Goal: Task Accomplishment & Management: Complete application form

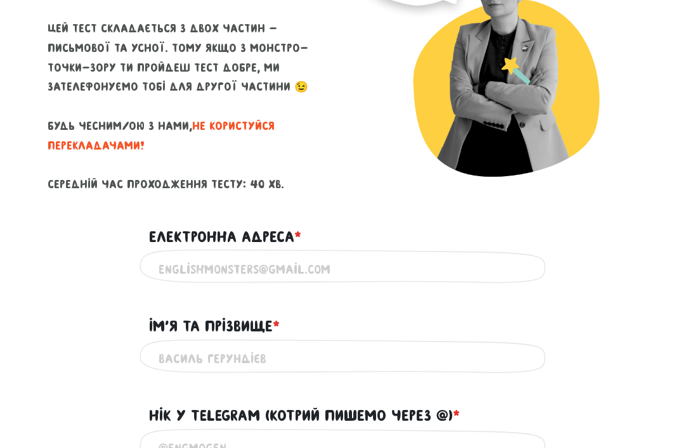
scroll to position [224, 0]
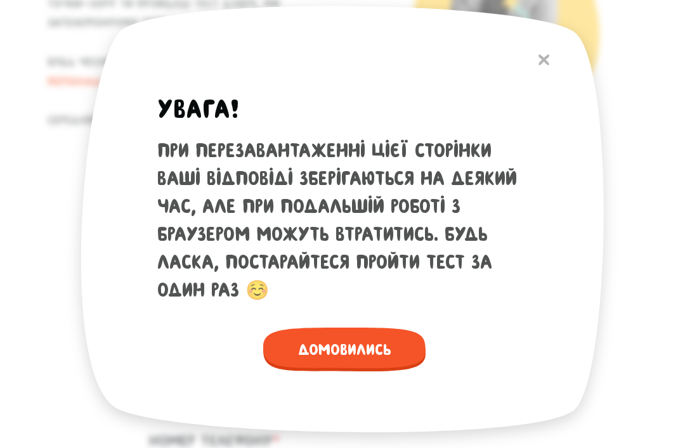
click at [419, 199] on div "При перезавантаженні цієї сторінки ваші відповіді зберігаються на деякий час, а…" at bounding box center [344, 220] width 374 height 167
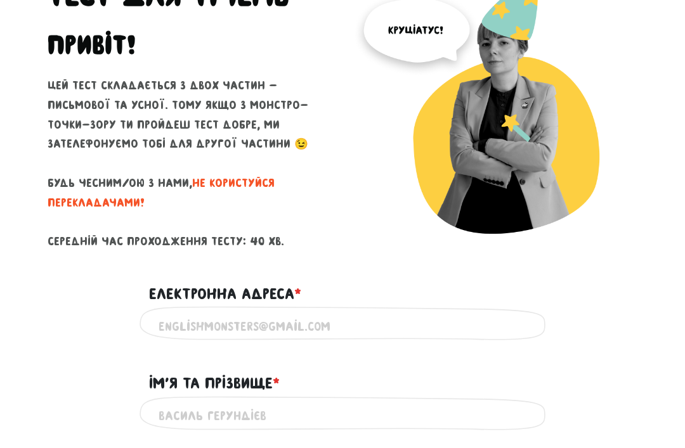
scroll to position [102, 0]
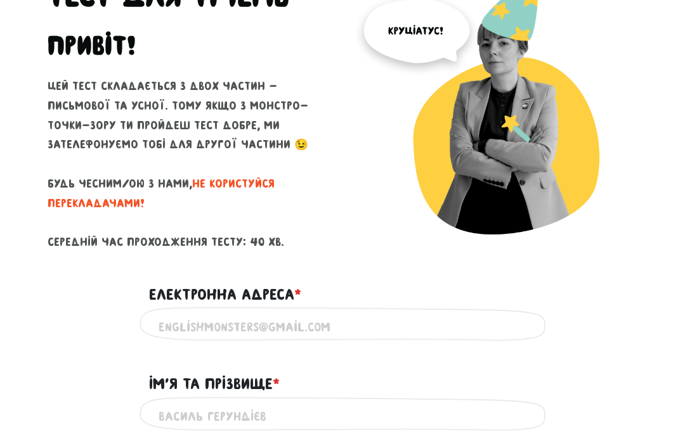
click at [427, 297] on div "Електронна адреса * ?" at bounding box center [343, 287] width 406 height 39
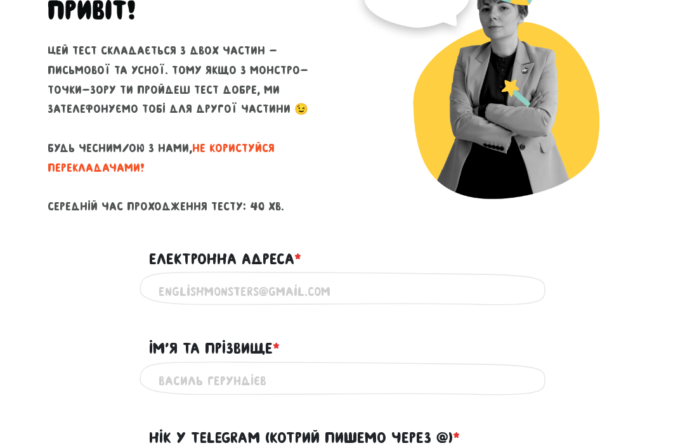
scroll to position [147, 0]
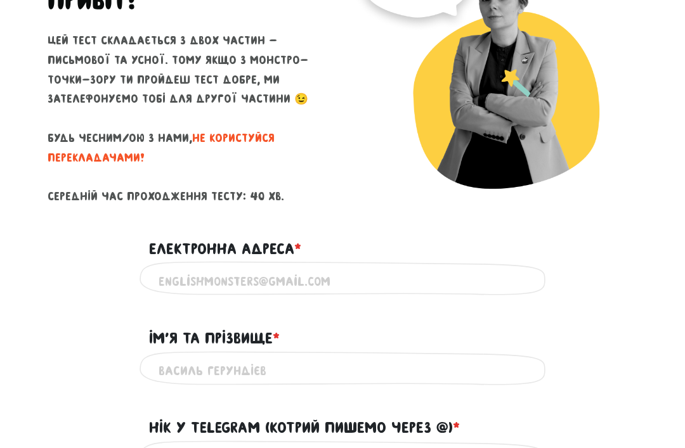
click at [398, 254] on div "Електронна адреса * ?" at bounding box center [343, 242] width 406 height 39
click at [390, 270] on input "Електронна адреса * ?" at bounding box center [343, 282] width 368 height 29
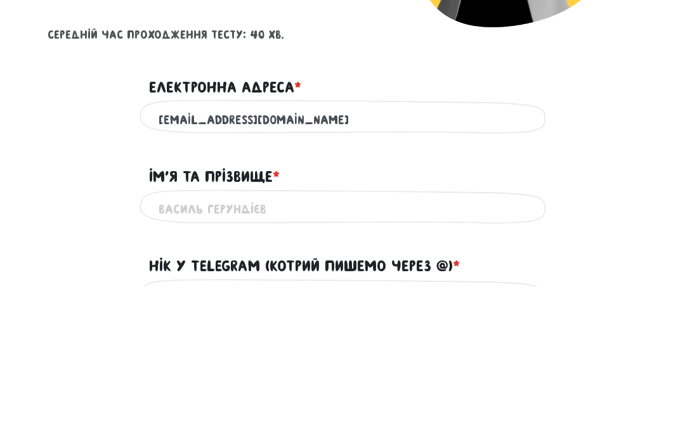
type input "[EMAIL_ADDRESS][DOMAIN_NAME]"
click at [404, 358] on input "Ім'я та прізвище * ?" at bounding box center [343, 372] width 368 height 29
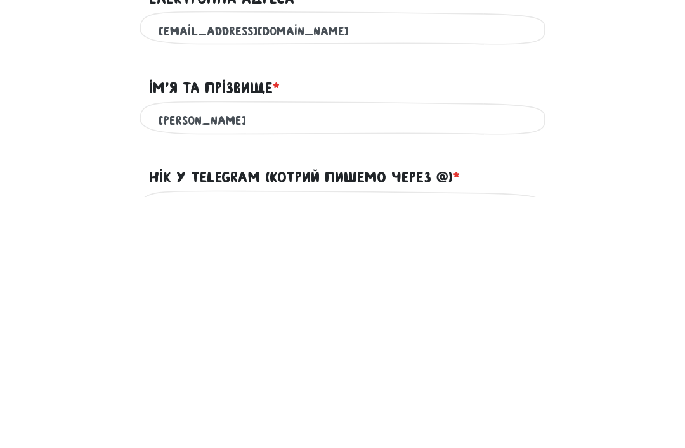
type input "[PERSON_NAME]"
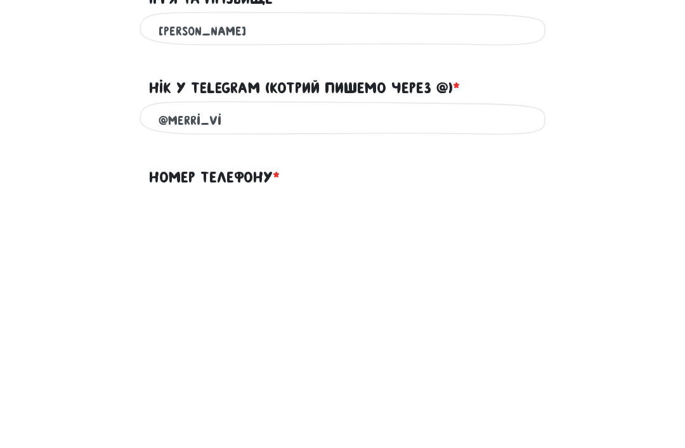
type input "@merri_vi"
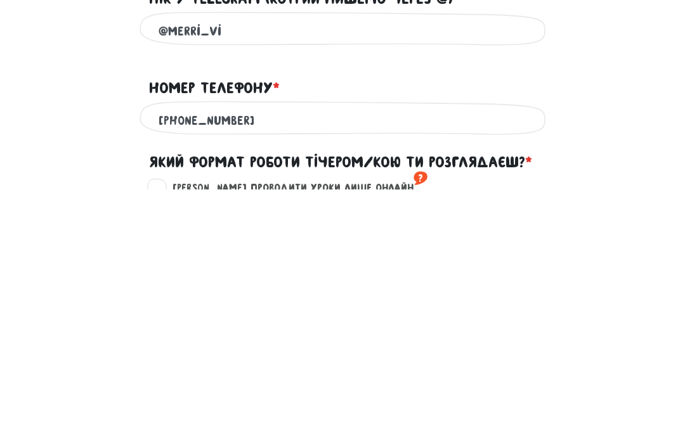
type input "[PHONE_NUMBER]"
click at [545, 320] on div "Номер телефону * ?" at bounding box center [343, 339] width 406 height 39
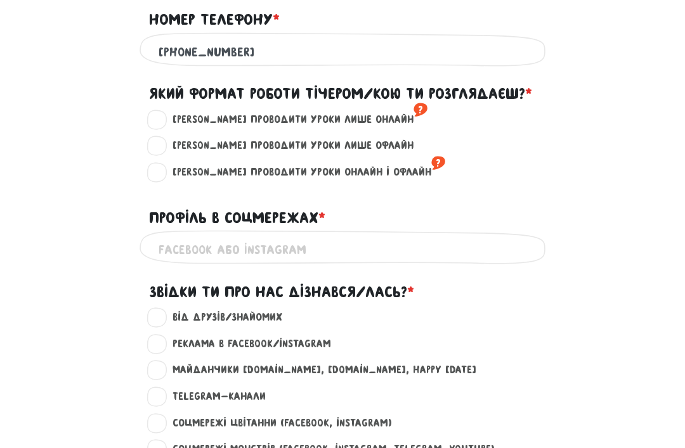
scroll to position [649, 0]
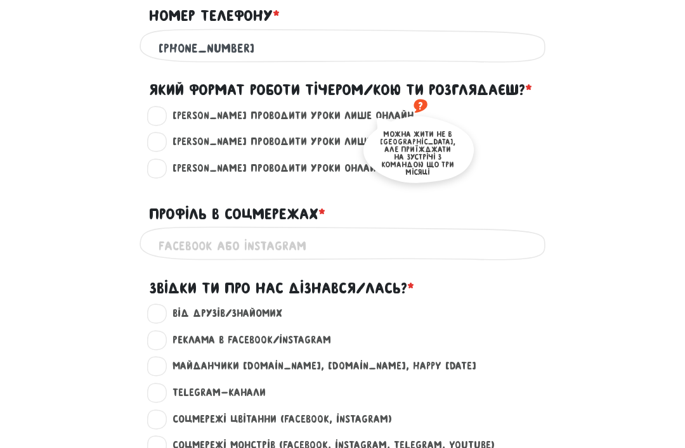
click at [414, 102] on sup "?" at bounding box center [421, 106] width 14 height 20
click at [162, 108] on input "[PERSON_NAME] проводити уроки лише онлайн ?" at bounding box center [157, 114] width 10 height 13
radio input "true"
click at [516, 116] on div "[PERSON_NAME] проводити уроки лише онлайн ?" at bounding box center [350, 116] width 396 height 16
click at [167, 136] on label "[PERSON_NAME] проводити уроки лише офлайн ?" at bounding box center [288, 142] width 252 height 16
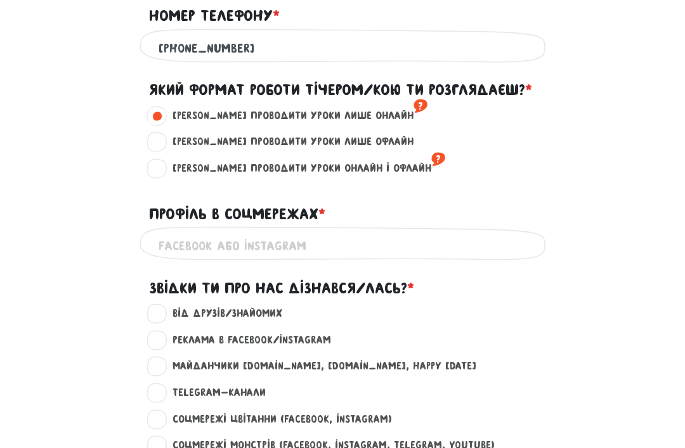
click at [162, 136] on input "[PERSON_NAME] проводити уроки лише офлайн ?" at bounding box center [157, 140] width 10 height 13
radio input "true"
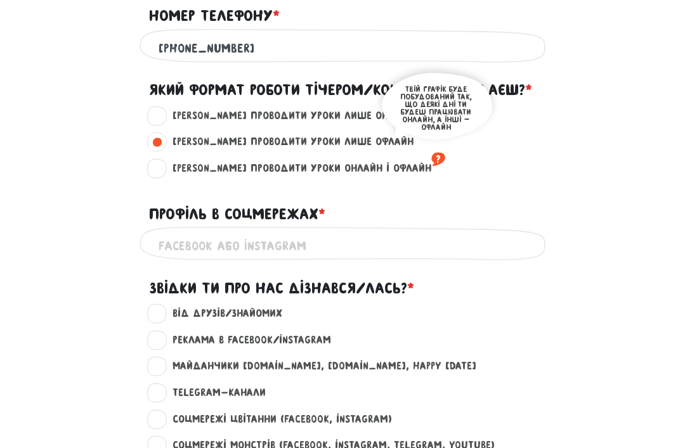
click at [431, 152] on sup "?" at bounding box center [438, 159] width 14 height 20
click at [162, 160] on input "[PERSON_NAME] проводити уроки онлайн і офлайн ?" at bounding box center [157, 166] width 10 height 13
radio input "true"
click at [415, 162] on div "[PERSON_NAME] проводити уроки онлайн і офлайн ? Оберіть хоча би один варіант" at bounding box center [350, 168] width 396 height 16
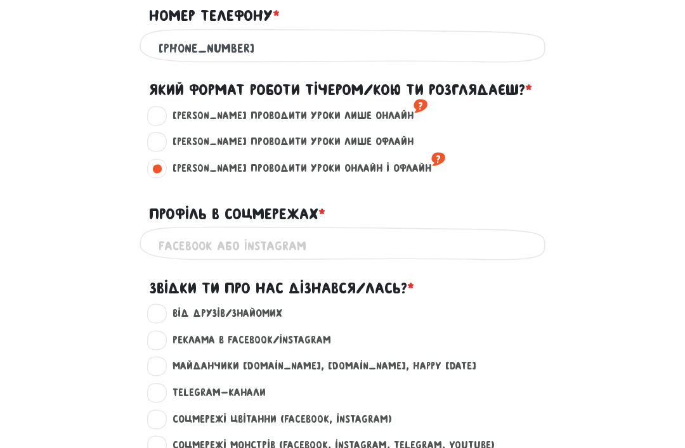
click at [167, 115] on label "[PERSON_NAME] проводити уроки лише онлайн ?" at bounding box center [295, 116] width 266 height 16
click at [162, 115] on input "[PERSON_NAME] проводити уроки лише онлайн ?" at bounding box center [157, 114] width 10 height 13
radio input "true"
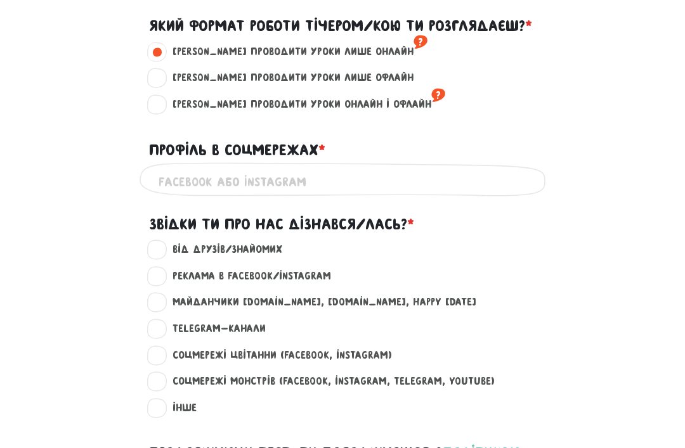
scroll to position [771, 0]
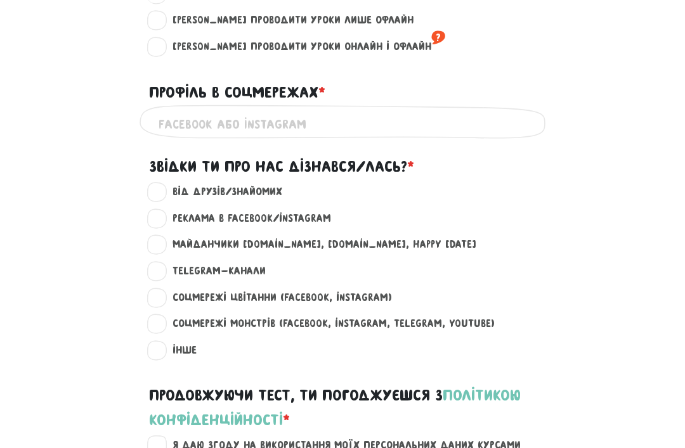
click at [459, 110] on input "Профіль в соцмережах * ?" at bounding box center [343, 124] width 368 height 29
click at [176, 117] on input "[DOMAIN_NAME]" at bounding box center [343, 124] width 368 height 29
type input "[PERSON_NAME][DOMAIN_NAME]"
click at [474, 96] on div "Профіль в соцмережах * ?" at bounding box center [343, 84] width 406 height 39
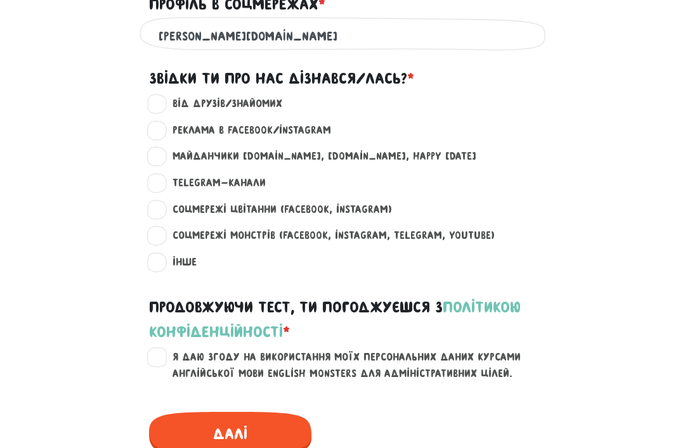
scroll to position [859, 0]
click at [164, 153] on label "Майданчики [DOMAIN_NAME], [DOMAIN_NAME], happy [DATE] ?" at bounding box center [319, 156] width 315 height 16
click at [162, 153] on input "Майданчики [DOMAIN_NAME], [DOMAIN_NAME], happy [DATE] ?" at bounding box center [157, 154] width 10 height 13
radio input "true"
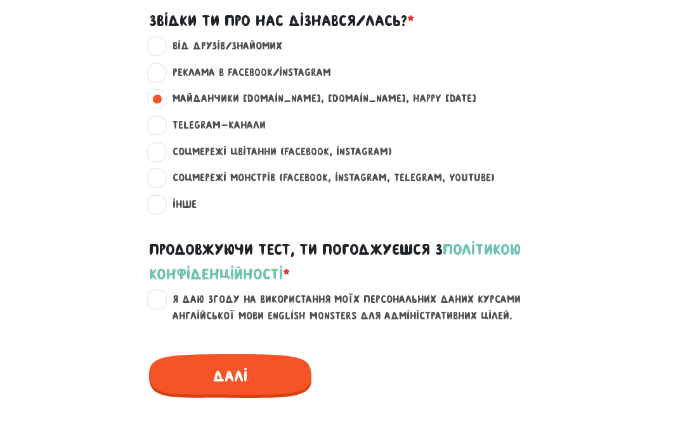
scroll to position [917, 0]
click at [162, 292] on label "Я даю згоду на використання моїх персональних даних курсами англійської мови En…" at bounding box center [350, 308] width 377 height 32
click at [153, 292] on input "Я даю згоду на використання моїх персональних даних курсами англійської мови En…" at bounding box center [157, 298] width 10 height 13
checkbox input "true"
click at [279, 360] on span "Далі" at bounding box center [230, 377] width 162 height 44
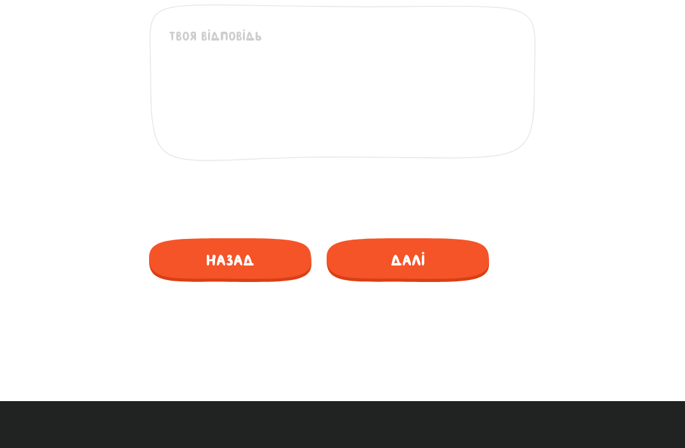
scroll to position [346, 0]
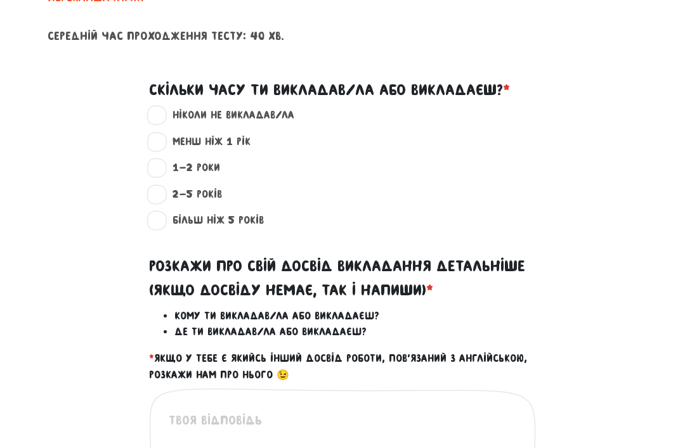
click at [165, 137] on label "менш ніж 1 рік ?" at bounding box center [206, 142] width 89 height 16
click at [162, 137] on input "менш ніж 1 рік ?" at bounding box center [157, 140] width 10 height 13
radio input "true"
click at [165, 108] on label "ніколи не викладав/ла ?" at bounding box center [228, 115] width 133 height 16
click at [162, 108] on input "ніколи не викладав/ла ?" at bounding box center [157, 113] width 10 height 13
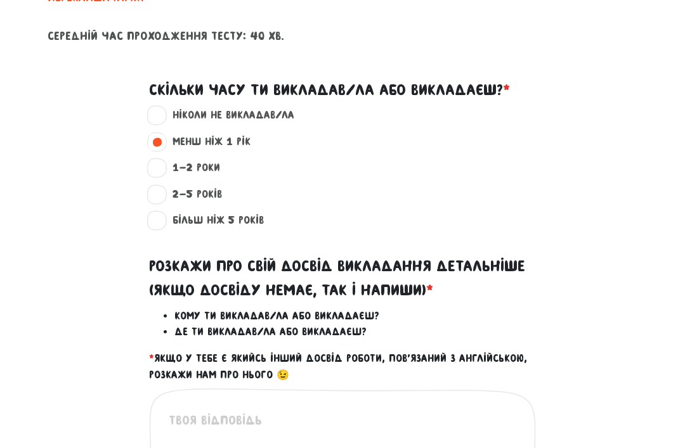
radio input "true"
click at [162, 134] on label "менш ніж 1 рік ?" at bounding box center [206, 142] width 89 height 16
click at [162, 134] on input "менш ніж 1 рік ?" at bounding box center [157, 140] width 10 height 13
radio input "true"
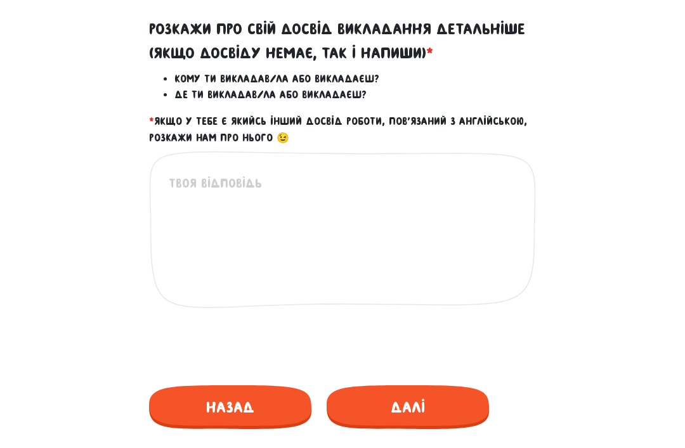
scroll to position [584, 0]
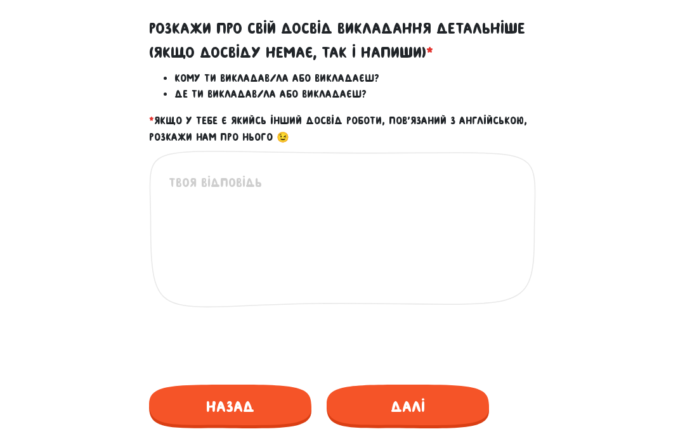
click at [298, 173] on textarea at bounding box center [343, 251] width 349 height 156
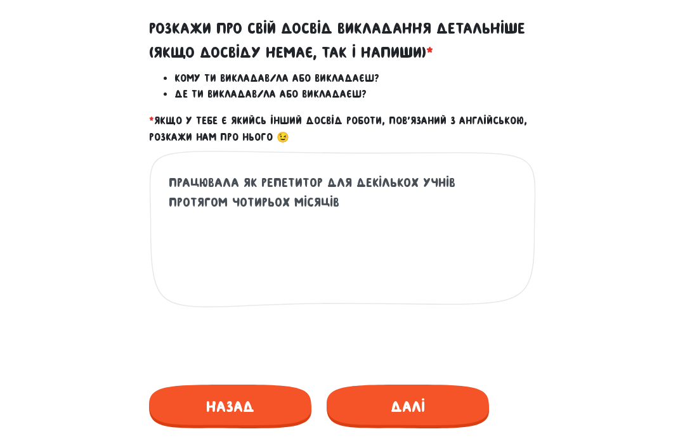
click at [316, 174] on textarea "Працювала як репетитор для декількох учнів протягом чотирьох місяців" at bounding box center [343, 251] width 349 height 156
click at [256, 162] on div "Працювала як репетитор для декількох учнів протягом чотирьох місяців Це обов'яз…" at bounding box center [342, 254] width 387 height 209
click at [287, 176] on textarea "Працювала як репетитор для декількох учнів протягом чотирьох місяців" at bounding box center [343, 251] width 349 height 156
click at [442, 190] on textarea "Працювала як репетитор для декількох учнів протягом чотирьох місяців" at bounding box center [343, 251] width 349 height 156
click at [414, 174] on textarea "Працювала як репетитор для декількох учнів протягом чотирьох місяців," at bounding box center [343, 251] width 349 height 156
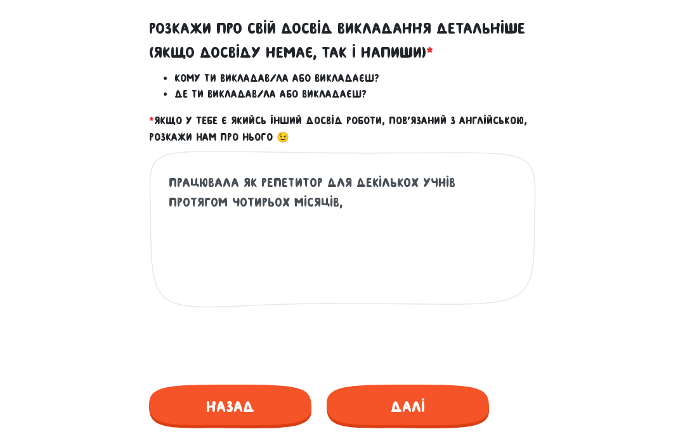
click at [439, 173] on textarea "Працювала як репетитор для декількох учнів протягом чотирьох місяців," at bounding box center [343, 251] width 349 height 156
click at [400, 190] on textarea "Працювала як репетитор для декількох учнів (школярі) протягом чотирьох місяців," at bounding box center [343, 251] width 349 height 156
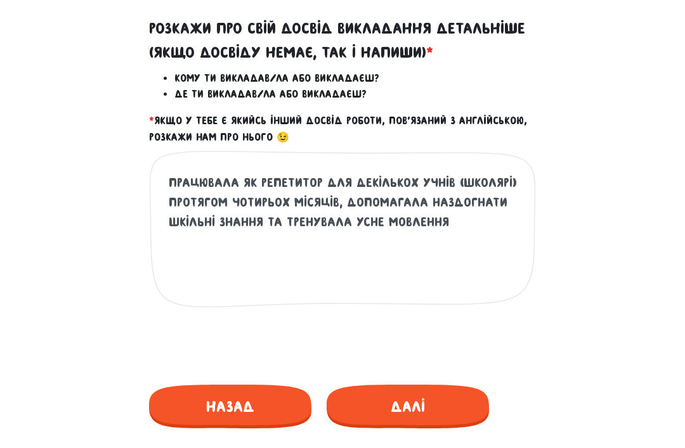
click at [496, 176] on textarea "Працювала як репетитор для декількох учнів (школярі) протягом чотирьох місяців,…" at bounding box center [343, 251] width 349 height 156
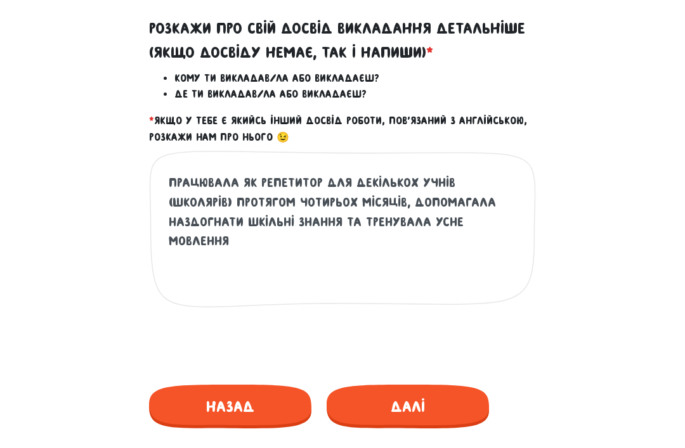
click at [452, 207] on textarea "Працювала як репетитор для декількох учнів (школярів) протягом чотирьох місяців…" at bounding box center [343, 251] width 349 height 156
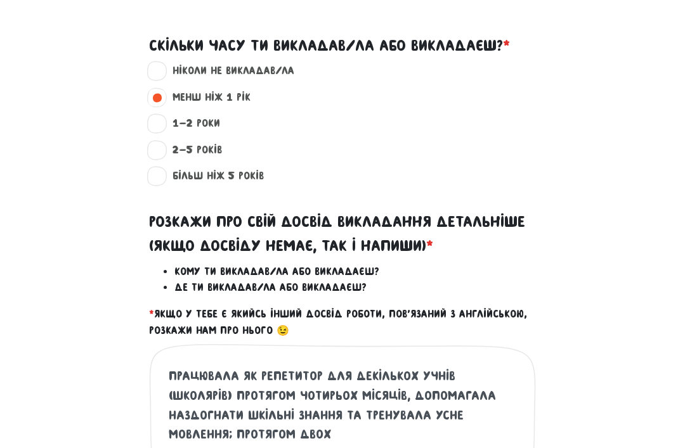
scroll to position [390, 0]
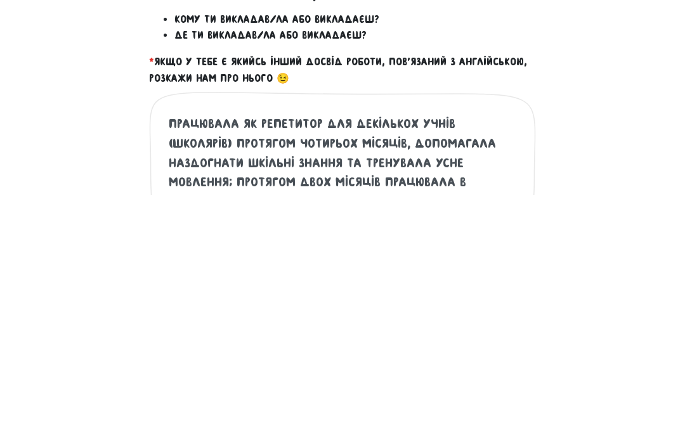
click at [434, 367] on textarea "Працювала як репетитор для декількох учнів (школярів) протягом чотирьох місяців…" at bounding box center [343, 445] width 349 height 156
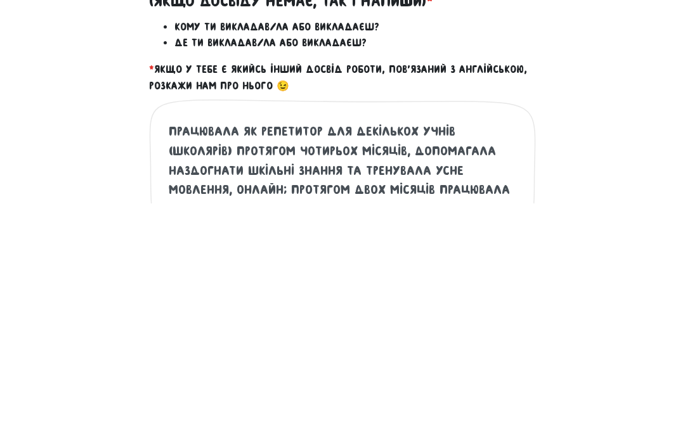
click at [386, 367] on textarea "Працювала як репетитор для декількох учнів (школярів) протягом чотирьох місяців…" at bounding box center [343, 445] width 349 height 156
click at [162, 344] on div "Працювала як репетитор для декількох учнів (школярів) протягом чотирьох місяців…" at bounding box center [342, 448] width 387 height 209
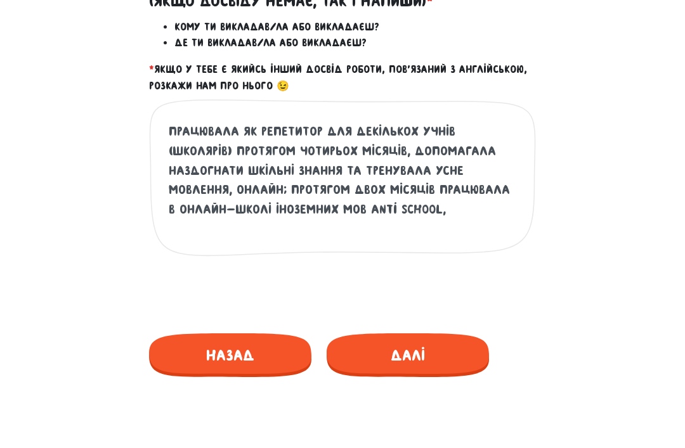
click at [177, 183] on textarea "Працювала як репетитор для декількох учнів (школярів) протягом чотирьох місяців…" at bounding box center [343, 200] width 349 height 156
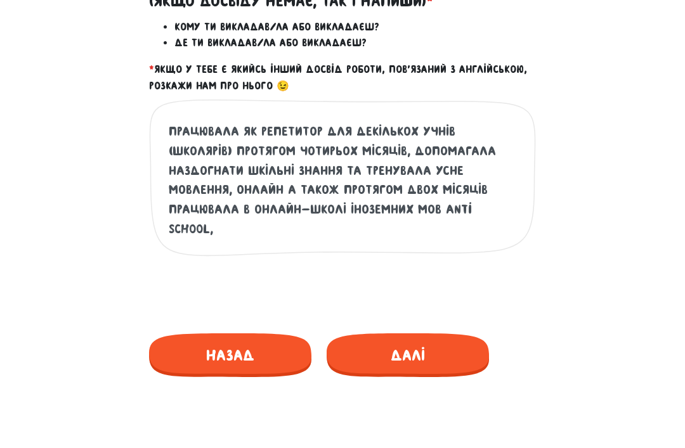
click at [424, 183] on textarea "Працювала як репетитор для декількох учнів (школярів) протягом чотирьох місяців…" at bounding box center [343, 200] width 349 height 156
click at [408, 199] on textarea "Працювала як репетитор для декількох учнів (школярів) протягом чотирьох місяців…" at bounding box center [343, 200] width 349 height 156
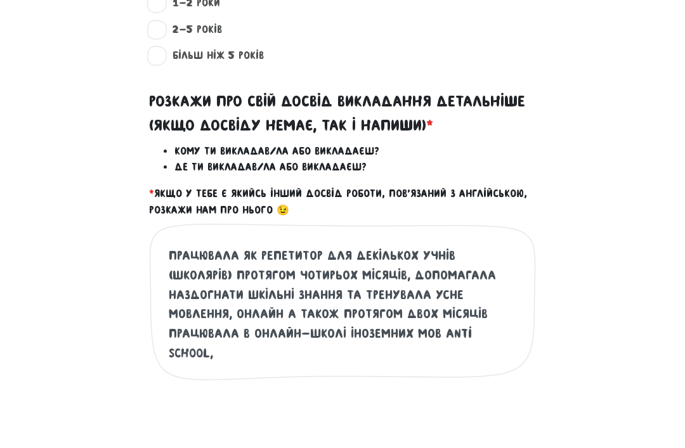
scroll to position [446, 0]
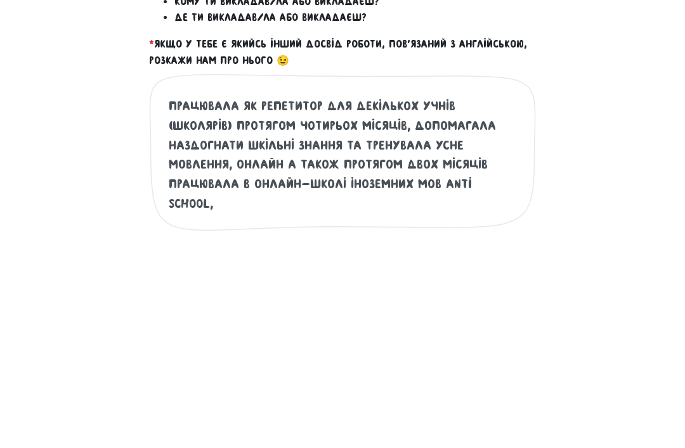
click at [545, 289] on div "Працювала як репетитор для декількох учнів (школярів) протягом чотирьох місяців…" at bounding box center [343, 393] width 406 height 209
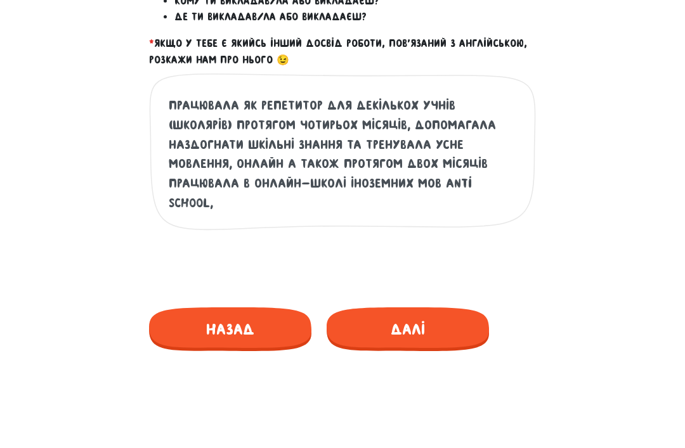
click at [476, 170] on textarea "Працювала як репетитор для декількох учнів (школярів) протягом чотирьох місяців…" at bounding box center [343, 174] width 349 height 156
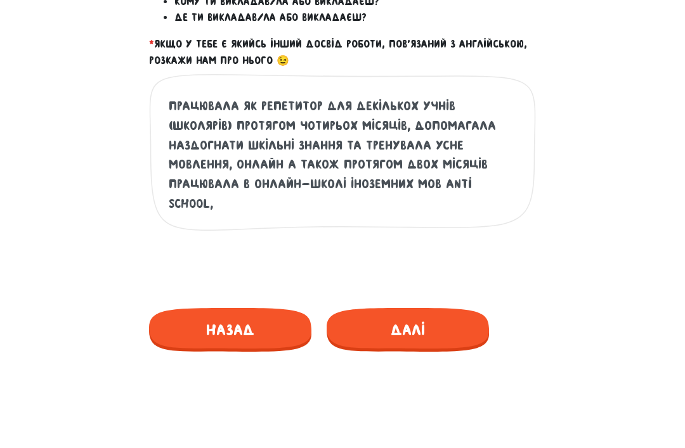
click at [498, 128] on textarea "Працювала як репетитор для декількох учнів (школярів) протягом чотирьох місяців…" at bounding box center [343, 174] width 349 height 156
click at [497, 127] on textarea "Працювала як репетитор для декількох учнів (школярів) протягом чотирьох місяців…" at bounding box center [343, 174] width 349 height 156
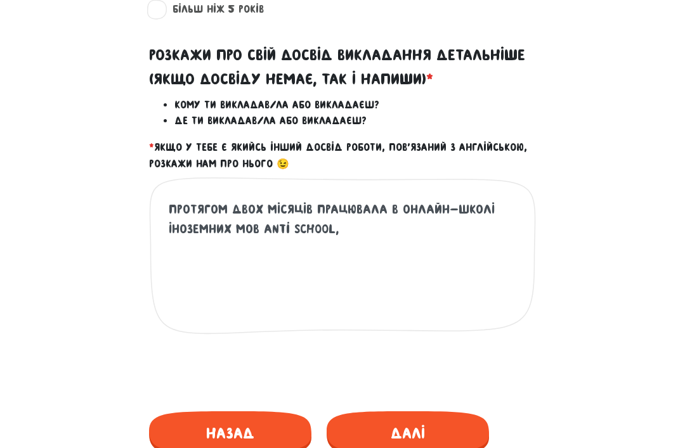
scroll to position [556, 0]
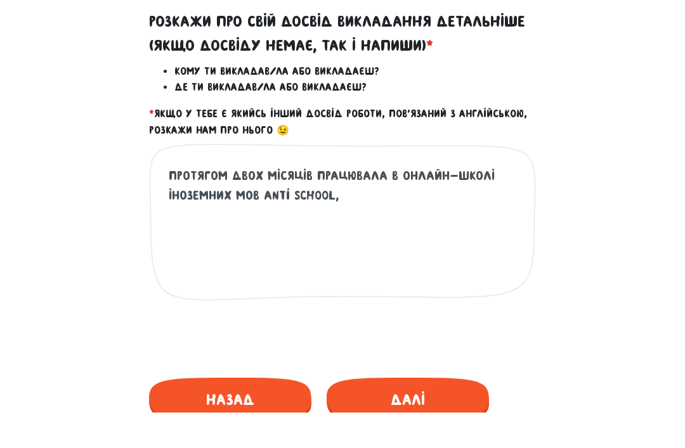
click at [346, 202] on textarea "протягом двох місяців працювала в онлайн-школі іноземних мов anti school," at bounding box center [343, 280] width 349 height 156
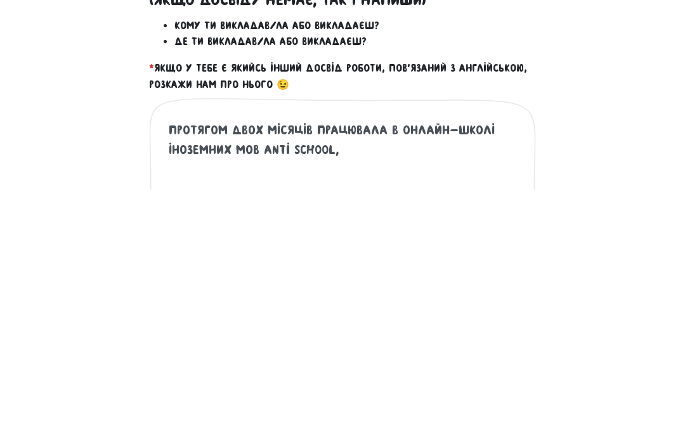
scroll to position [378, 0]
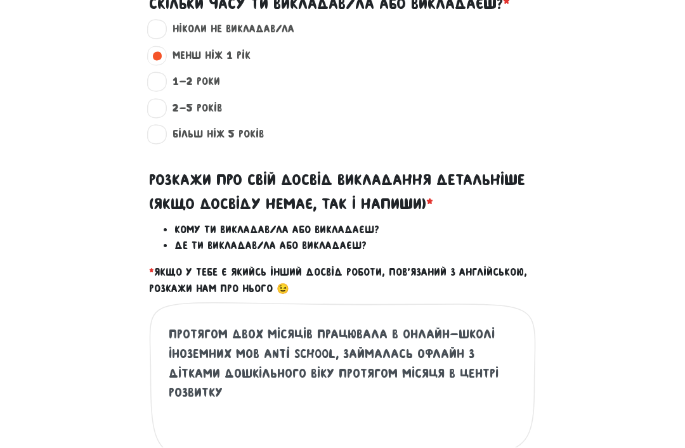
scroll to position [473, 0]
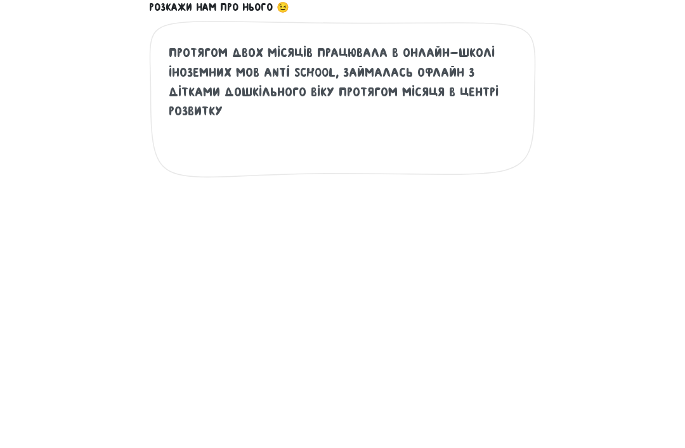
click at [449, 284] on textarea "протягом двох місяців працювала в онлайн-школі іноземних мов anti school, займа…" at bounding box center [343, 362] width 349 height 156
click at [502, 284] on textarea "протягом двох місяців працювала в онлайн-школі іноземних мов anti school, займа…" at bounding box center [343, 362] width 349 height 156
click at [176, 284] on textarea "протягом двох місяців працювала в онлайн-школі іноземних мов anti school, займа…" at bounding box center [343, 362] width 349 height 156
click at [318, 284] on textarea "протягом двох місяців працювала в онлайн-школі іноземних мов anti school, займа…" at bounding box center [343, 362] width 349 height 156
click at [436, 284] on textarea "протягом двох місяців працювала в онлайн-школі іноземних мов anti school, займа…" at bounding box center [343, 362] width 349 height 156
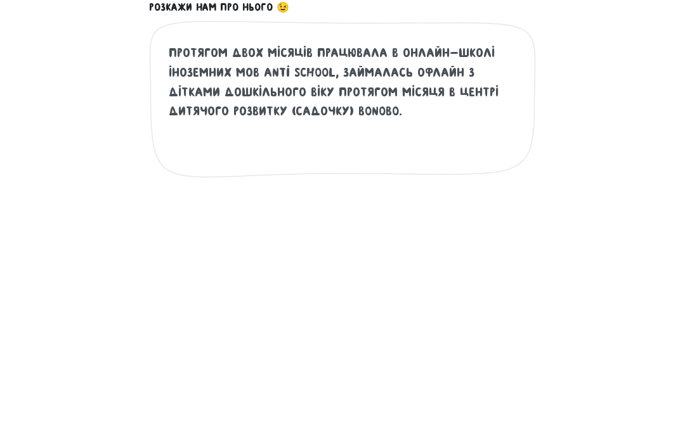
click at [409, 284] on textarea "протягом двох місяців працювала в онлайн-школі іноземних мов anti school, займа…" at bounding box center [343, 362] width 349 height 156
click at [337, 284] on textarea "протягом двох місяців працювала в онлайн-школі іноземних мов anti school, займа…" at bounding box center [343, 362] width 349 height 156
click at [438, 284] on textarea "протягом двох місяців працювала в онлайн-школі іноземних мов anti school та зай…" at bounding box center [343, 362] width 349 height 156
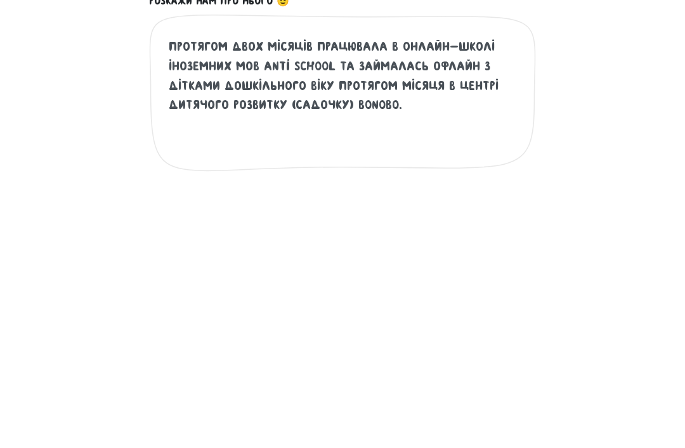
type textarea "протягом двох місяців працювала в онлайн-школі іноземних мов anti school та зай…"
click at [53, 261] on div "протягом двох місяців працювала в онлайн-школі іноземних мов anti school та зай…" at bounding box center [342, 370] width 609 height 219
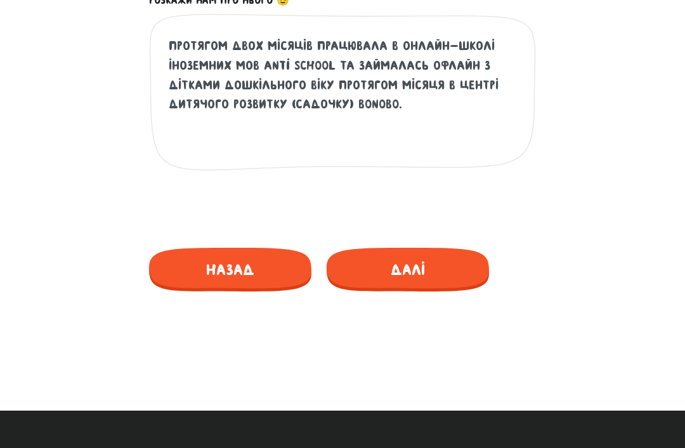
click at [419, 257] on span "Далі" at bounding box center [408, 270] width 162 height 44
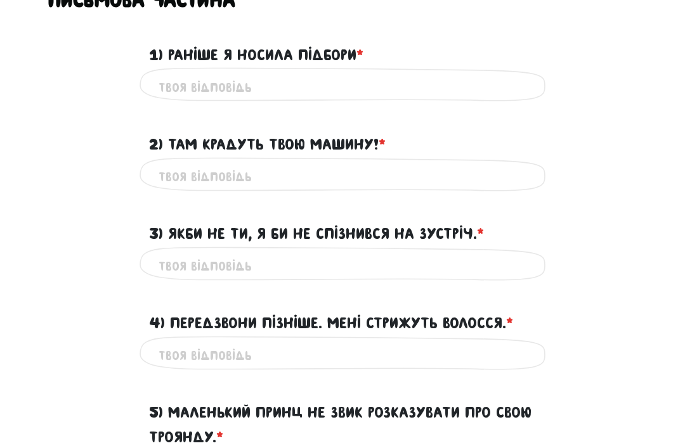
scroll to position [387, 0]
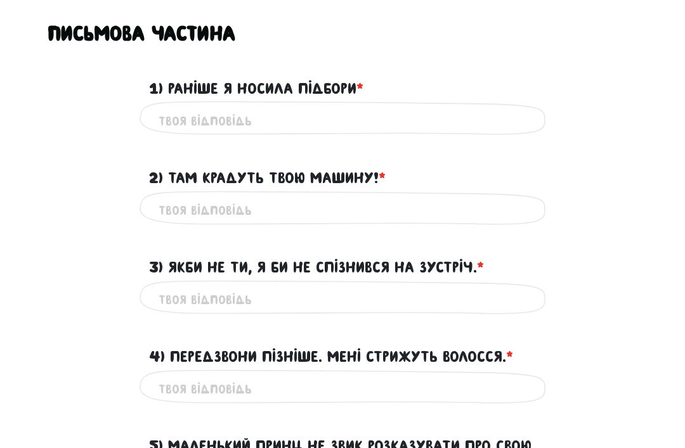
click at [411, 112] on input "1) Раніше я носила підбори * ?" at bounding box center [343, 121] width 368 height 29
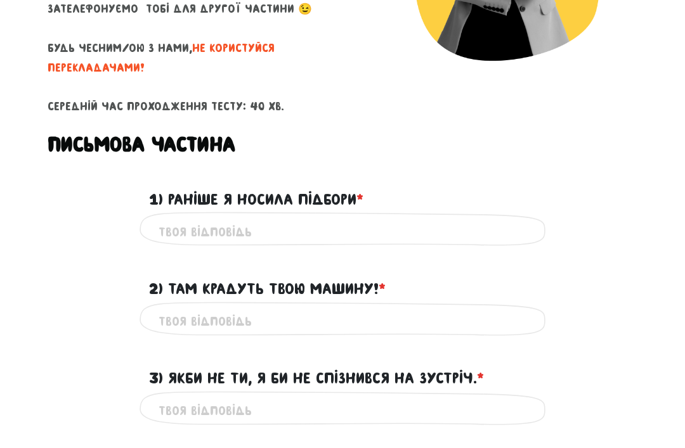
scroll to position [271, 0]
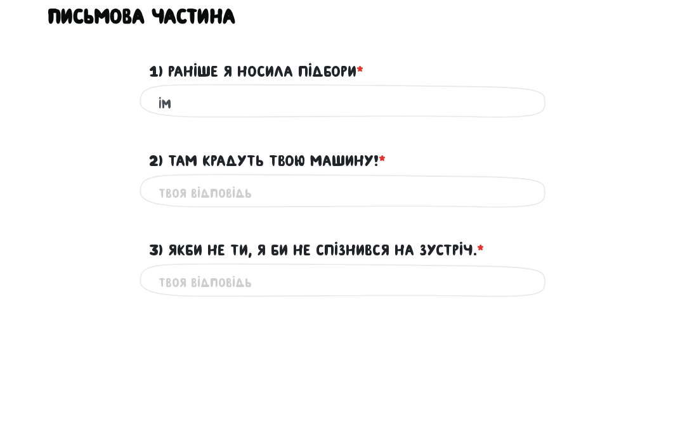
type input "I"
click at [359, 282] on label "2) Там крадуть твою машину! * ?" at bounding box center [267, 294] width 237 height 24
click at [359, 313] on input "2) Там крадуть твою машину! * ?" at bounding box center [343, 327] width 368 height 29
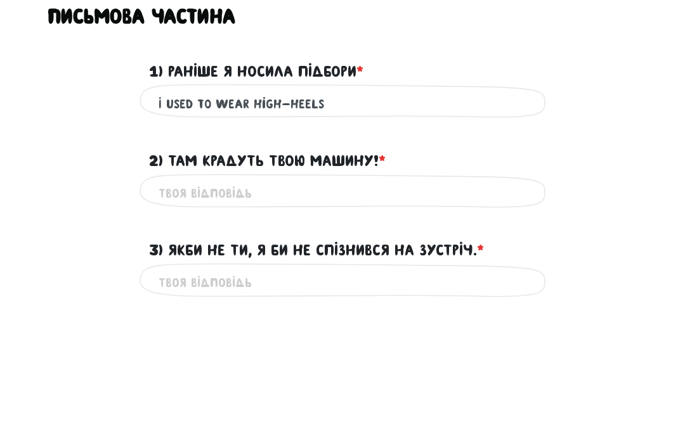
click at [379, 313] on input "2) Там крадуть твою машину! * ?" at bounding box center [343, 327] width 368 height 29
click at [79, 178] on div "1) Раніше я носила підбори * ?" at bounding box center [342, 197] width 609 height 39
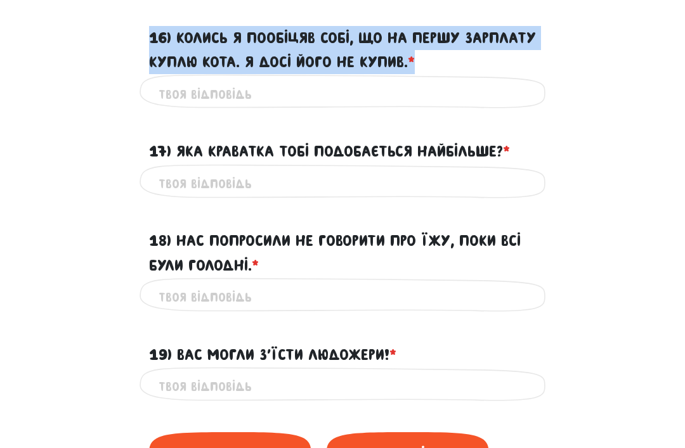
scroll to position [1887, 0]
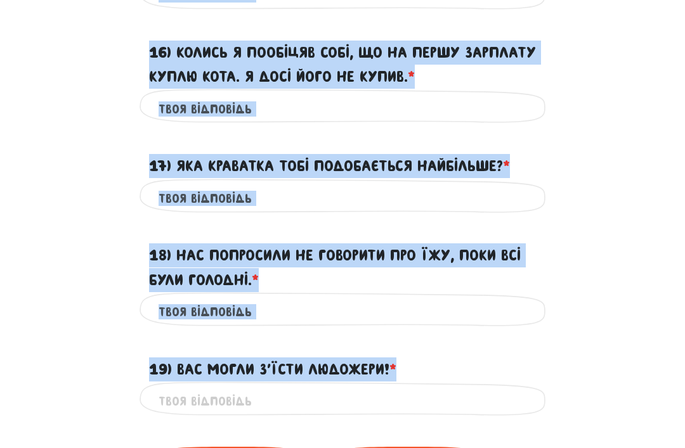
copy form "9) Loremi d sitame consect * ? Ad elit'seddoe temp 2) Inc utlabor etdo magnaa! …"
click at [621, 139] on div "17) Яка краватка тобі подобається найбільше? * ?" at bounding box center [342, 158] width 609 height 39
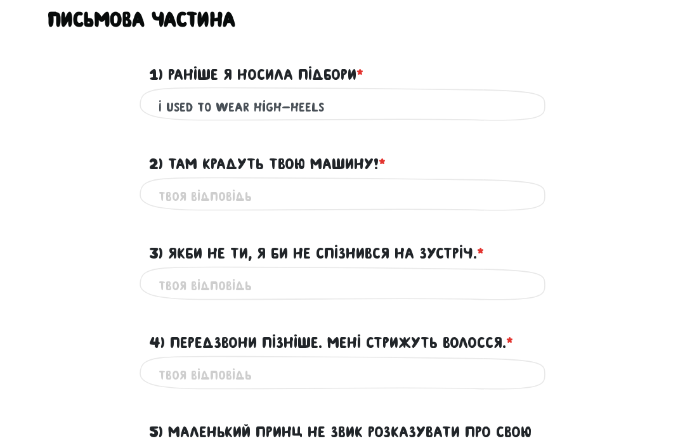
scroll to position [0, 0]
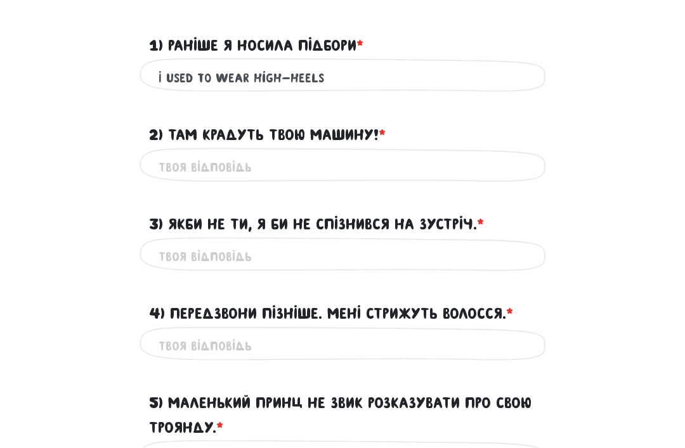
click at [394, 154] on input "2) Там крадуть твою машину! * ?" at bounding box center [343, 168] width 368 height 29
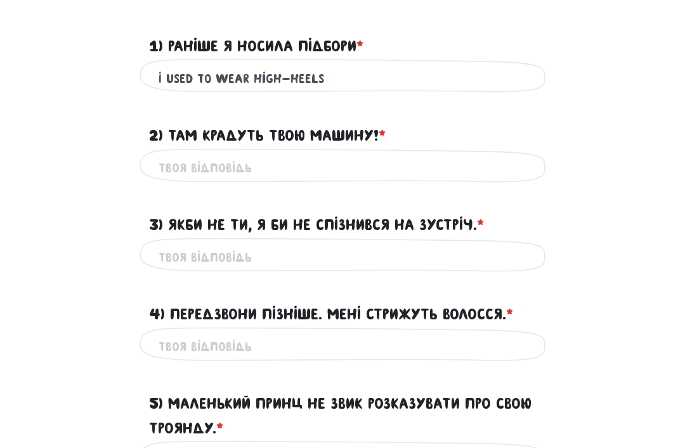
click at [277, 68] on input "I used to wear high-heels" at bounding box center [343, 78] width 368 height 29
click at [288, 69] on input "I used to wear high-heels" at bounding box center [343, 78] width 368 height 29
type input "I used to wear high heels"
click at [307, 154] on input "2) Там крадуть твою машину! * ?" at bounding box center [343, 168] width 368 height 29
click at [301, 141] on label "2) Там крадуть твою машину! * ?" at bounding box center [267, 136] width 237 height 24
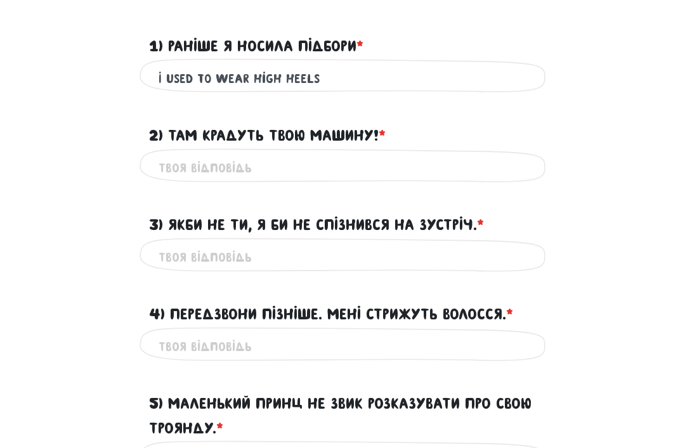
click at [301, 154] on input "2) Там крадуть твою машину! * ?" at bounding box center [343, 168] width 368 height 29
type input "i"
click at [293, 154] on input "i" at bounding box center [343, 168] width 368 height 29
click at [310, 157] on input "i" at bounding box center [343, 168] width 368 height 29
click at [227, 162] on input "2) Там крадуть твою машину! * ?" at bounding box center [343, 168] width 368 height 29
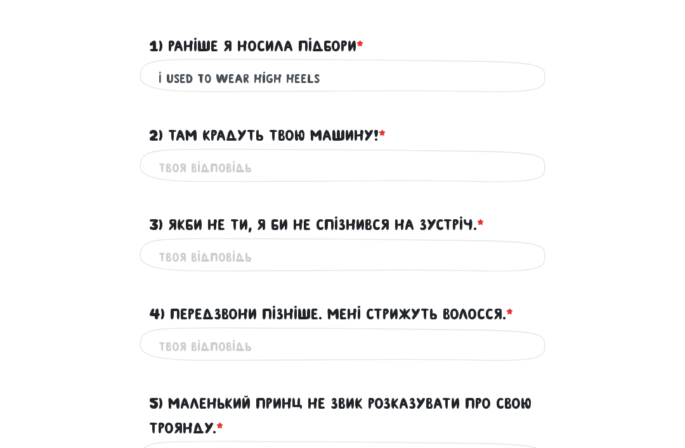
paste input "They’re stealing your car over there!"
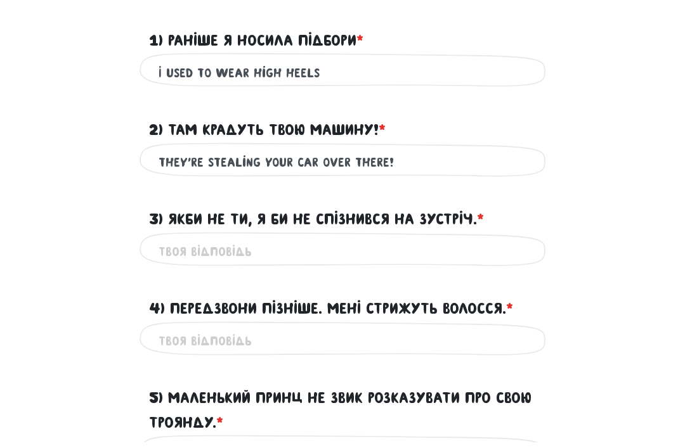
type input "They’re stealing your car over there!"
click at [166, 75] on input "I used to wear high heels" at bounding box center [343, 78] width 368 height 29
click at [159, 77] on input "I used to wear high heels" at bounding box center [343, 78] width 368 height 29
click at [159, 68] on input "I used to wear high heels" at bounding box center [343, 78] width 368 height 29
click at [155, 65] on div "I used to wear high heels Це обов'язкове поле" at bounding box center [343, 78] width 406 height 40
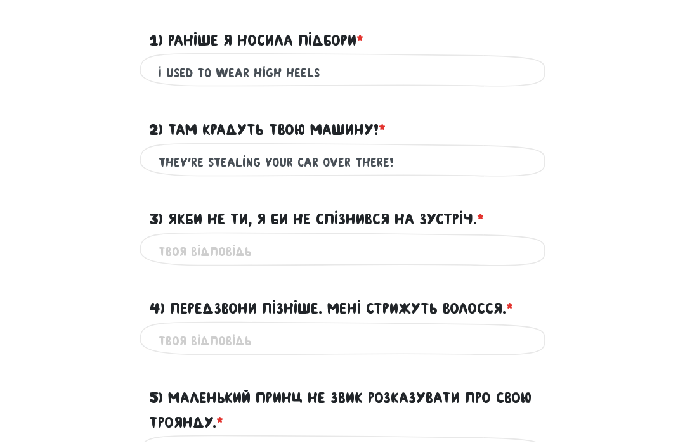
scroll to position [435, 0]
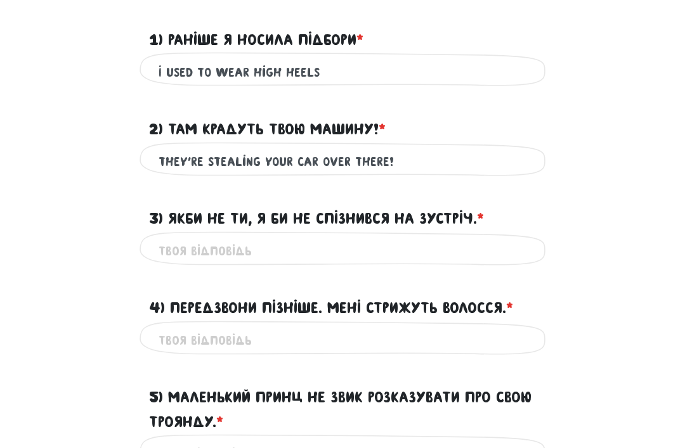
click at [155, 69] on div "I used to wear high heels Це обов'язкове поле" at bounding box center [343, 73] width 406 height 40
click at [161, 68] on input "I used to wear high heels" at bounding box center [343, 72] width 368 height 29
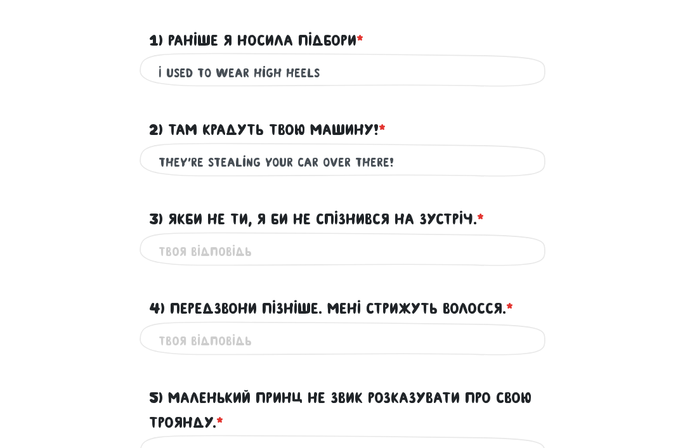
click at [156, 67] on div "I used to wear high heels Це обов'язкове поле" at bounding box center [343, 73] width 406 height 40
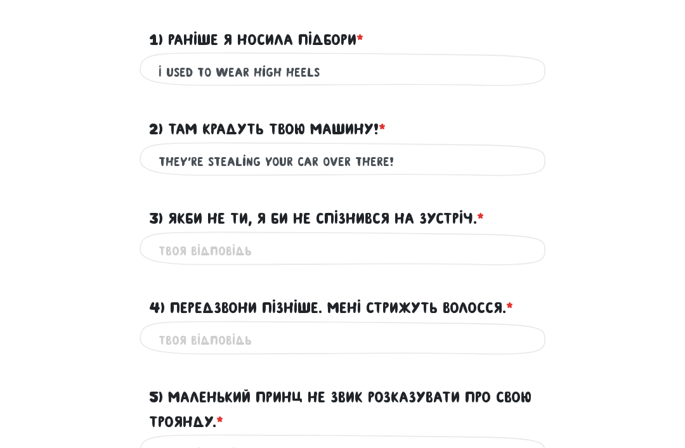
click at [152, 65] on div "I used to wear high heels Це обов'язкове поле" at bounding box center [343, 73] width 406 height 40
click at [159, 70] on input "I used to wear high heels" at bounding box center [343, 72] width 368 height 29
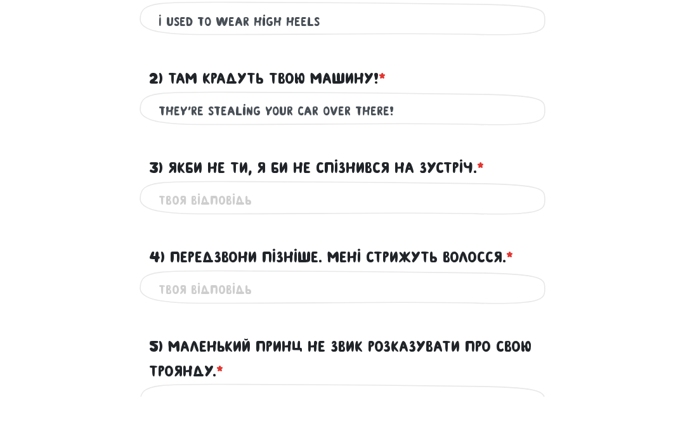
click at [420, 238] on input "3) Якби не ти, я би не спізнився на зустріч. * ?" at bounding box center [343, 252] width 368 height 29
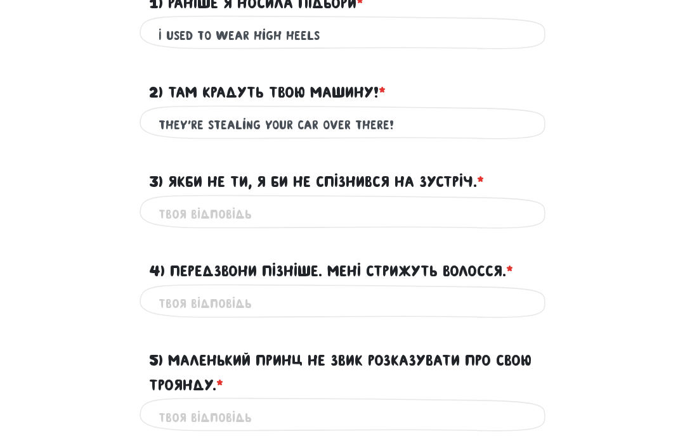
scroll to position [523, 0]
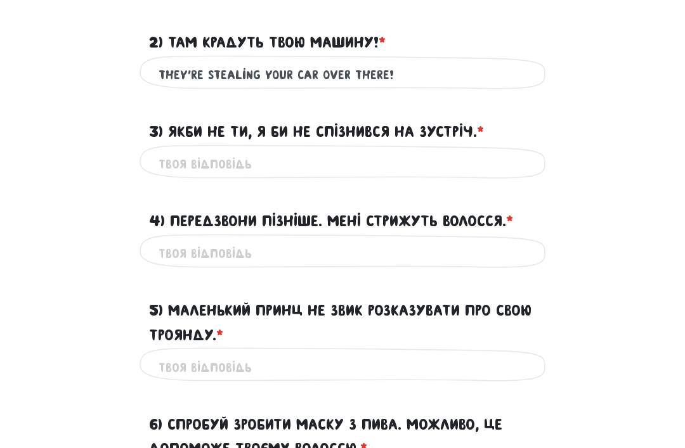
click at [182, 164] on input "3) Якби не ти, я би не спізнився на зустріч. * ?" at bounding box center [343, 164] width 368 height 29
paste input "If it weren’t for you, I wouldn’t have been late for the meeting."
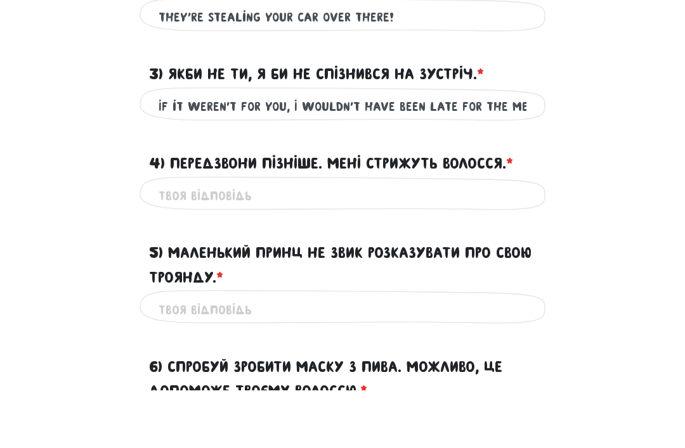
type input "If it weren’t for you, I wouldn’t have been late for the meeting"
click at [479, 240] on input "4) Передзвони пізніше. Мені стрижуть волосся. * ?" at bounding box center [343, 254] width 368 height 29
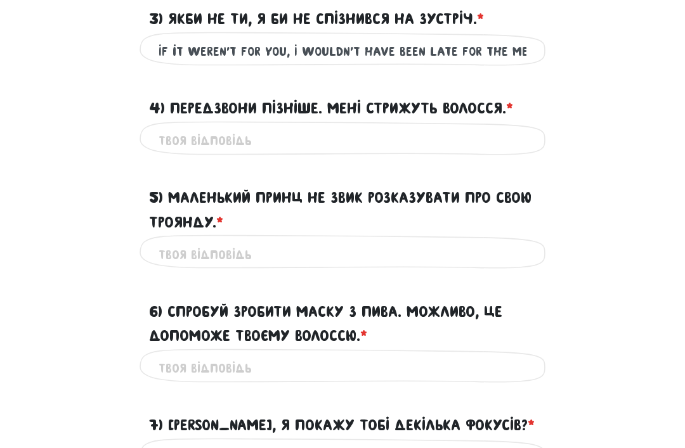
click at [186, 132] on input "4) Передзвони пізніше. Мені стрижуть волосся. * ?" at bounding box center [343, 141] width 368 height 29
paste input "4. Call back later. I’m having my hair cut.* 5. The [PERSON_NAME] wasn’t used t…"
click at [514, 133] on input "4. Call back later. I’m having my hair cut.* 5. The [PERSON_NAME] wasn’t used t…" at bounding box center [343, 141] width 368 height 29
click at [519, 129] on input "4. Call back later. I’m having my hair cut.* 5. The [PERSON_NAME] wasn’t used t…" at bounding box center [343, 141] width 368 height 29
click at [521, 129] on input "4. Call back later. I’m having my hair cut.* 5. The [PERSON_NAME] wasn’t used t…" at bounding box center [343, 141] width 368 height 29
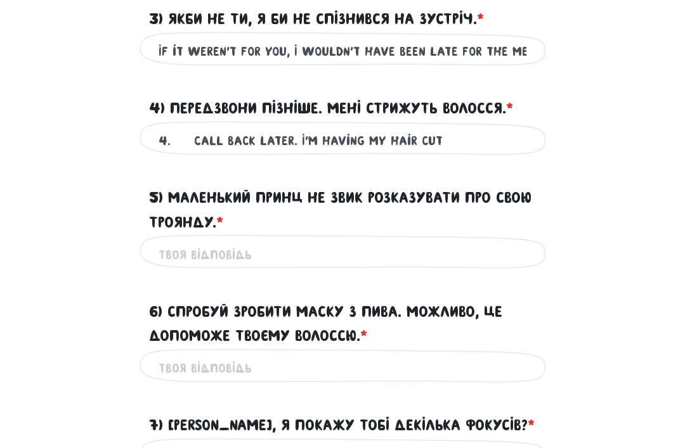
click at [185, 137] on input "4. Call back later. I’m having my hair cut" at bounding box center [343, 141] width 368 height 29
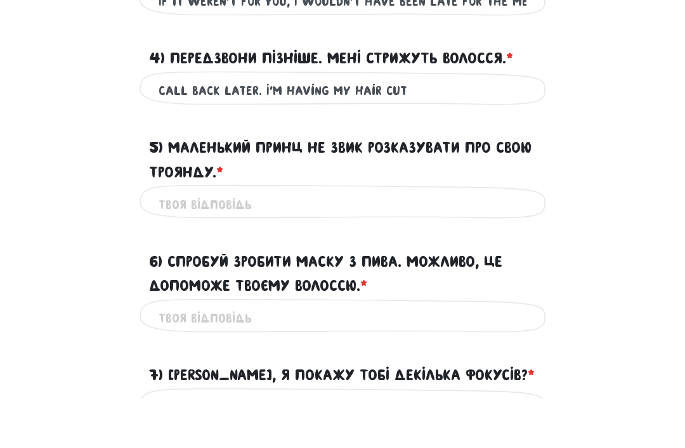
type input "Call back later. I’m having my hair cut"
click at [448, 240] on input "5) Маленький Принц не звик розказувати про свою Троянду. * ?" at bounding box center [343, 254] width 368 height 29
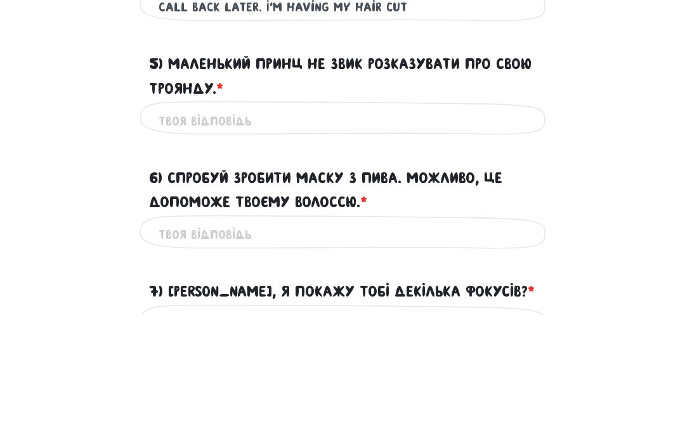
click at [419, 240] on input "5) Маленький Принц не звик розказувати про свою Троянду. * ?" at bounding box center [343, 254] width 368 height 29
paste input ".* 5. The [PERSON_NAME] wasn’t used to talking about his Rose.* 6. Try making a…"
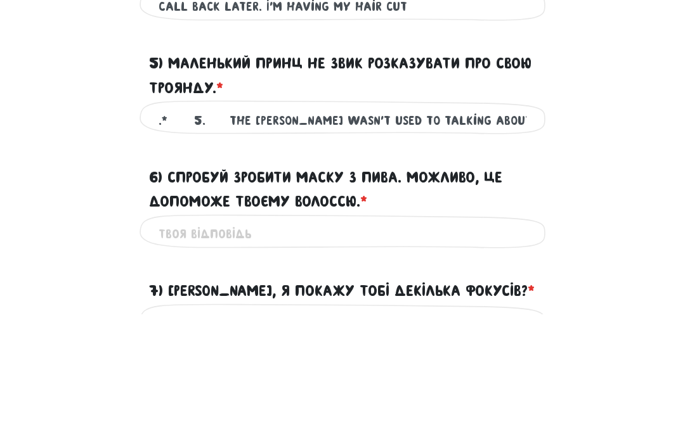
click at [187, 240] on input ".* 5. The [PERSON_NAME] wasn’t used to talking about his Rose" at bounding box center [343, 254] width 368 height 29
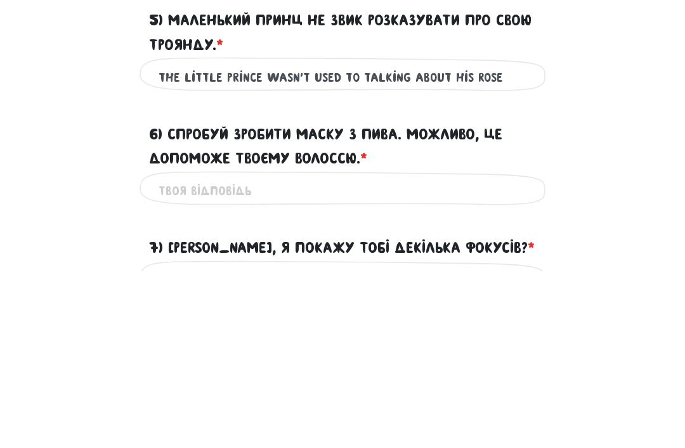
type input "The Little Prince wasn’t used to talking about his Rose"
click at [500, 355] on input "6) Спробуй зробити маску з пива. Можливо, це допоможе твоєму волоссю. * ?" at bounding box center [343, 369] width 368 height 29
click at [441, 355] on input "6) Спробуй зробити маску з пива. Можливо, це допоможе твоєму волоссю. * ?" at bounding box center [343, 369] width 368 height 29
paste input "* 6. Try making a beer mask. It might help your hair.* 7. Do you want me to sho…"
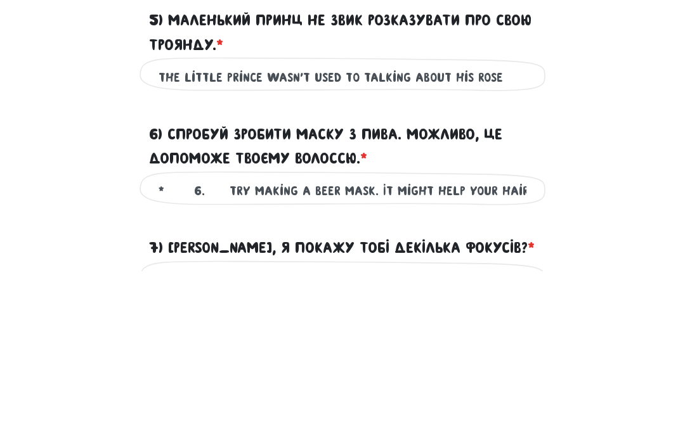
click at [512, 355] on input "* 6. Try making a beer mask. It might help your hair.* 7. Do you want me to sho…" at bounding box center [343, 369] width 368 height 29
click at [511, 355] on input "* 6. Try making a beer mask. It might help your hair.* 7. Do you want me to sho…" at bounding box center [343, 369] width 368 height 29
click at [218, 355] on input "* 6. Try making a beer mask. It might help your hair" at bounding box center [343, 369] width 368 height 29
click at [215, 355] on input "* 6. Try making a beer mask. It might help your hair" at bounding box center [343, 369] width 368 height 29
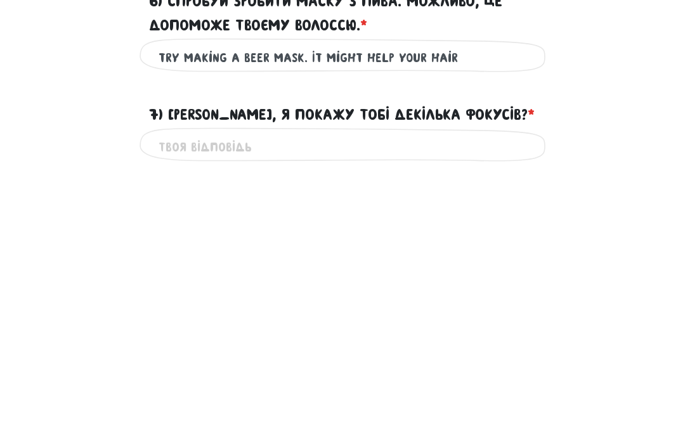
scroll to position [704, 0]
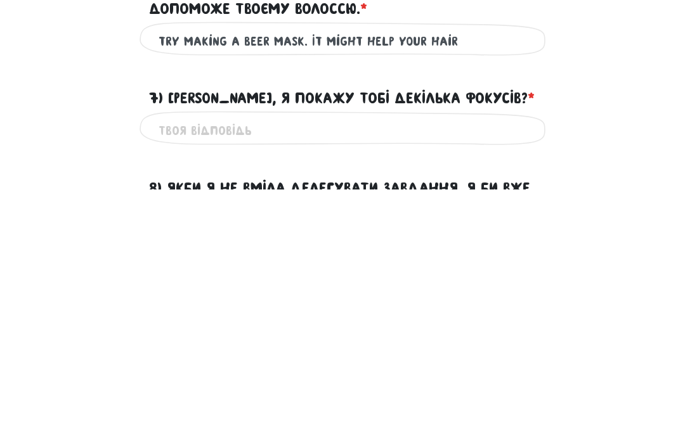
type input "Try making a beer mask. It might help your hair"
click at [483, 375] on input "7) [PERSON_NAME], я покажу тобі декілька фокусів? * ?" at bounding box center [343, 389] width 368 height 29
click at [481, 375] on input "7) [PERSON_NAME], я покажу тобі декілька фокусів? * ?" at bounding box center [343, 389] width 368 height 29
click at [476, 375] on input "7) [PERSON_NAME], я покажу тобі декілька фокусів? * ?" at bounding box center [343, 389] width 368 height 29
click at [207, 375] on input "7) [PERSON_NAME], я покажу тобі декілька фокусів? * ?" at bounding box center [343, 389] width 368 height 29
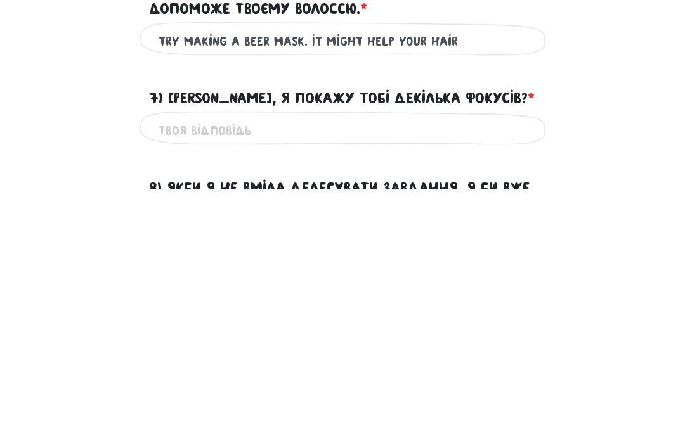
paste input "* 7. Do you want me to show you a few tricks?* 8. If I couldn’t delegate tasks,…"
type input "* 7. Do you want me to show you a few tricks?* 8. If I couldn’t delegate tasks,…"
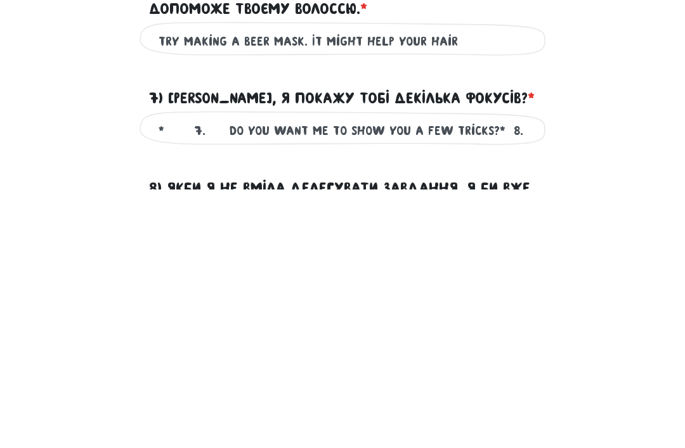
click at [499, 375] on input "* 7. Do you want me to show you a few tricks?* 8. If I couldn’t delegate tasks,…" at bounding box center [343, 389] width 368 height 29
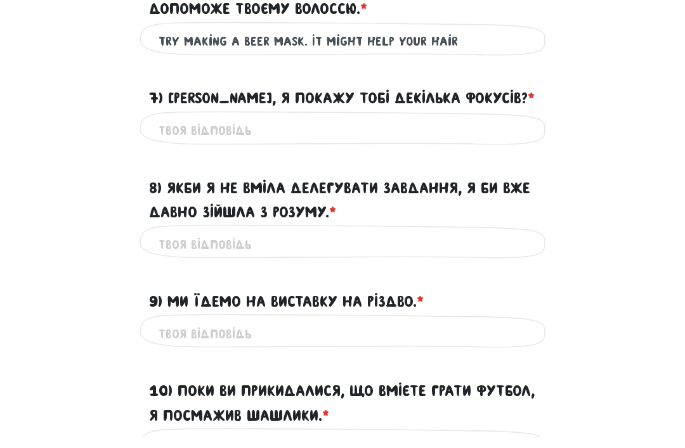
scroll to position [951, 0]
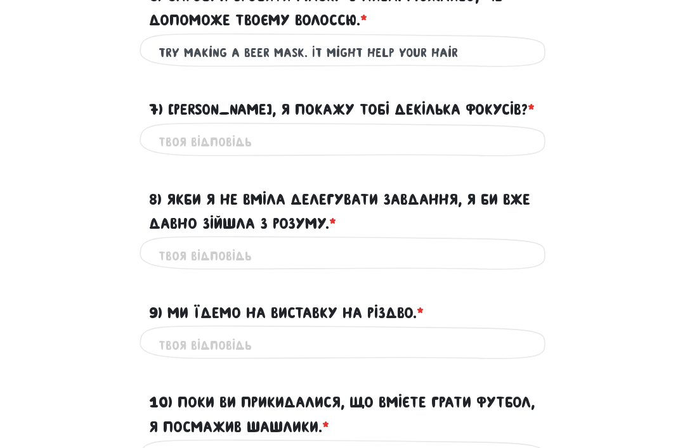
paste input "Do you want me to show you a few tricks?"
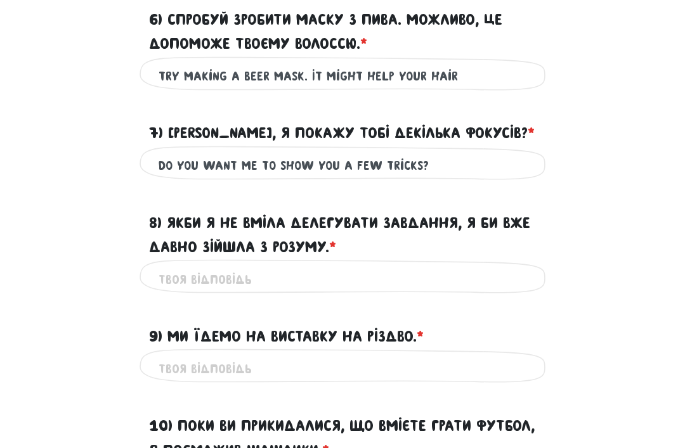
scroll to position [927, 0]
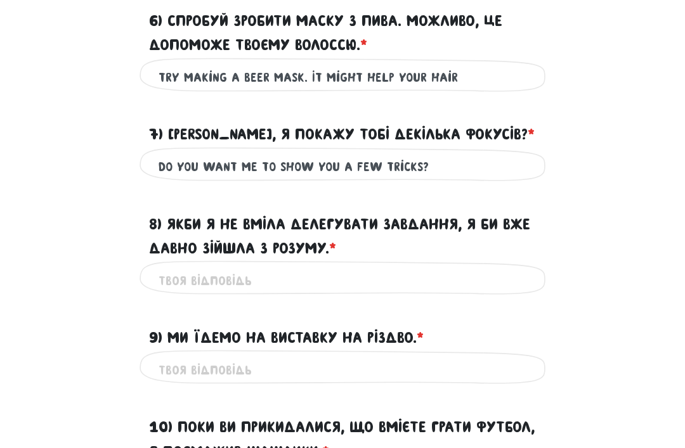
click at [367, 158] on input "Do you want me to show you a few tricks?" at bounding box center [343, 167] width 368 height 29
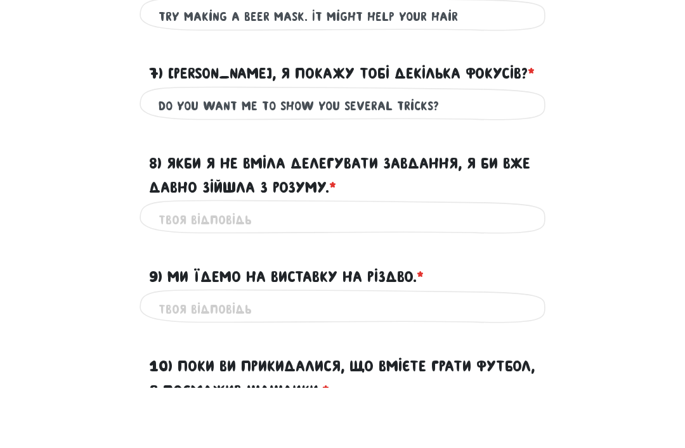
type input "Do you want me to show you several tricks?"
click at [441, 266] on input "8) Якби я не вміла делегувати завдання, я би вже давно зійшла з розуму. * ?" at bounding box center [343, 280] width 368 height 29
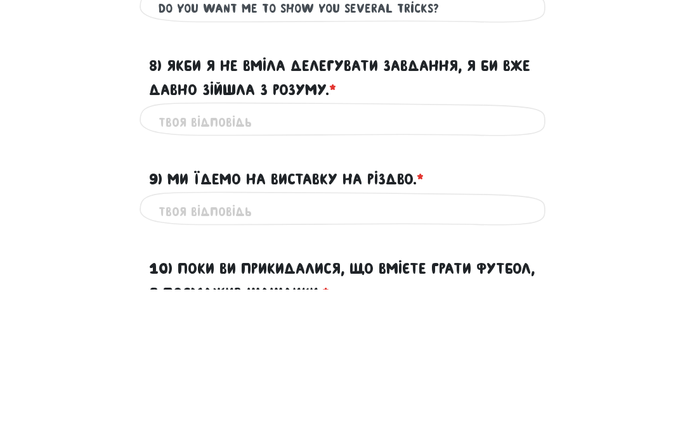
click at [434, 266] on input "8) Якби я не вміла делегувати завдання, я би вже давно зійшла з розуму. * ?" at bounding box center [343, 280] width 368 height 29
paste input "If I couldn’t delegate tasks, I would have gone crazy long ago"
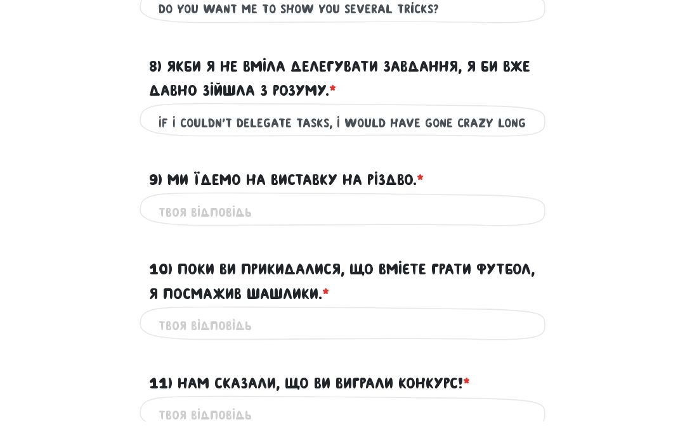
scroll to position [1059, 0]
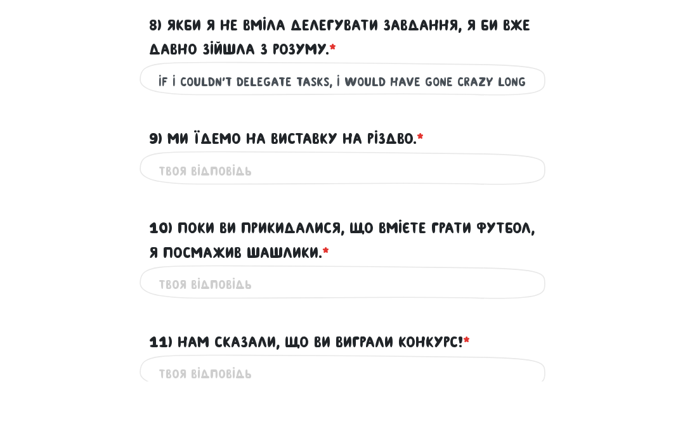
type input "If I couldn’t delegate tasks, I would have gone crazy long ago"
click at [294, 224] on input "9) Ми їдемо на виставку на Різдво. * ?" at bounding box center [343, 238] width 368 height 29
click at [324, 224] on input "9) Ми їдемо на виставку на Різдво. * ?" at bounding box center [343, 238] width 368 height 29
paste input "We’re going to the exhibition at Christmas"
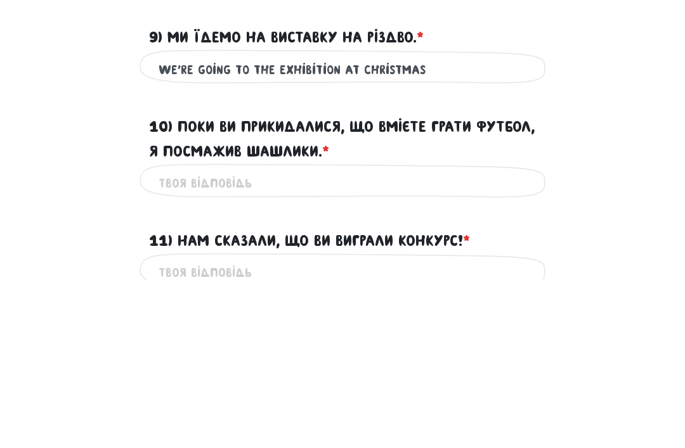
type input "We’re going to the exhibition at Christmas"
click at [396, 338] on input "10) Поки ви прикидалися, що вмієте грати футбол, я посмажив шашлики. * ?" at bounding box center [343, 352] width 368 height 29
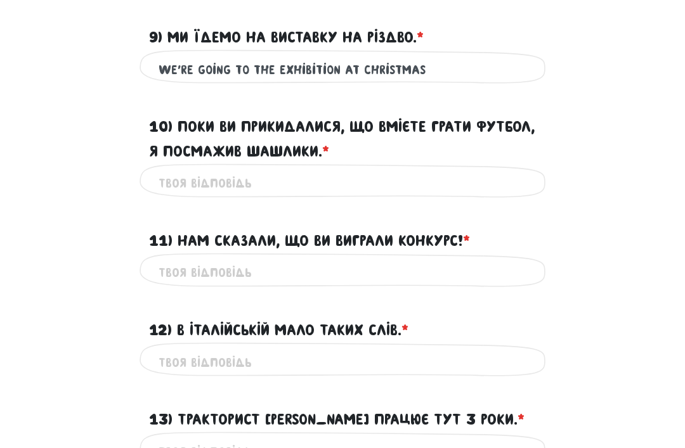
scroll to position [1244, 0]
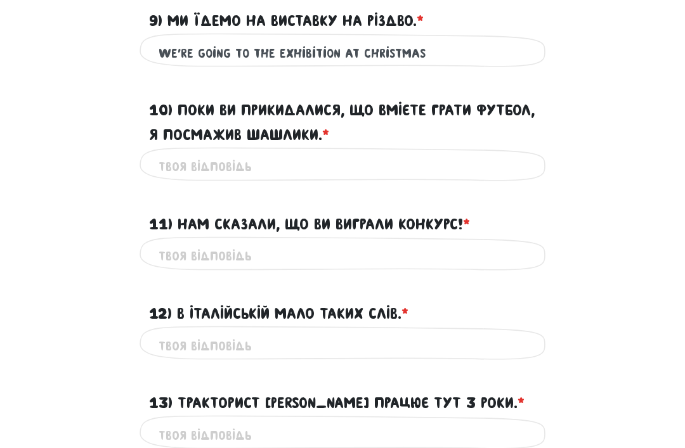
click at [269, 160] on input "10) Поки ви прикидалися, що вмієте грати футбол, я посмажив шашлики. * ?" at bounding box center [343, 167] width 368 height 29
paste input "While you were pretending to know how to play football, I was grilling kebabs."
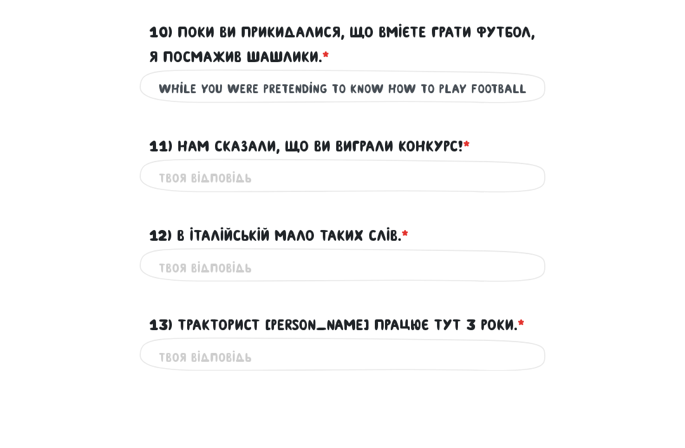
type input "While you were pretending to know how to play football, I was grilling kebabs"
click at [510, 237] on div "Це обов'язкове поле" at bounding box center [343, 257] width 406 height 40
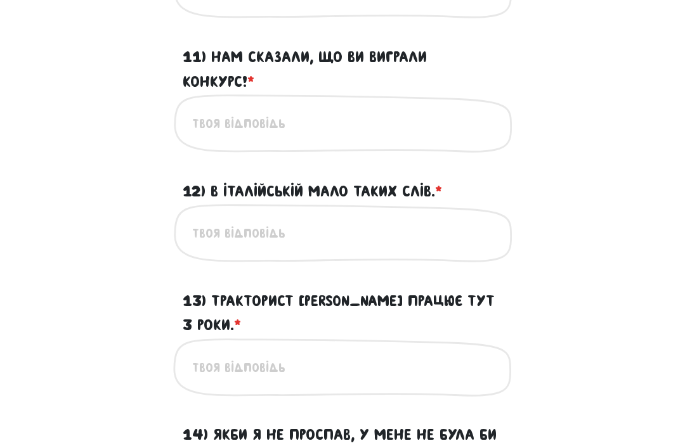
scroll to position [1321, 0]
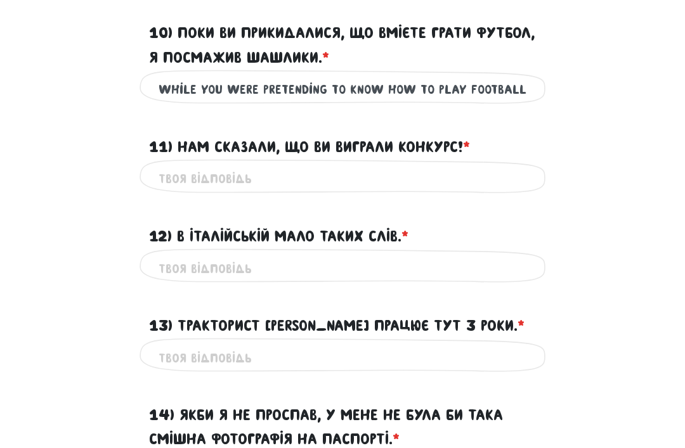
click at [304, 168] on input "11) Нам сказали, що ви виграли конкурс! * ?" at bounding box center [343, 179] width 368 height 29
click at [306, 165] on input "11) Нам сказали, що ви виграли конкурс! * ?" at bounding box center [343, 179] width 368 height 29
click at [304, 165] on input "11) Нам сказали, що ви виграли конкурс! * ?" at bounding box center [343, 179] width 368 height 29
click at [291, 165] on input "11) Нам сказали, що ви виграли конкурс! * ?" at bounding box center [343, 179] width 368 height 29
click at [288, 165] on input "11) Нам сказали, що ви виграли конкурс! * ?" at bounding box center [343, 179] width 368 height 29
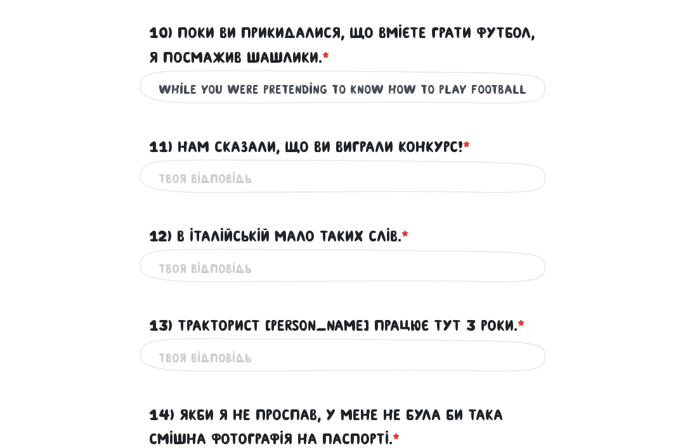
click at [288, 165] on input "11) Нам сказали, що ви виграли конкурс! * ?" at bounding box center [343, 179] width 368 height 29
click at [225, 165] on input "11) Нам сказали, що ви виграли конкурс! * ?" at bounding box center [343, 179] width 368 height 29
click at [209, 171] on input "11) Нам сказали, що ви виграли конкурс! * ?" at bounding box center [343, 179] width 368 height 29
click at [207, 166] on input "11) Нам сказали, що ви виграли конкурс! * ?" at bounding box center [343, 179] width 368 height 29
click at [503, 141] on div "11) Нам сказали, що ви виграли конкурс! * ?" at bounding box center [343, 139] width 406 height 39
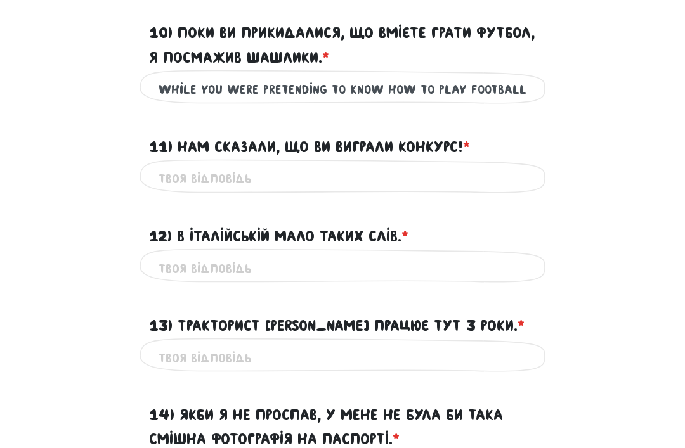
click at [557, 82] on div "While you were pretending to know how to play football, I was grilling kebabs Ц…" at bounding box center [342, 90] width 609 height 40
click at [505, 165] on input "11) Нам сказали, що ви виграли конкурс! * ?" at bounding box center [343, 179] width 368 height 29
click at [207, 172] on input "11) Нам сказали, що ви виграли конкурс! * ?" at bounding box center [343, 179] width 368 height 29
paste input "We were told that you had won the contest!"
type input "We were told that you had won the contest!"
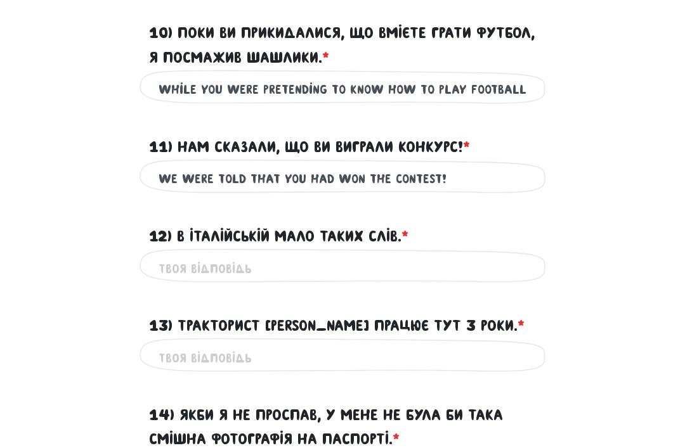
click at [538, 98] on div "While you were pretending to know how to play football, I was grilling kebabs Ц…" at bounding box center [343, 90] width 406 height 40
click at [417, 254] on input "12) В італійській мало таких слів. * ?" at bounding box center [343, 268] width 368 height 29
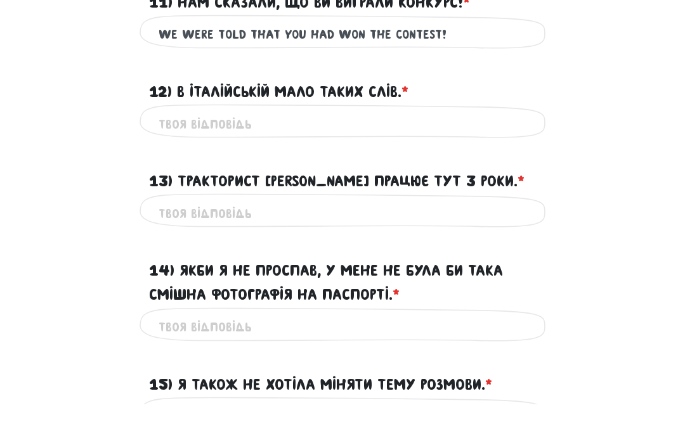
scroll to position [1423, 0]
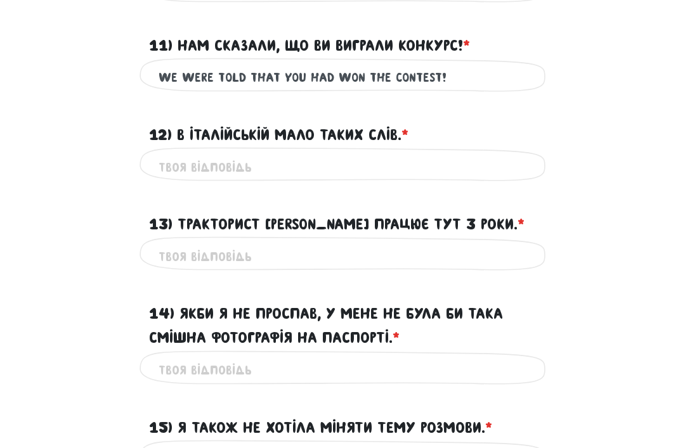
click at [278, 161] on input "12) В італійській мало таких слів. * ?" at bounding box center [343, 167] width 368 height 29
paste input "There are few such words in Italian"
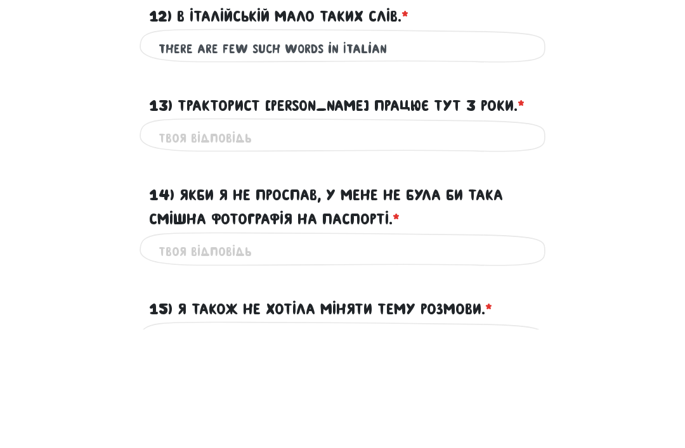
type input "There are few such words in Italian"
click at [458, 242] on input "13) Тракторист [PERSON_NAME] працює тут 3 роки. * ?" at bounding box center [343, 256] width 368 height 29
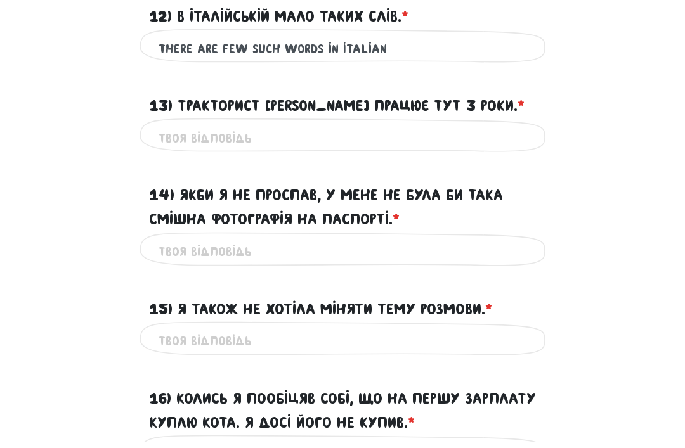
scroll to position [1535, 0]
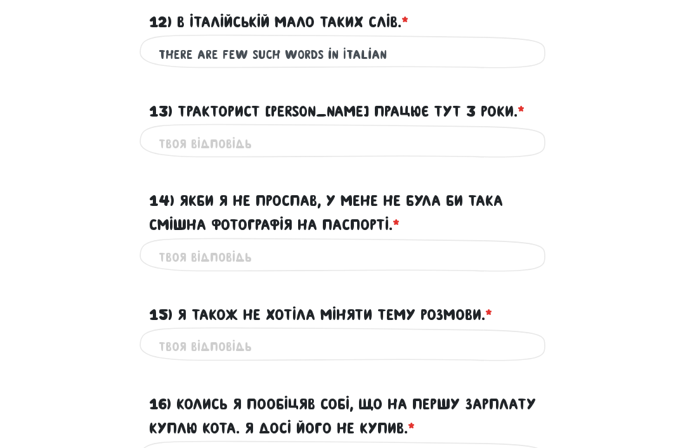
click at [304, 138] on input "13) Тракторист [PERSON_NAME] працює тут 3 роки. * ?" at bounding box center [343, 143] width 368 height 29
paste input "[PERSON_NAME] the tractor driver has been working here for 3 years."
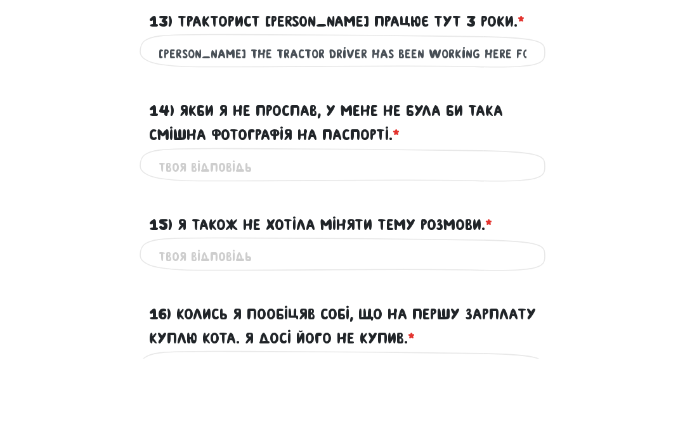
type input "[PERSON_NAME] the tractor driver has been working here for 3 years"
click at [481, 244] on input "14) Якби я не проспав, у мене не була би така смішна фотографія на паспорті. * ?" at bounding box center [343, 258] width 368 height 29
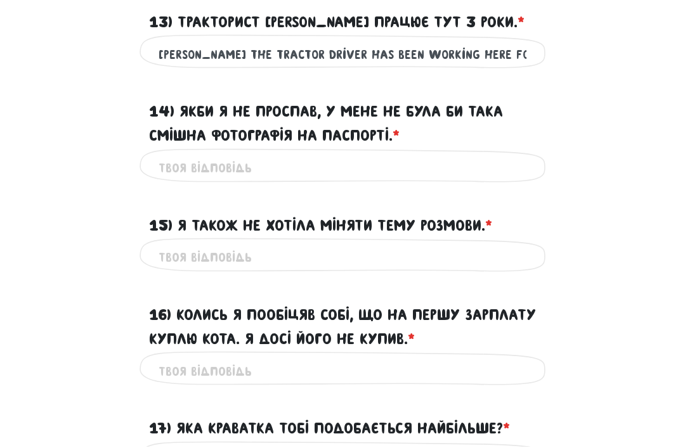
scroll to position [1624, 0]
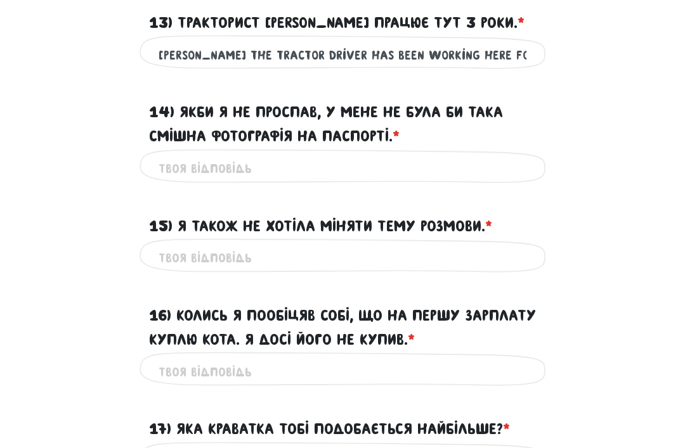
click at [307, 155] on input "14) Якби я не проспав, у мене не була би така смішна фотографія на паспорті. * ?" at bounding box center [343, 169] width 368 height 29
paste input "If I hadn’t overslept, I wouldn’t have such a funny photo in my passport.*"
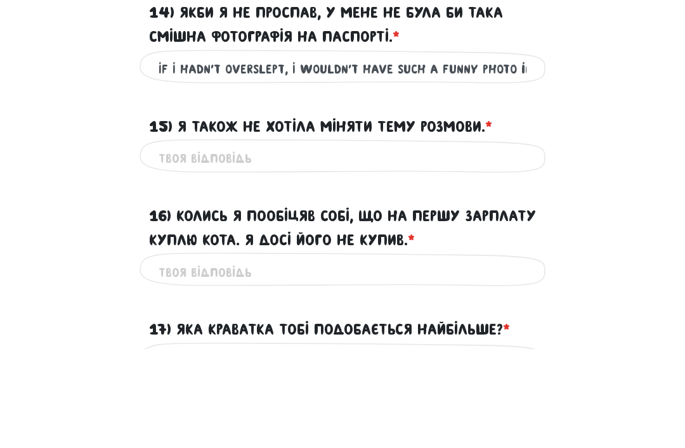
click at [443, 244] on input "15) Я також не хотіла міняти тему розмови. * ?" at bounding box center [343, 258] width 368 height 29
click at [523, 155] on input "If I hadn’t overslept, I wouldn’t have such a funny photo in my passport.*" at bounding box center [343, 169] width 368 height 29
click at [516, 155] on input "If I hadn’t overslept, I wouldn’t have such a funny photo in my passport.*" at bounding box center [343, 169] width 368 height 29
type input "If I hadn’t overslept, I wouldn’t have such a funny photo in my passport"
click at [499, 244] on input "15) Я також не хотіла міняти тему розмови. * ?" at bounding box center [343, 258] width 368 height 29
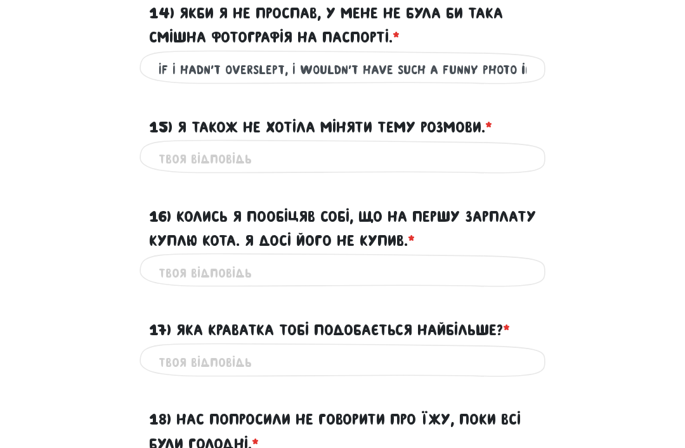
scroll to position [1723, 0]
click at [311, 145] on input "15) Я також не хотіла міняти тему розмови. * ?" at bounding box center [343, 159] width 368 height 29
paste input "I didn’t want to change the subject either"
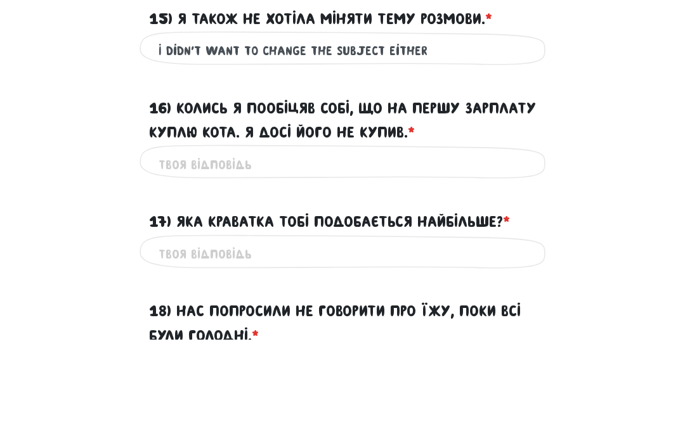
type input "I didn’t want to change the subject either"
click at [460, 259] on input "16) Колись я пообіцяв собі, що на першу зарплату куплю кота. Я досі його не куп…" at bounding box center [343, 273] width 368 height 29
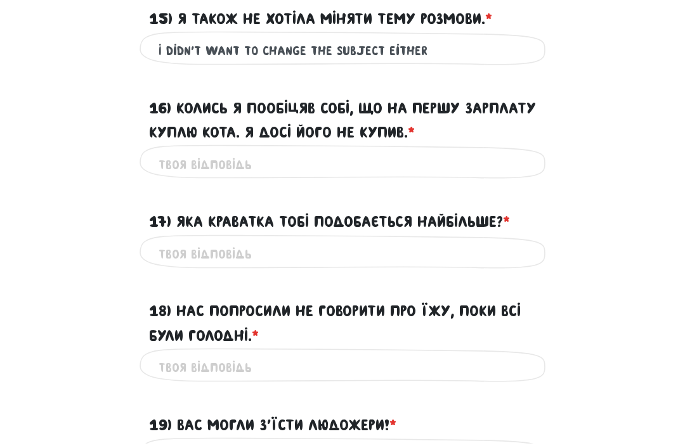
scroll to position [1827, 0]
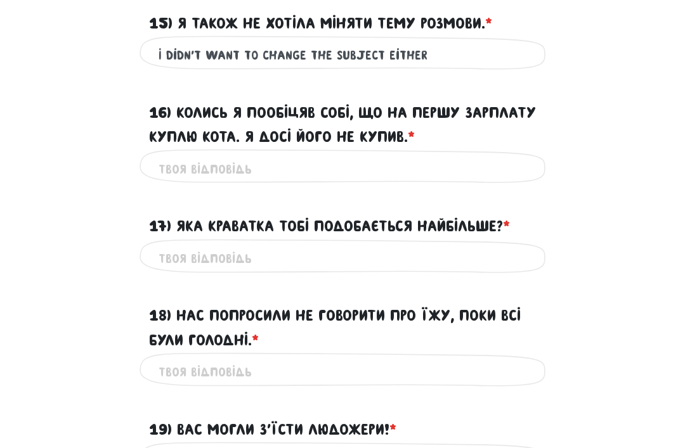
click at [412, 161] on input "16) Колись я пообіцяв собі, що на першу зарплату куплю кота. Я досі його не куп…" at bounding box center [343, 169] width 368 height 29
paste input "Once I promised myself that I’d buy a cat with my first salary. I still haven’t…"
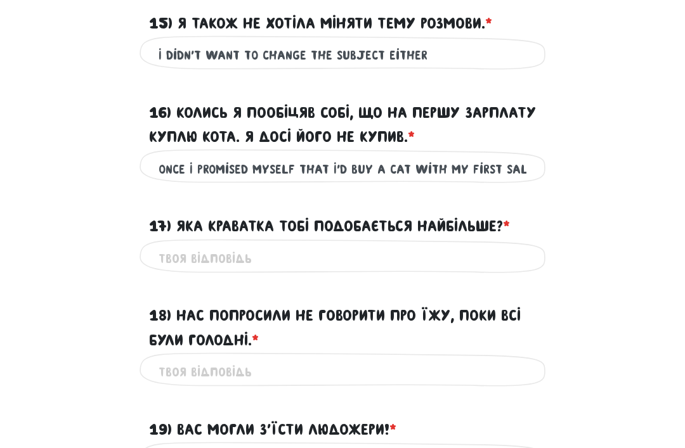
type input "Once I promised myself that I’d buy a cat with my first salary. I still haven’t…"
click at [580, 61] on div "I didn’t want to change the subject either Це обов'язкове поле" at bounding box center [342, 56] width 609 height 40
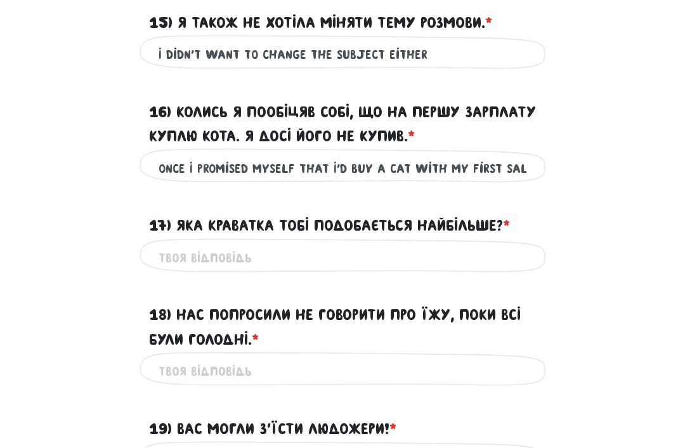
scroll to position [1828, 0]
click at [339, 247] on input "17) Яка краватка тобі подобається найбільше? * ?" at bounding box center [343, 258] width 368 height 29
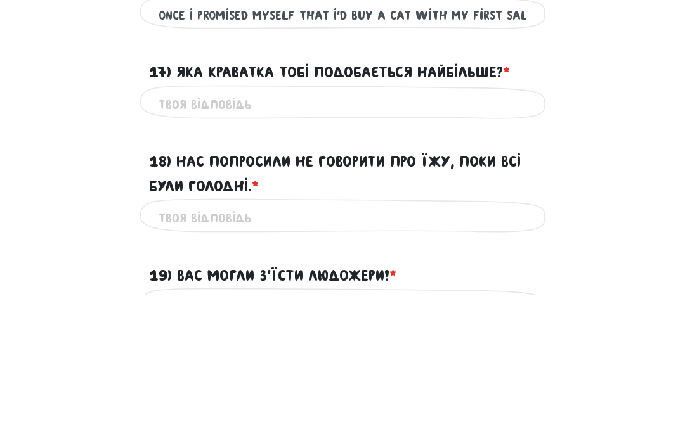
click at [341, 244] on input "17) Яка краватка тобі подобається найбільше? * ?" at bounding box center [343, 258] width 368 height 29
paste input "Which tie do you like the most?"
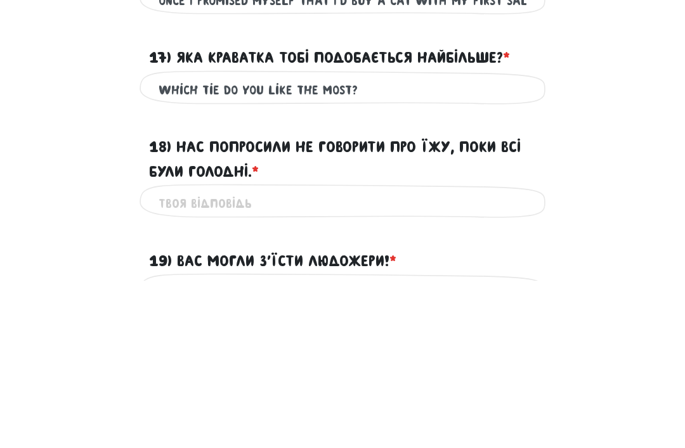
type input "Which tie do you like the most?"
click at [440, 358] on input "18) Нас попросили не говорити про їжу, поки всі були голодні. * ?" at bounding box center [343, 372] width 368 height 29
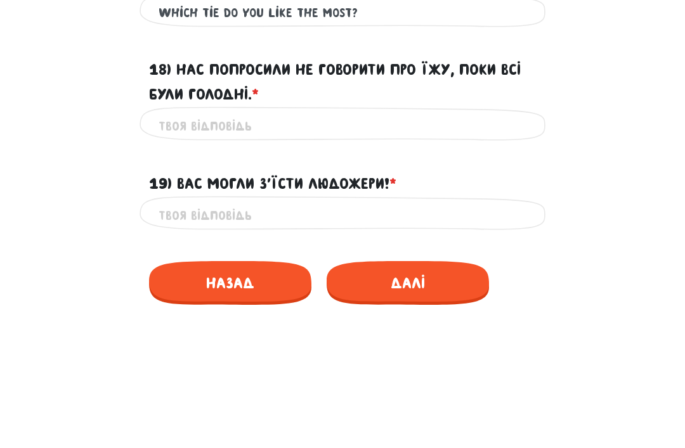
scroll to position [2047, 0]
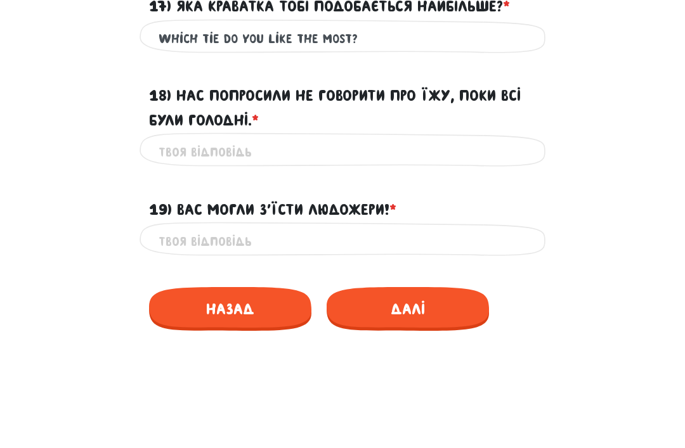
click at [388, 139] on input "18) Нас попросили не говорити про їжу, поки всі були голодні. * ?" at bounding box center [343, 152] width 368 height 29
paste input "We were asked not to talk about food while everyone was hungry"
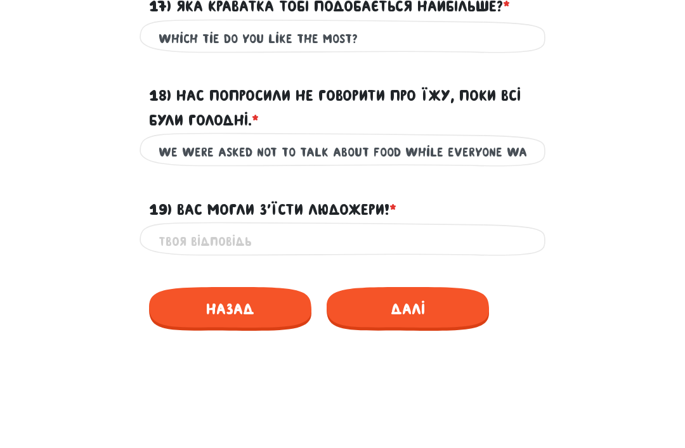
type input "We were asked not to talk about food while everyone was hungry"
click at [518, 228] on input "19) Вас могли з’їсти людожери! * ?" at bounding box center [343, 242] width 368 height 29
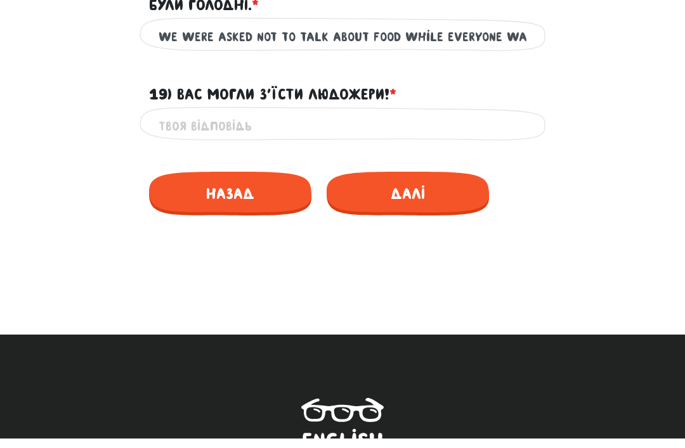
scroll to position [2154, 0]
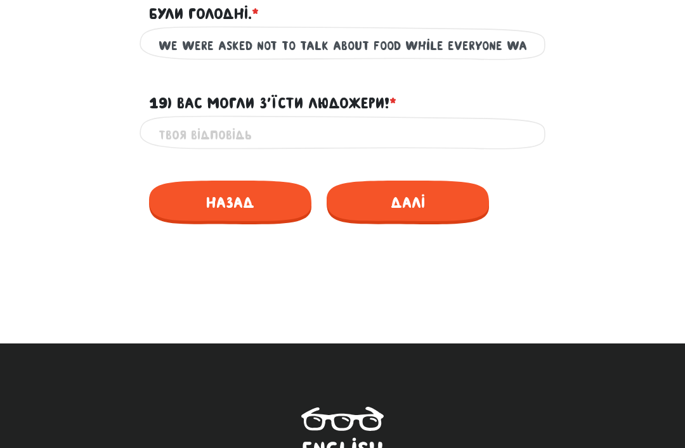
click at [402, 121] on input "19) Вас могли з’їсти людожери! * ?" at bounding box center [343, 135] width 368 height 29
paste input "You could have been eaten by cannibals!*"
type input "You could have been eaten by cannibals!"
click at [452, 197] on span "Далі" at bounding box center [408, 203] width 162 height 44
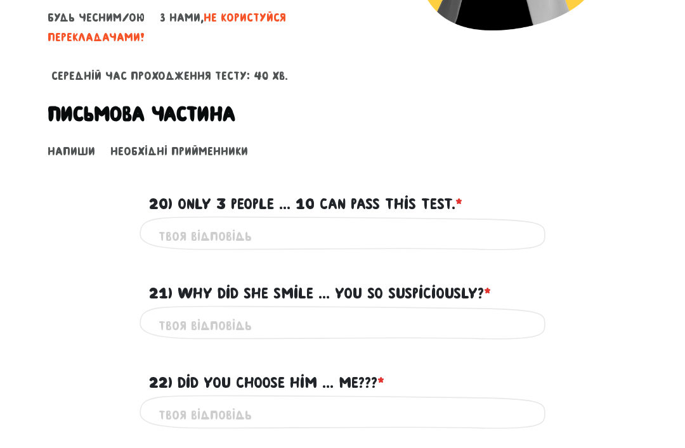
scroll to position [308, 0]
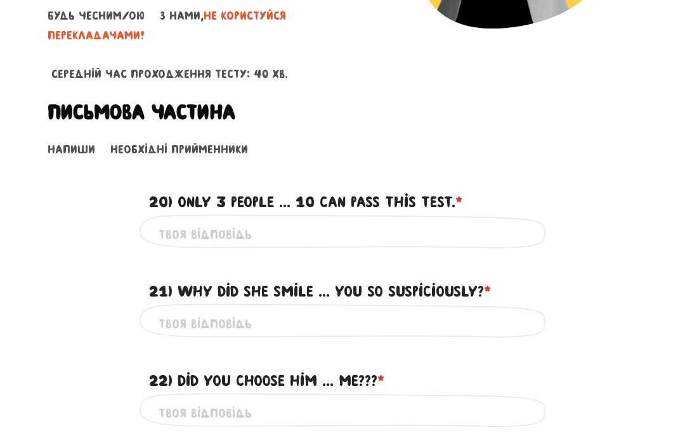
click at [182, 222] on input "20) Only 3 people ... 10 can pass this test. * ?" at bounding box center [343, 234] width 368 height 29
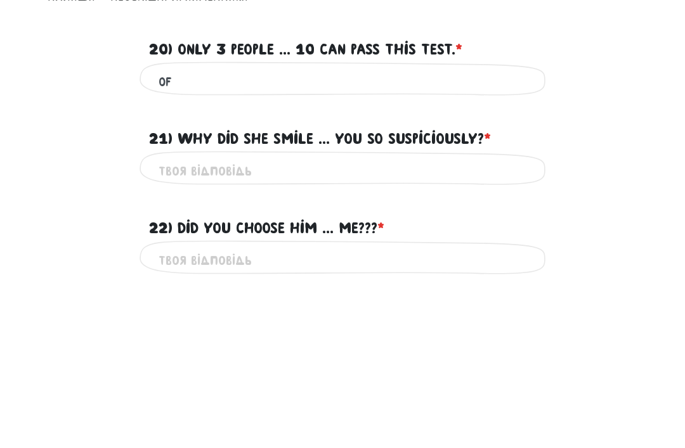
type input "of"
click at [403, 310] on input "21) Why did she smile ... you so suspiciously? * ?" at bounding box center [343, 324] width 368 height 29
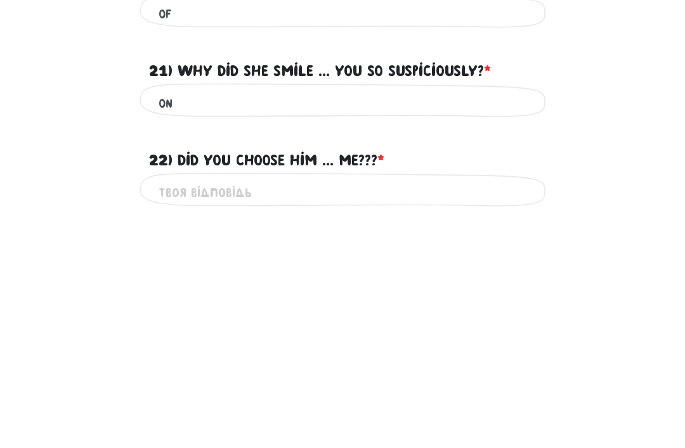
type input "on"
click at [346, 399] on input "22) Did you choose him ... me??? * ?" at bounding box center [343, 413] width 368 height 29
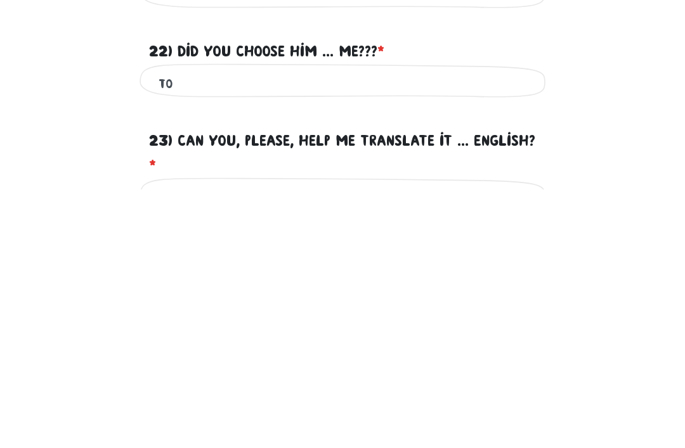
scroll to position [400, 0]
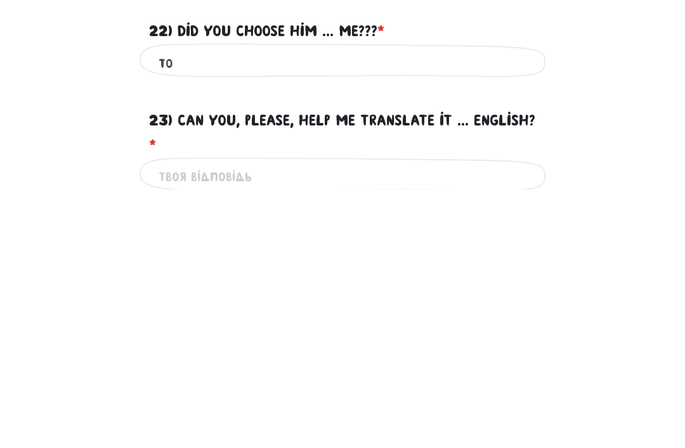
type input "to"
click at [399, 422] on input "23) Can you, please, help me translate it ... English? * ?" at bounding box center [343, 436] width 368 height 29
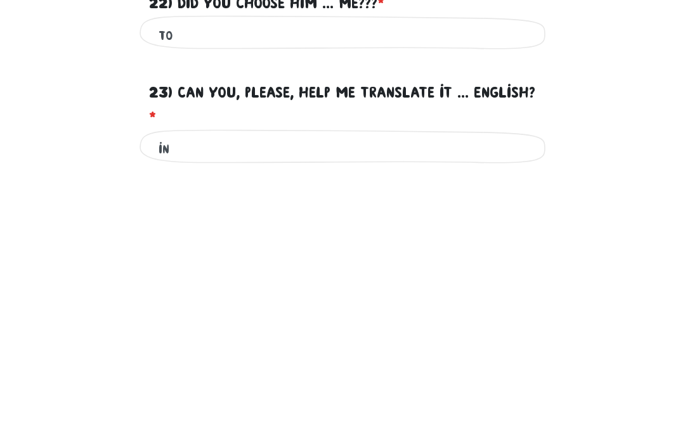
scroll to position [499, 0]
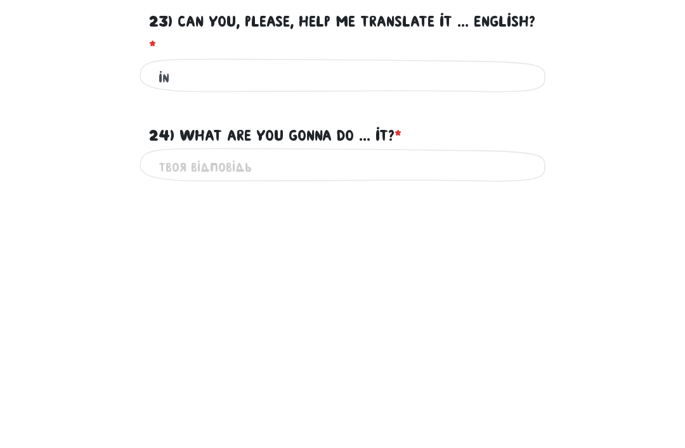
type input "in"
click at [378, 412] on input "24) What are you gonna do ... it? * ?" at bounding box center [343, 426] width 368 height 29
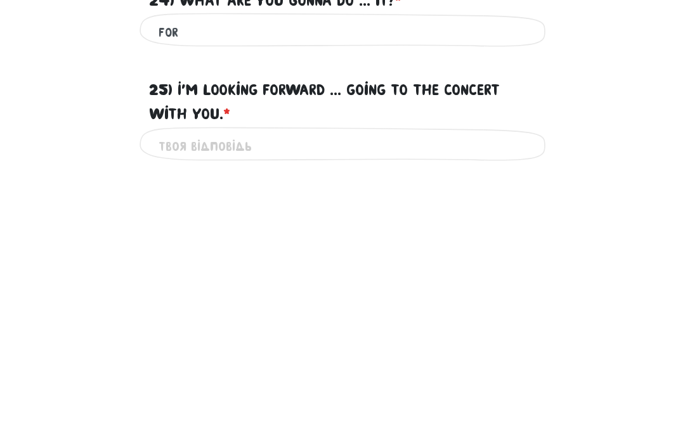
type input "for"
click at [438, 386] on div "Це обов'язкове поле" at bounding box center [343, 406] width 406 height 40
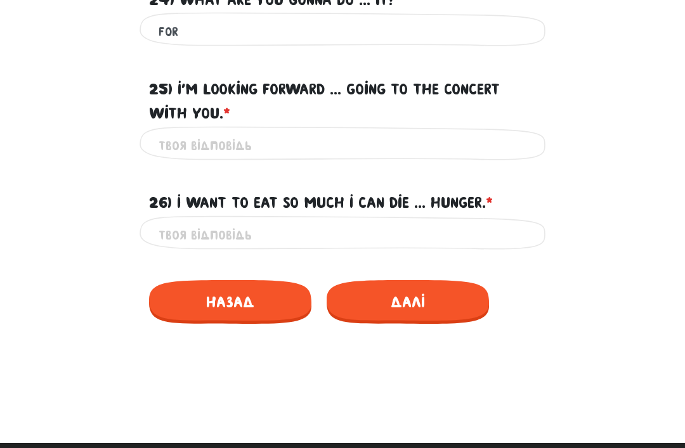
click at [458, 118] on label "25) I'm looking forward ... going to the concert with you. * ?" at bounding box center [342, 101] width 387 height 49
click at [458, 132] on input "25) I'm looking forward ... going to the concert with you. * ?" at bounding box center [343, 146] width 368 height 29
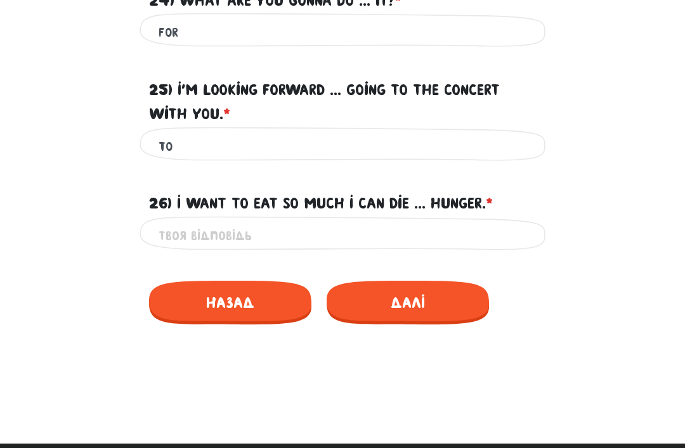
type input "t"
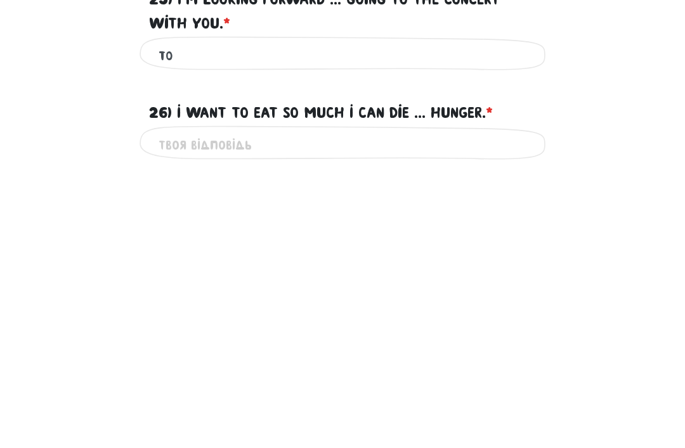
scroll to position [725, 0]
type input "to"
click at [164, 389] on input "26) I want to eat so much I can die ... hunger. * ?" at bounding box center [343, 403] width 368 height 29
type input "from"
click at [559, 344] on div "26) I want to eat so much I can die ... hunger. * ?" at bounding box center [342, 363] width 609 height 39
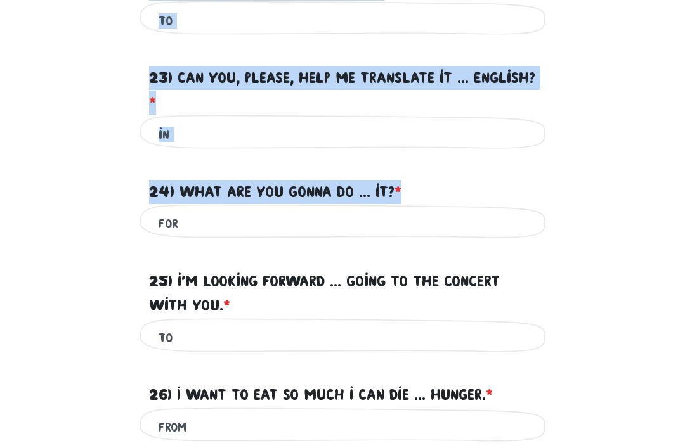
scroll to position [802, 0]
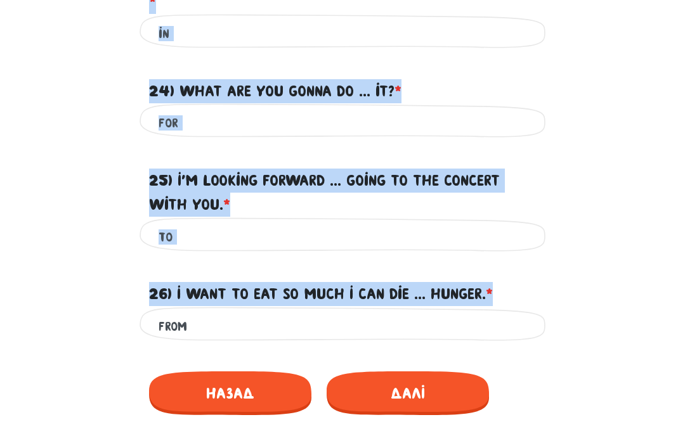
copy form "71) Lore 6 ipsumd ... 63 sit amet cons adip. * ? El sedd'eiusmo temp 02) Inc ut…"
click at [618, 126] on div "for Це обов'язкове поле" at bounding box center [342, 123] width 609 height 40
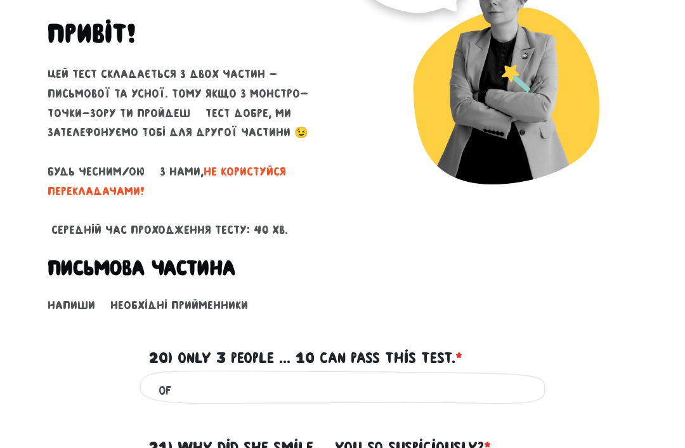
scroll to position [263, 0]
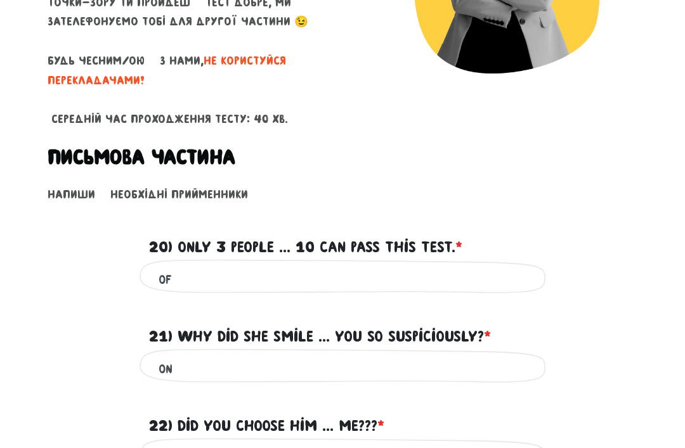
click at [427, 266] on input "of" at bounding box center [343, 279] width 368 height 29
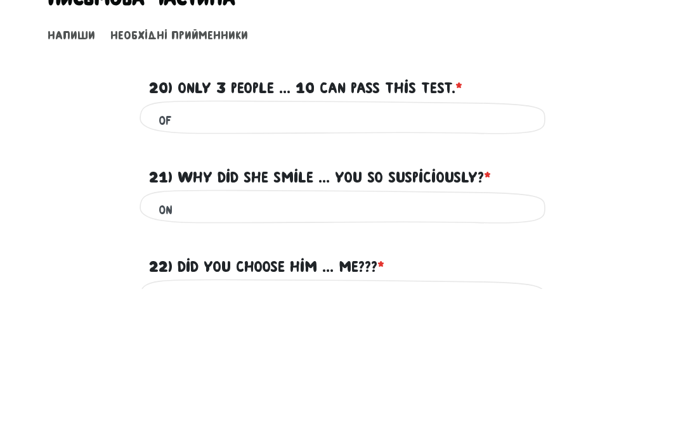
type input "o"
type input "out of"
click at [419, 355] on input "on" at bounding box center [343, 369] width 368 height 29
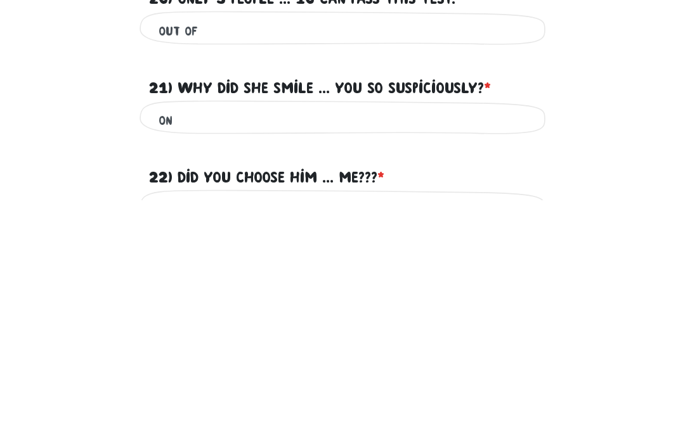
click at [479, 355] on input "on" at bounding box center [343, 369] width 368 height 29
click at [448, 355] on input "on" at bounding box center [343, 369] width 368 height 29
click at [448, 349] on div "on Це обов'язкове поле" at bounding box center [343, 369] width 406 height 40
type input "at"
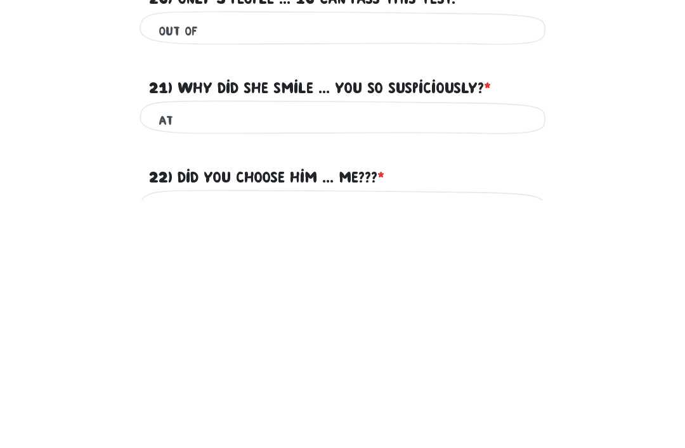
click at [327, 414] on label "22) Did you choose him ... me??? * ?" at bounding box center [266, 426] width 235 height 24
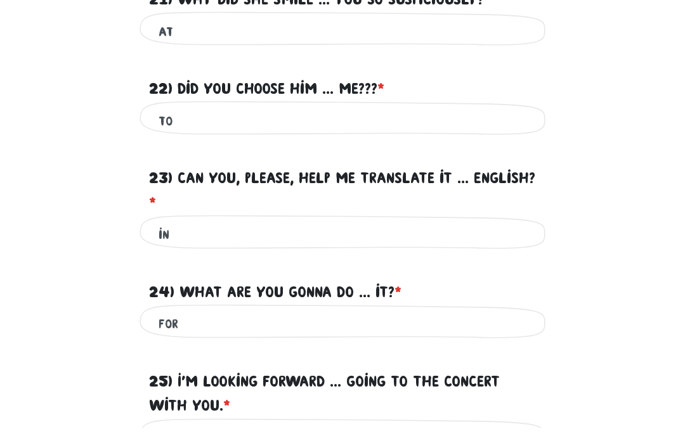
scroll to position [581, 0]
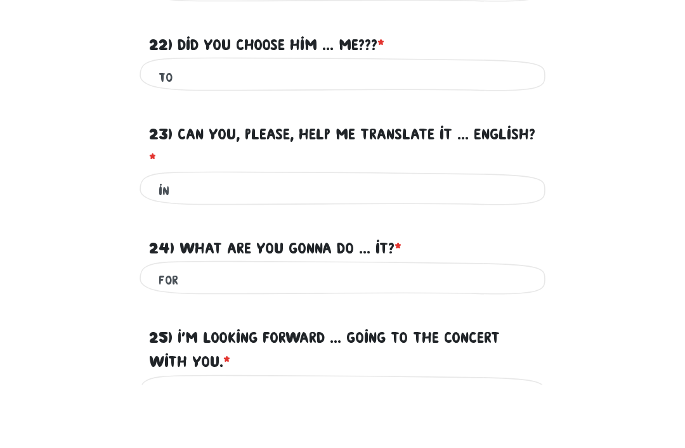
click at [454, 240] on input "in" at bounding box center [343, 254] width 368 height 29
click at [429, 126] on input "to" at bounding box center [343, 140] width 368 height 29
type input "t"
type input "over"
click at [346, 240] on input "in" at bounding box center [343, 254] width 368 height 29
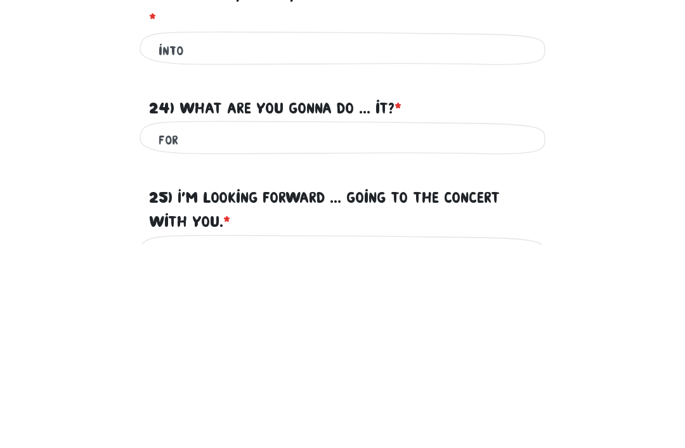
type input "into"
click at [401, 330] on input "for" at bounding box center [343, 344] width 368 height 29
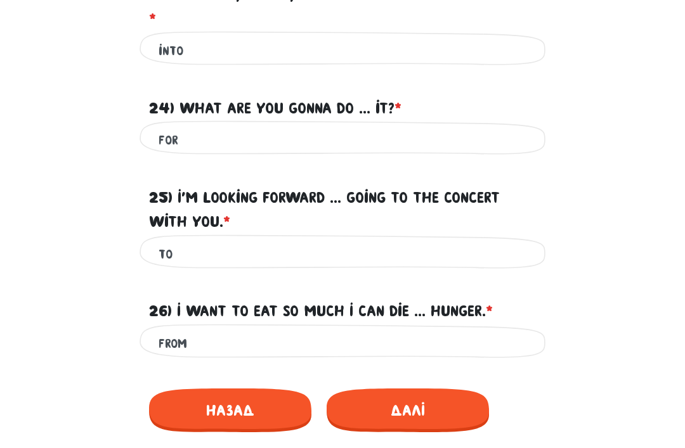
scroll to position [784, 0]
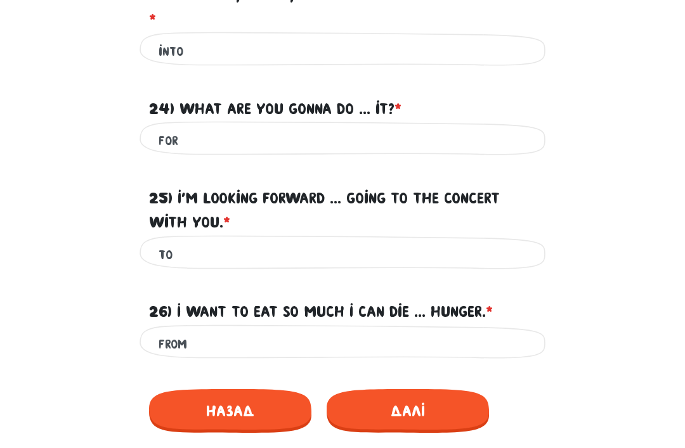
click at [455, 130] on input "for" at bounding box center [343, 141] width 368 height 29
type input "f"
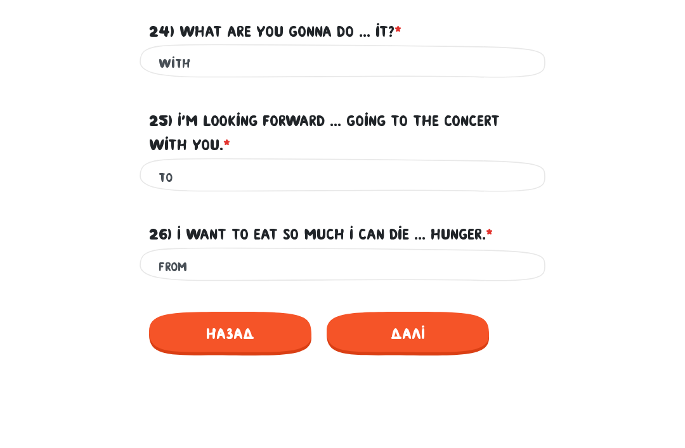
type input "with"
click at [386, 241] on input "to" at bounding box center [343, 255] width 368 height 29
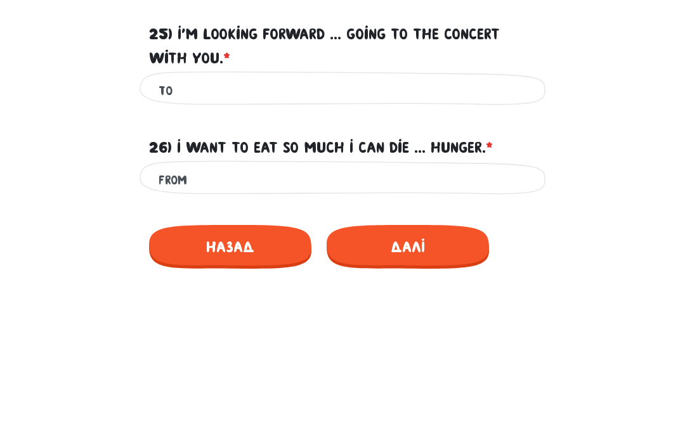
click at [400, 330] on input "from" at bounding box center [343, 344] width 368 height 29
click at [474, 330] on input "from" at bounding box center [343, 344] width 368 height 29
type input "f"
click at [510, 330] on input "of" at bounding box center [343, 344] width 368 height 29
type input "of"
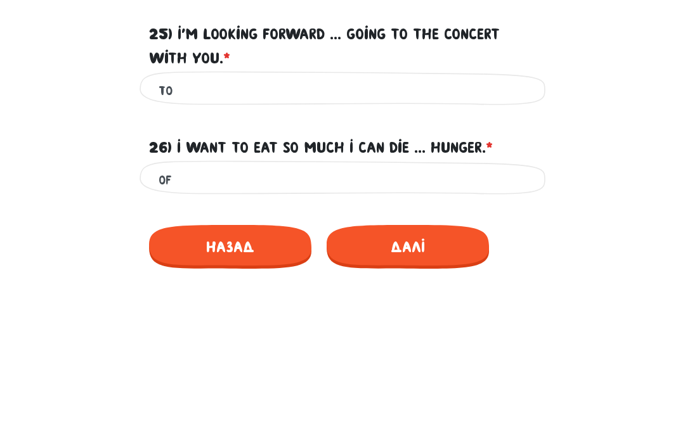
click at [434, 389] on span "Далі" at bounding box center [408, 411] width 162 height 44
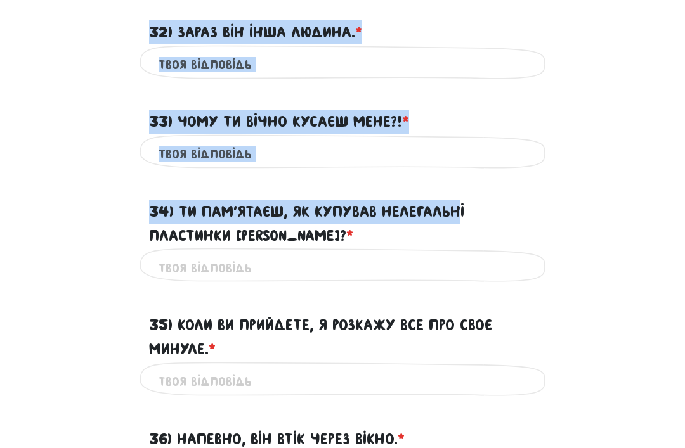
scroll to position [1086, 0]
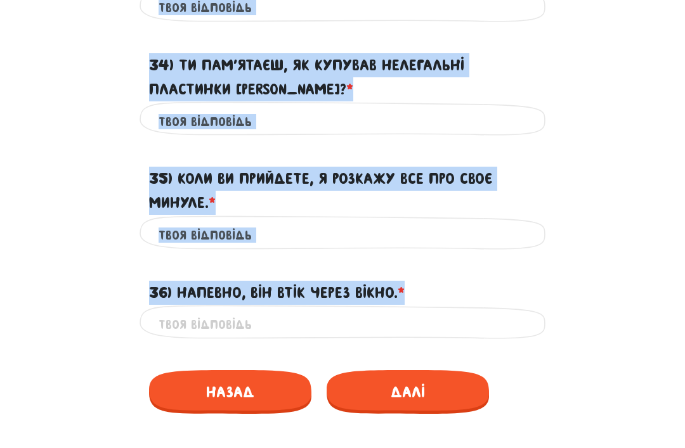
click at [573, 266] on div "36) Напевно, він втік через вікно. * ?" at bounding box center [342, 285] width 609 height 39
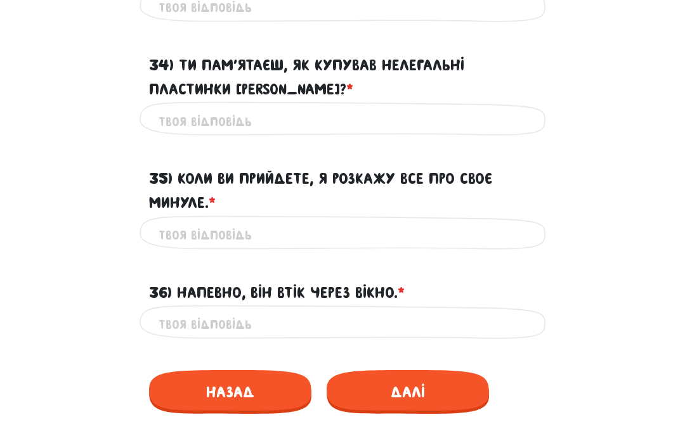
scroll to position [1085, 0]
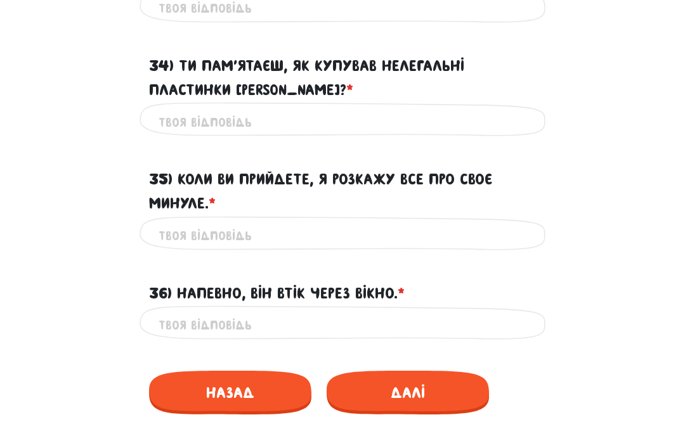
click at [351, 119] on input "34) Ти пам’ятаєш, як купував нелегальні пластинки [PERSON_NAME]? * ?" at bounding box center [343, 122] width 368 height 29
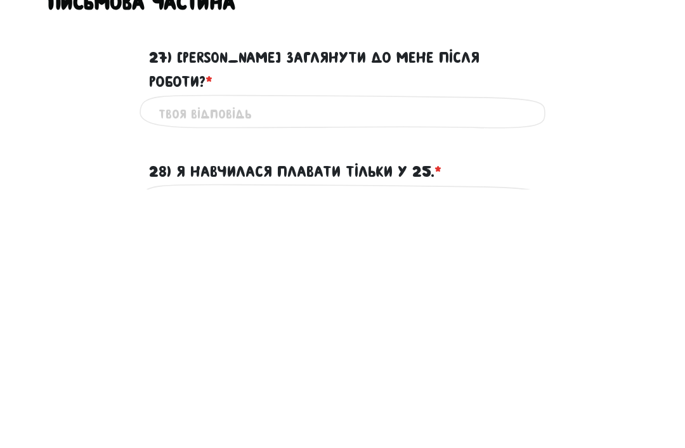
scroll to position [171, 0]
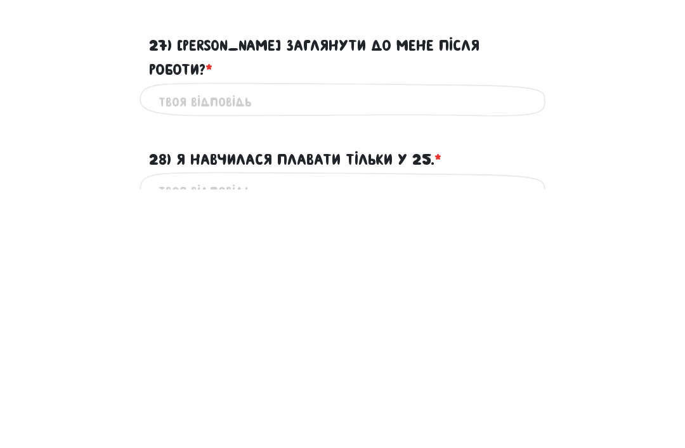
click at [408, 347] on input "27) [PERSON_NAME] заглянути до мене після роботи? * ?" at bounding box center [343, 361] width 368 height 29
click at [409, 347] on input "27) [PERSON_NAME] заглянути до мене після роботи? * ?" at bounding box center [343, 361] width 368 height 29
paste input "Can you drop by my place after work?"
type input "Can you drop by my place after work?"
click at [300, 407] on label "28) Я навчилася плавати тільки у 25. * ?" at bounding box center [295, 419] width 292 height 24
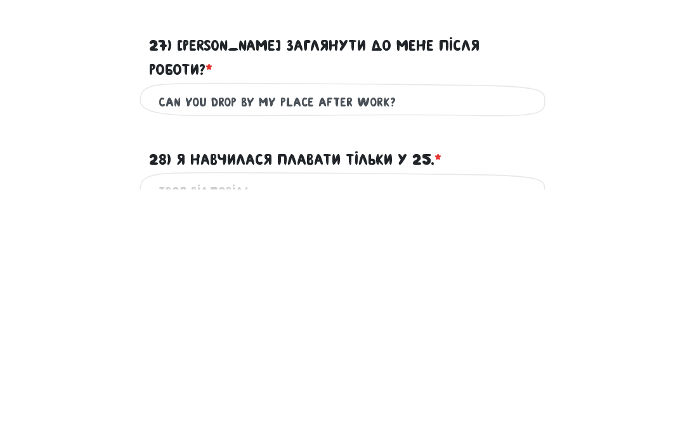
click at [300, 436] on input "28) Я навчилася плавати тільки у 25. * ?" at bounding box center [343, 450] width 368 height 29
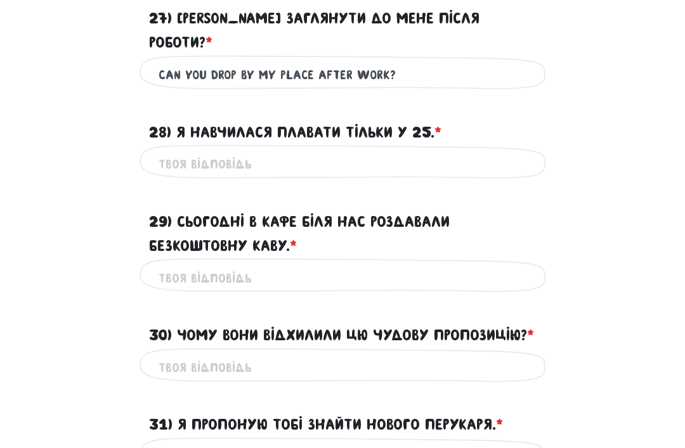
click at [298, 150] on input "28) Я навчилася плавати тільки у 25. * ?" at bounding box center [343, 164] width 368 height 29
paste input "I learned to swim only at 25"
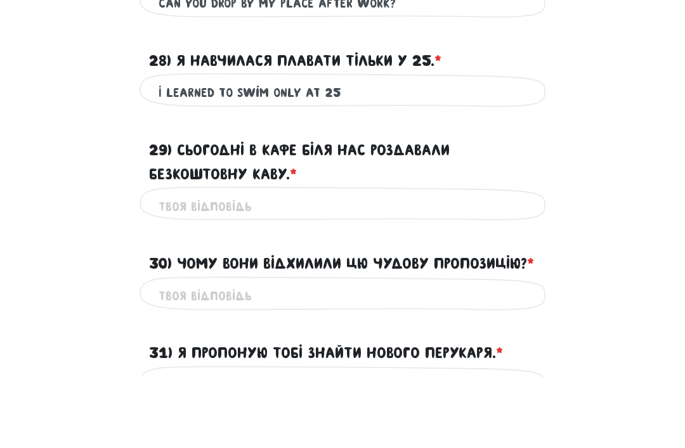
type input "I learned to swim only at 25"
click at [306, 264] on input "29) Сьогодні в кафе біля нас роздавали безкоштовну каву. * ?" at bounding box center [343, 278] width 368 height 29
click at [292, 264] on input "29) Сьогодні в кафе біля нас роздавали безкоштовну каву. * ?" at bounding box center [343, 278] width 368 height 29
paste input "[DATE] they were giving out free coffee at the café near [GEOGRAPHIC_DATA]."
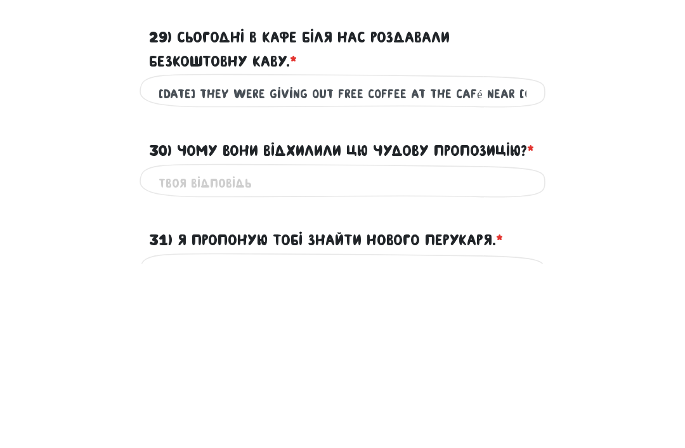
type input "[DATE] they were giving out free coffee at the café near [GEOGRAPHIC_DATA]."
click at [278, 354] on input "30) Чому вони відхилили цю чудову пропозицію? * ?" at bounding box center [343, 368] width 368 height 29
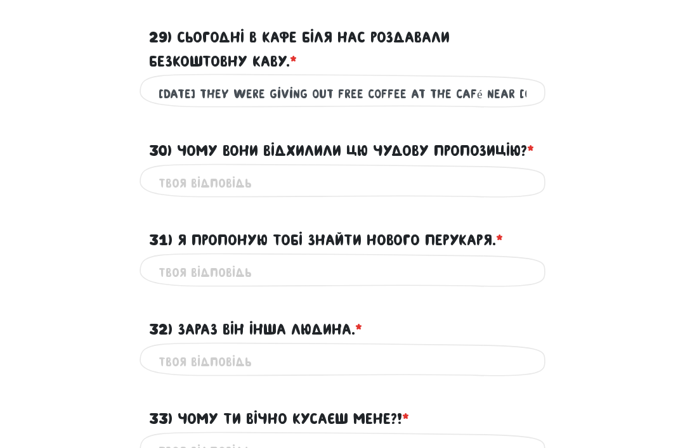
scroll to position [660, 0]
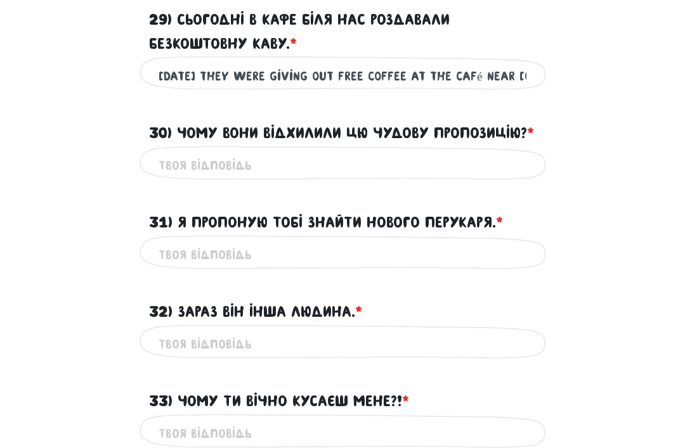
click at [330, 152] on input "30) Чому вони відхилили цю чудову пропозицію? * ?" at bounding box center [343, 166] width 368 height 29
paste input "Why did they reject this wonderful offer?"
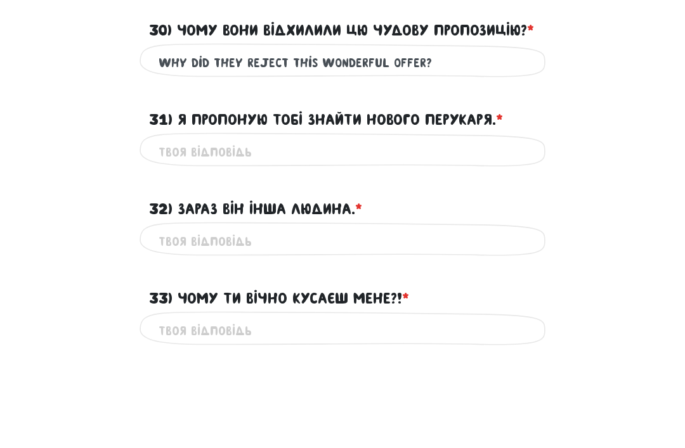
type input "Why did they reject this wonderful offer?"
click at [301, 241] on input "31) Я пропоную тобі знайти нового перукаря. * ?" at bounding box center [343, 255] width 368 height 29
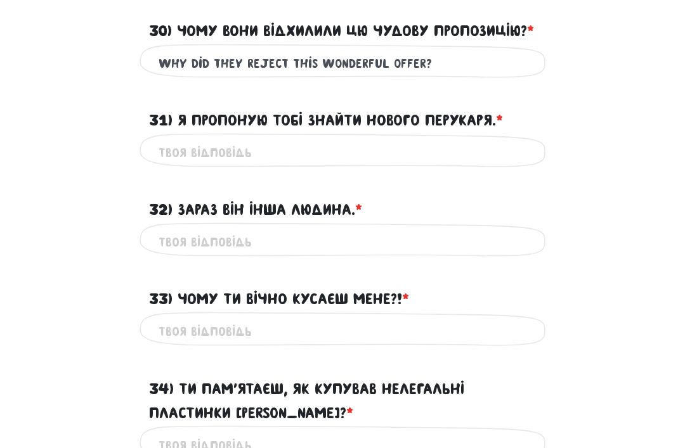
scroll to position [767, 0]
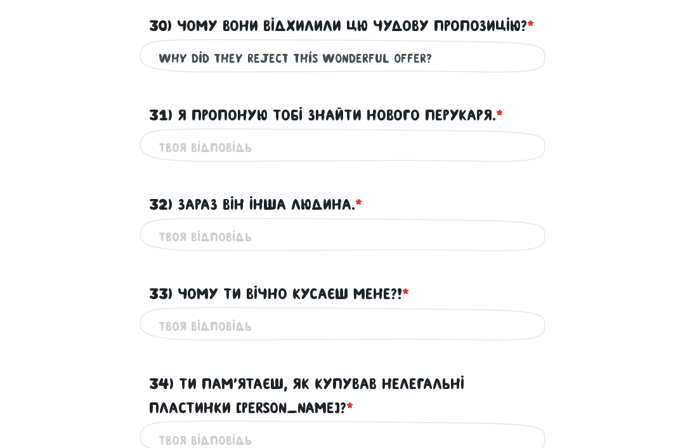
click at [263, 139] on input "31) Я пропоную тобі знайти нового перукаря. * ?" at bounding box center [343, 148] width 368 height 29
paste input "I suggest you find a new hairdresser."
click at [181, 143] on input "I suggest you find a new hairdresser." at bounding box center [343, 148] width 368 height 29
type input "I suggest you find a new hairdresser."
click at [335, 223] on input "32) Зараз він інша людина. * ?" at bounding box center [343, 237] width 368 height 29
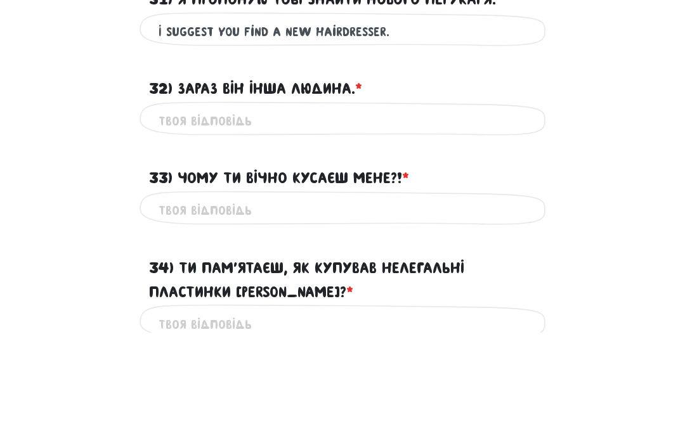
type input "h"
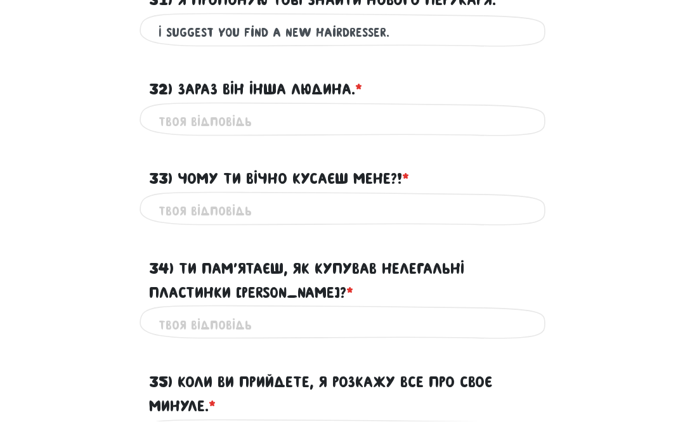
scroll to position [856, 0]
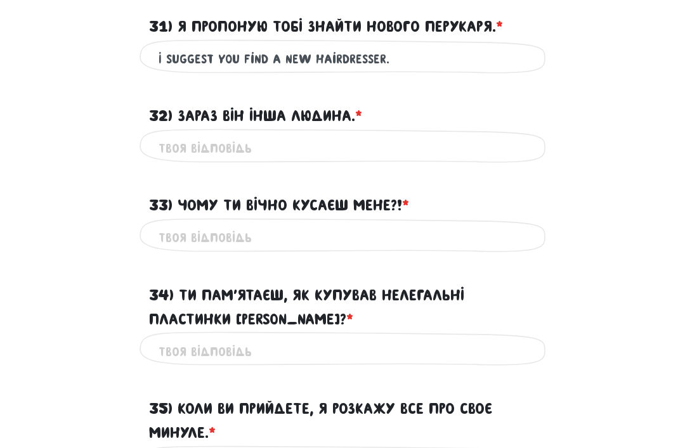
click at [289, 148] on input "32) Зараз він інша людина. * ?" at bounding box center [343, 148] width 368 height 29
paste input "He is a different person now."
type input "He is a different person now."
click at [438, 224] on input "33) Чому ти вічно кусаєш мене?! * ?" at bounding box center [343, 238] width 368 height 29
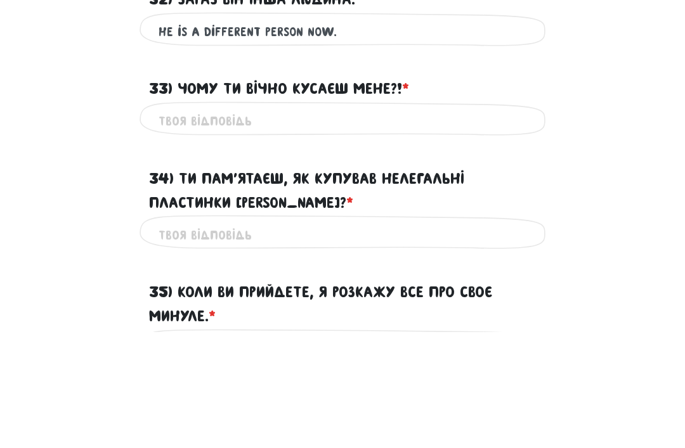
click at [504, 224] on input "33) Чому ти вічно кусаєш мене?! * ?" at bounding box center [343, 238] width 368 height 29
paste input "Why do you keep biting me all the time?!"
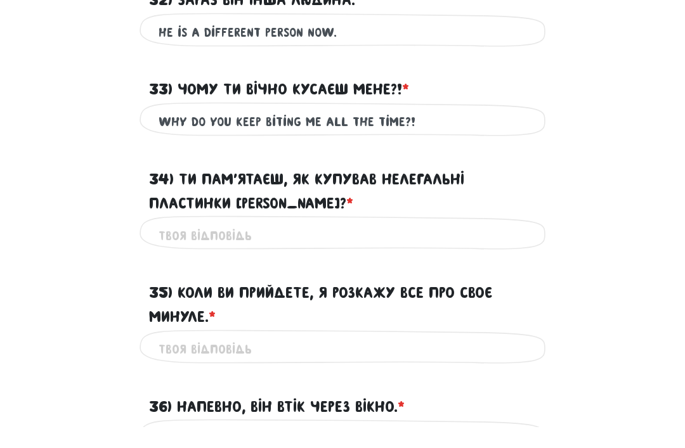
scroll to position [951, 0]
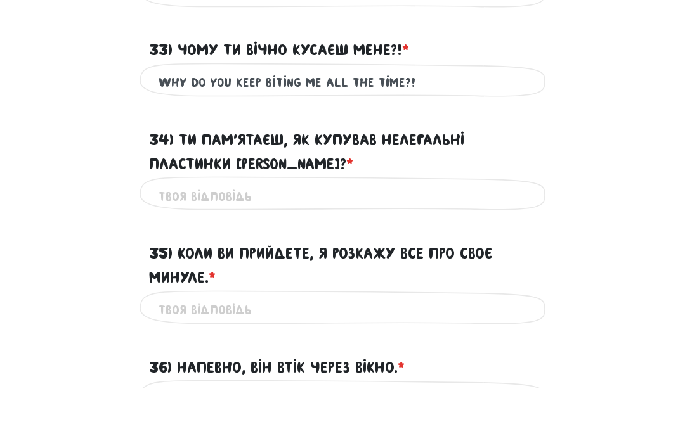
type input "Why do you keep biting me all the time?!"
click at [403, 242] on input "34) Ти пам’ятаєш, як купував нелегальні пластинки [PERSON_NAME]? * ?" at bounding box center [343, 256] width 368 height 29
click at [408, 236] on div "Це обов'язкове поле" at bounding box center [343, 256] width 406 height 40
click at [427, 183] on input "34) Ти пам’ятаєш, як купував нелегальні пластинки [PERSON_NAME]? * ?" at bounding box center [343, 196] width 368 height 29
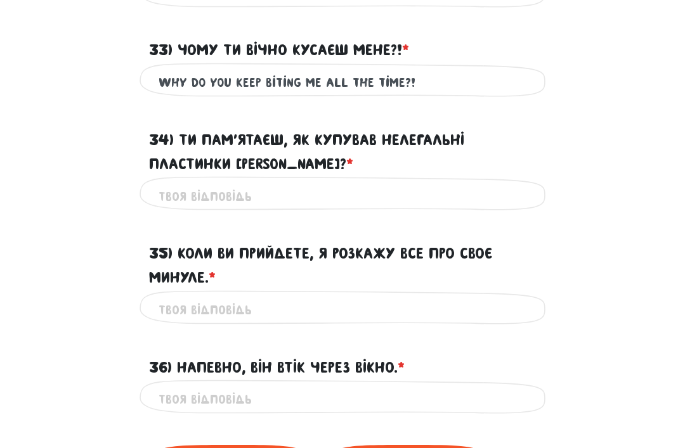
click at [426, 183] on input "34) Ти пам’ятаєш, як купував нелегальні пластинки [PERSON_NAME]? * ?" at bounding box center [343, 196] width 368 height 29
paste input "Do you remember buying [PERSON_NAME] records?"
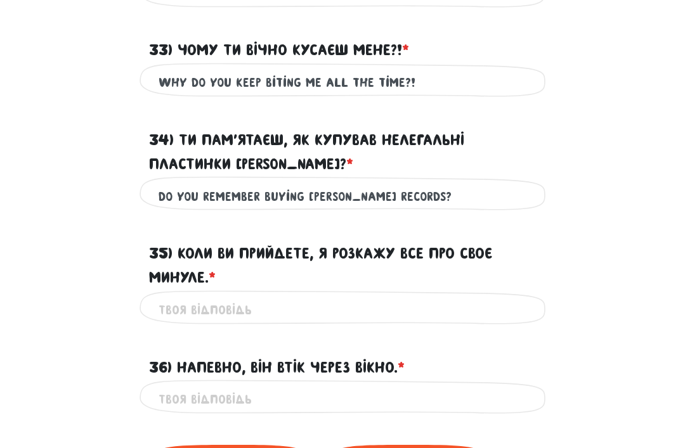
scroll to position [1066, 0]
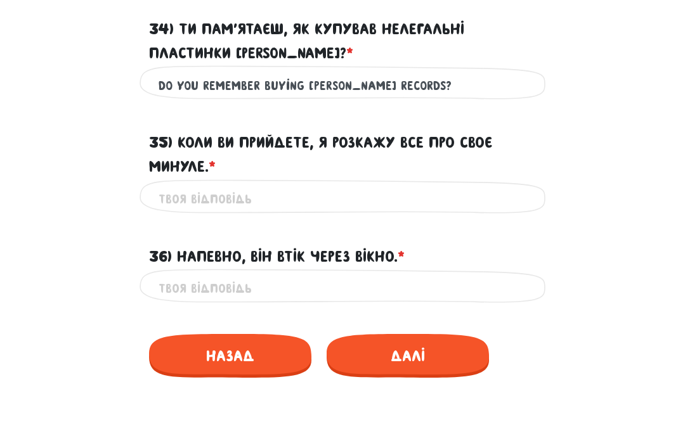
type input "Do you remember buying [PERSON_NAME] records?"
click at [358, 242] on input "35) Коли ви прийдете, я розкажу все про своє минуле. * ?" at bounding box center [343, 256] width 368 height 29
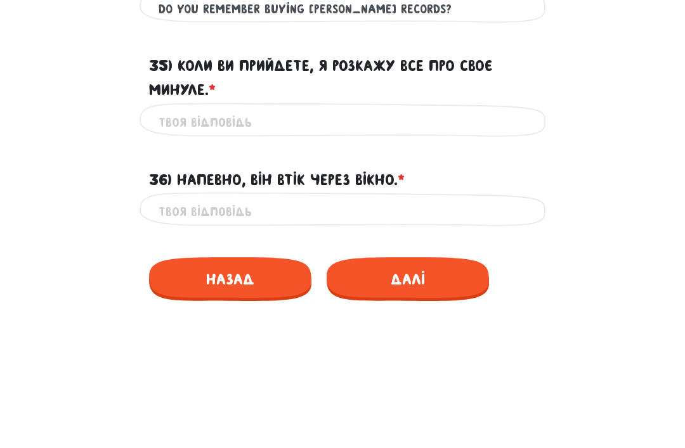
click at [423, 242] on input "35) Коли ви прийдете, я розкажу все про своє минуле. * ?" at bounding box center [343, 256] width 368 height 29
paste input "When you come, I’ll tell you everything about my past"
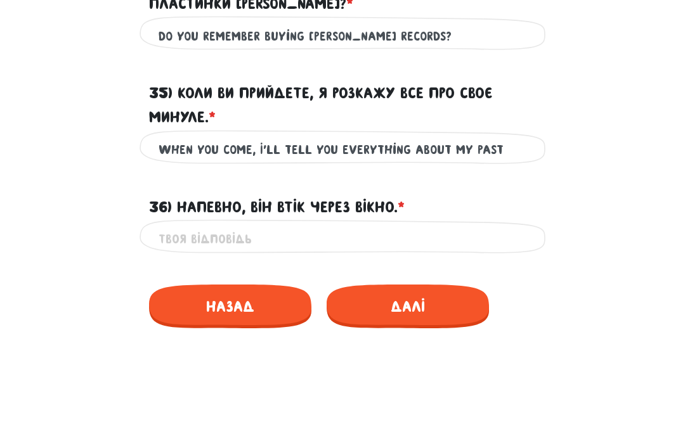
type input "When you come, I’ll tell you everything about my past"
click at [311, 331] on input "36) Напевно, він втік через вікно. * ?" at bounding box center [343, 345] width 368 height 29
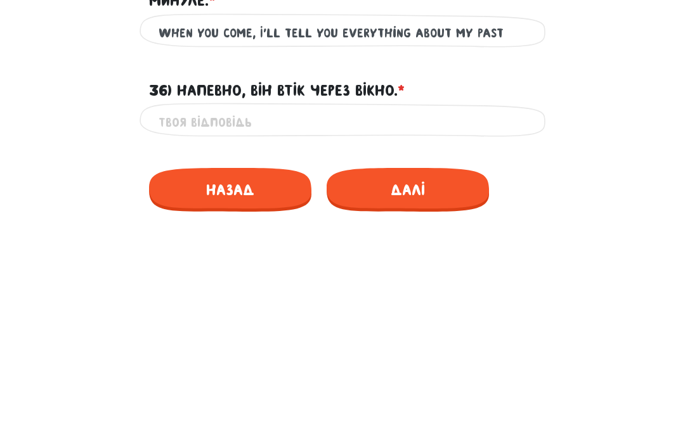
click at [233, 331] on input "36) Напевно, він втік через вікно. * ?" at bounding box center [343, 345] width 368 height 29
paste input "He must have escaped through the window."
type input "He must have escaped through the window"
click at [420, 391] on span "Далі" at bounding box center [408, 413] width 162 height 44
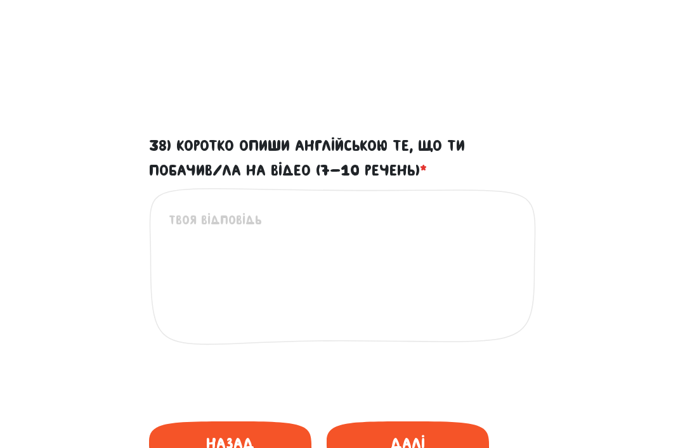
scroll to position [486, 0]
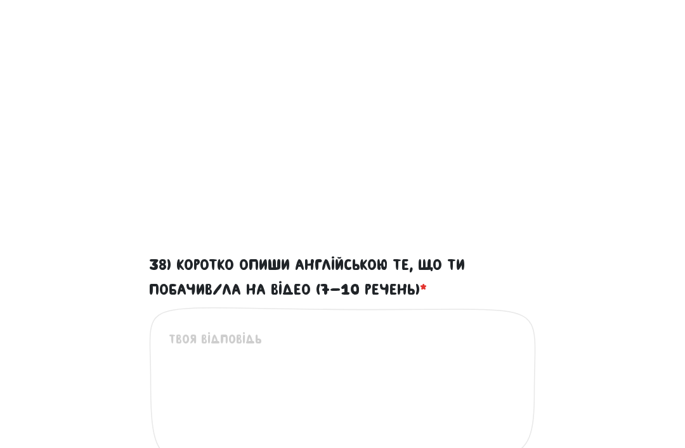
click at [240, 343] on textarea "38) Коротко опиши англійською те, що ти побачив/ла на відео (7-10 речень) *" at bounding box center [343, 408] width 349 height 156
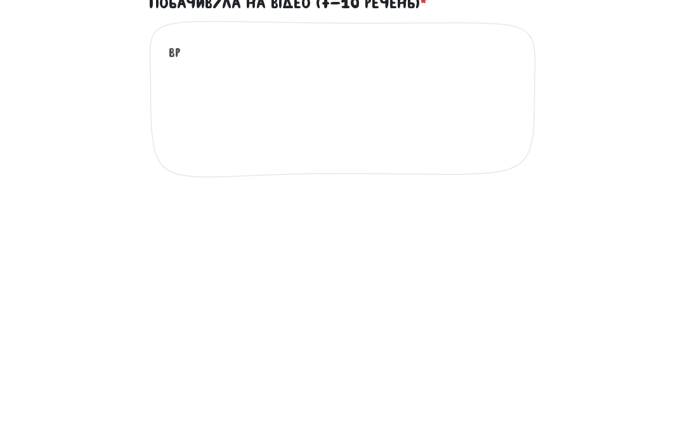
type textarea "В"
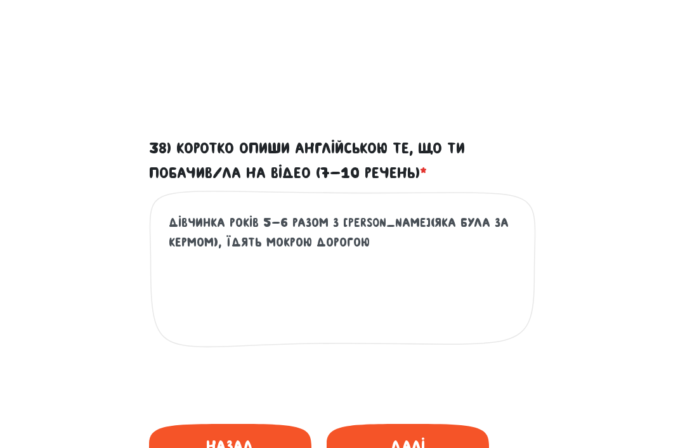
scroll to position [711, 0]
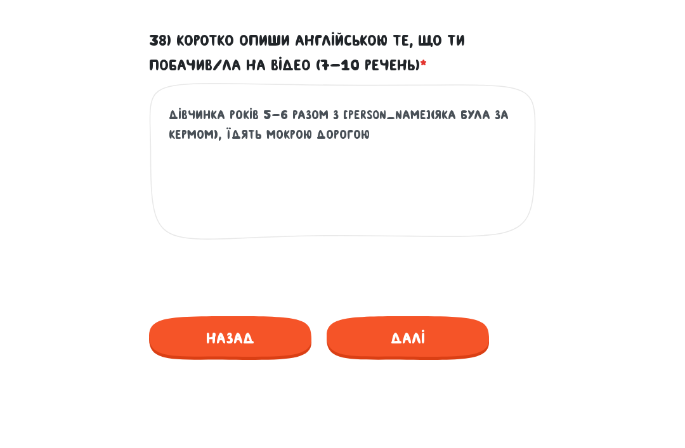
click at [349, 132] on textarea "Дівчинка років 5-6 разом з [PERSON_NAME](яка була за кермом), їдять мокрою доро…" at bounding box center [343, 183] width 349 height 156
click at [169, 128] on textarea "Дівчинка років 5-6 разом з [PERSON_NAME](яка була за кермом), поспішаючи кудись…" at bounding box center [343, 183] width 349 height 156
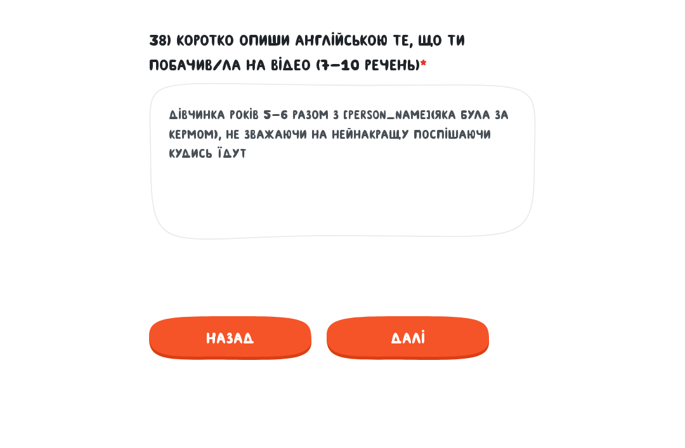
click at [313, 129] on textarea "Дівчинка років 5-6 разом з [PERSON_NAME](яка була за кермом), не зважаючи на не…" at bounding box center [343, 183] width 349 height 156
click at [362, 124] on textarea "Дівчинка років 5-6 разом з [PERSON_NAME](яка була за кермом), не зважаючи на не…" at bounding box center [343, 183] width 349 height 156
click at [374, 145] on textarea "Дівчинка років 5-6 разом з [PERSON_NAME](яка була за кермом), не зважаючи на не…" at bounding box center [343, 183] width 349 height 156
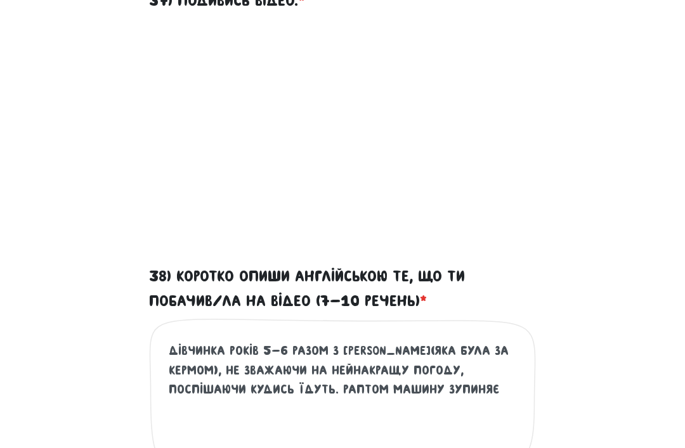
scroll to position [475, 0]
click at [447, 387] on textarea "Дівчинка років 5-6 разом з [PERSON_NAME](яка була за кермом), не зважаючи на не…" at bounding box center [343, 419] width 349 height 156
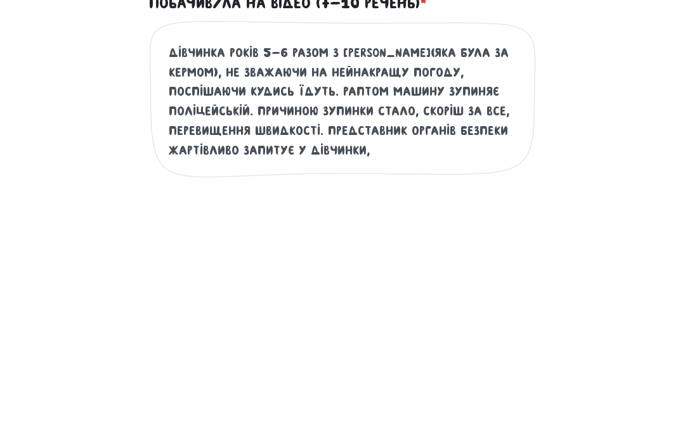
click at [182, 302] on textarea "Дівчинка років 5-6 разом з [PERSON_NAME](яка була за кермом), не зважаючи на не…" at bounding box center [343, 380] width 349 height 156
click at [299, 302] on textarea "Дівчинка років 5-6 разом з [PERSON_NAME](яка була за кермом), не зважаючи на не…" at bounding box center [343, 380] width 349 height 156
click at [202, 302] on textarea "Дівчинка років 5-6 разом з [PERSON_NAME](яка була за кермом), не зважаючи на не…" at bounding box center [343, 380] width 349 height 156
click at [299, 302] on textarea "Дівчинка років 5-6 разом з [PERSON_NAME](яка була за кермом), не зважаючи на не…" at bounding box center [343, 380] width 349 height 156
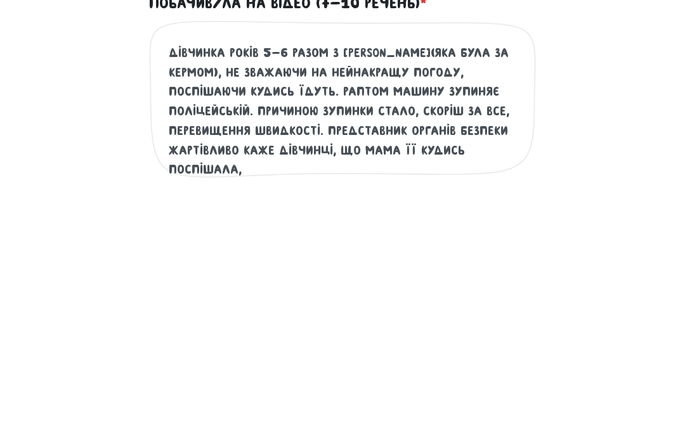
click at [325, 302] on textarea "Дівчинка років 5-6 разом з [PERSON_NAME](яка була за кермом), не зважаючи на не…" at bounding box center [343, 380] width 349 height 156
click at [337, 302] on textarea "Дівчинка років 5-6 разом з [PERSON_NAME](яка була за кермом), не зважаючи на не…" at bounding box center [343, 380] width 349 height 156
click at [293, 302] on textarea "Дівчинка років 5-6 разом з [PERSON_NAME](яка була за кермом), не зважаючи на не…" at bounding box center [343, 380] width 349 height 156
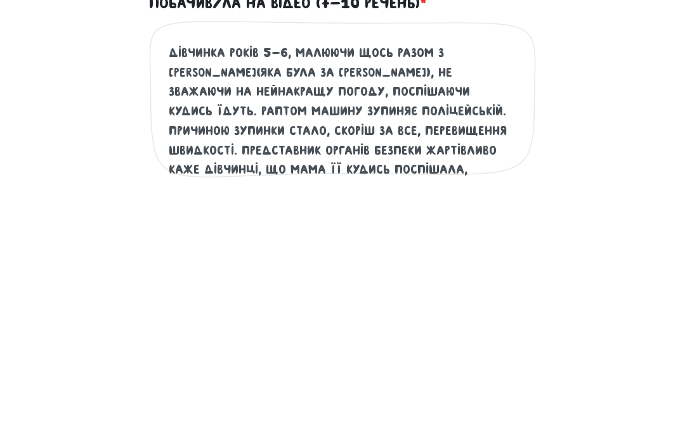
click at [378, 302] on textarea "Дівчинка років 5-6, малюючи щось разом з [PERSON_NAME](яка була за [PERSON_NAME…" at bounding box center [343, 380] width 349 height 156
click at [315, 302] on textarea "Дівчинка років 5-6, малюючи щось разом з [PERSON_NAME](яка була за [PERSON_NAME…" at bounding box center [343, 380] width 349 height 156
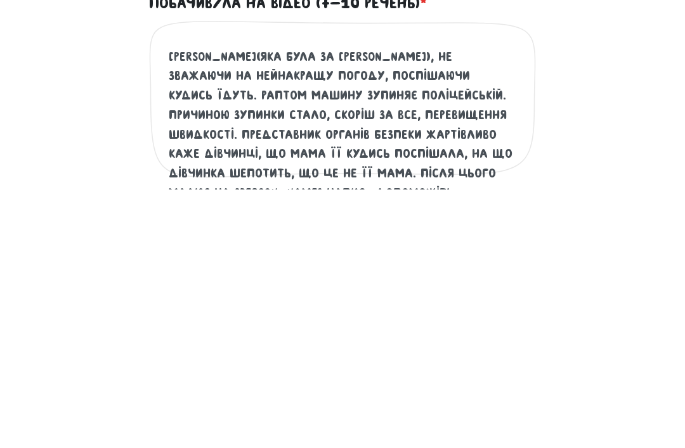
scroll to position [15, 0]
click at [282, 302] on textarea "Дівчинка років 5-6, малюючи щось разом з [PERSON_NAME](яка була за [PERSON_NAME…" at bounding box center [343, 380] width 349 height 156
click at [318, 302] on textarea "Дівчинка років 5-6, малюючи щось разом з [PERSON_NAME](яка була за [PERSON_NAME…" at bounding box center [343, 380] width 349 height 156
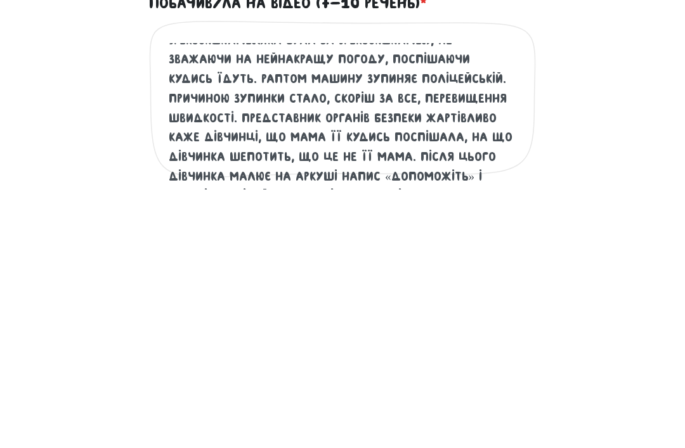
scroll to position [32, 0]
click at [483, 302] on textarea "Дівчинка років 5-6, малюючи щось разом з [PERSON_NAME](яка була за [PERSON_NAME…" at bounding box center [343, 380] width 349 height 156
click at [492, 302] on textarea "Дівчинка років 5-6, малюючи щось разом з [PERSON_NAME](яка була за [PERSON_NAME…" at bounding box center [343, 380] width 349 height 156
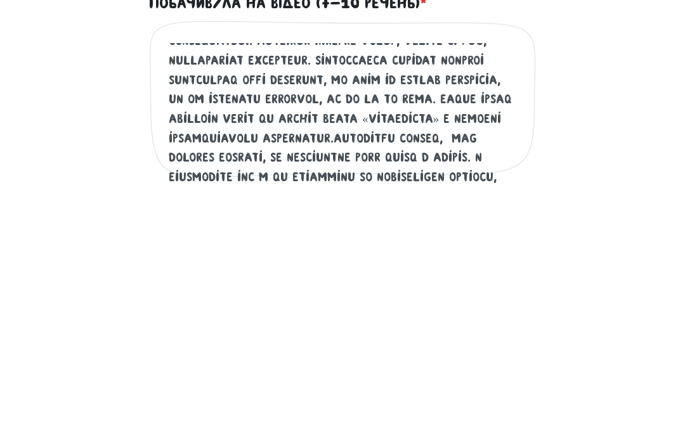
scroll to position [89, 0]
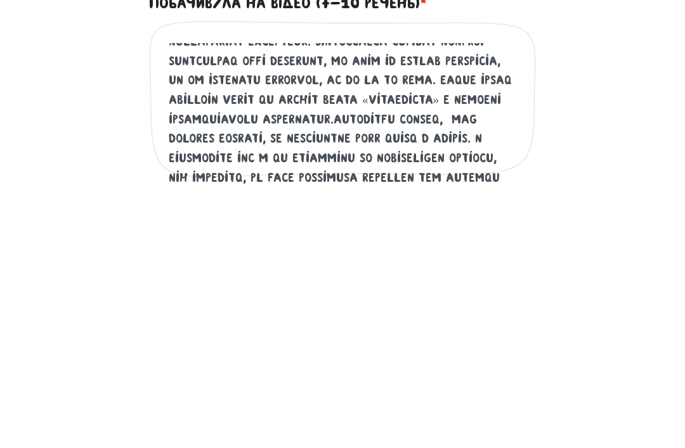
type textarea "Loremips dolor 4-5, sitamet cons adipi e seddo(eiu temp in utlabo), et dolorema…"
click at [432, 302] on textarea "38) Коротко опиши англійською те, що ти побачив/ла на відео (7-10 речень) *" at bounding box center [343, 380] width 349 height 156
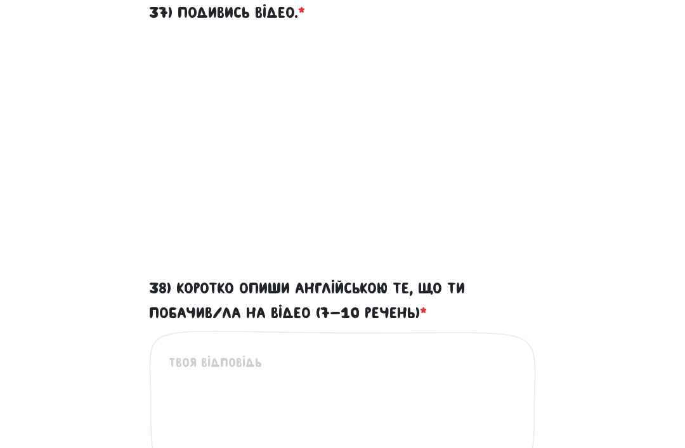
scroll to position [535, 0]
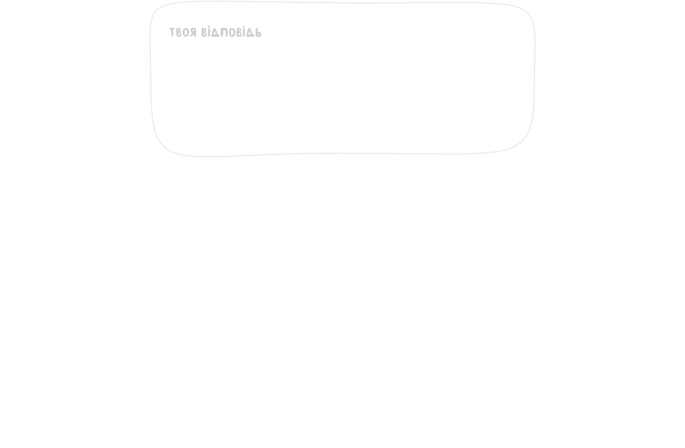
paste textarea "A girl aged [DEMOGRAPHIC_DATA], drawing something with her mother (who was driv…"
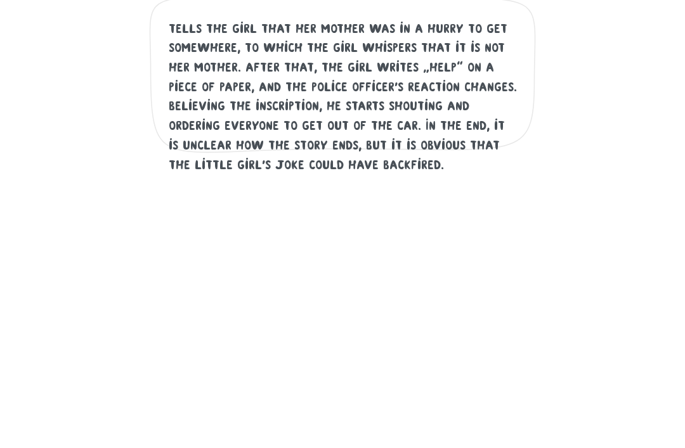
scroll to position [91, 0]
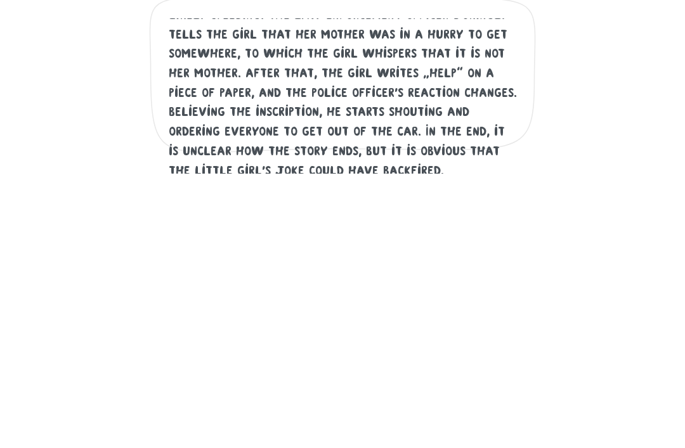
type textarea "A girl aged [DEMOGRAPHIC_DATA], drawing something with her mother (who was driv…"
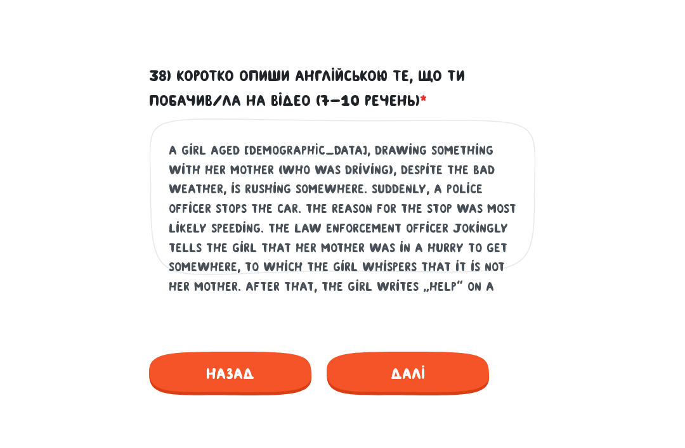
scroll to position [675, 0]
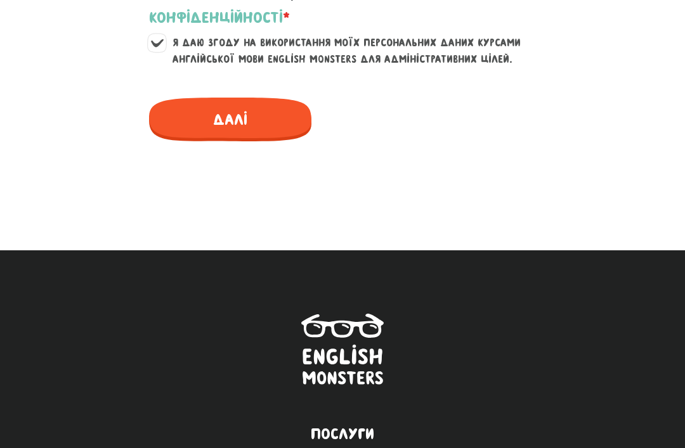
click at [187, 112] on span "Далі" at bounding box center [230, 120] width 162 height 44
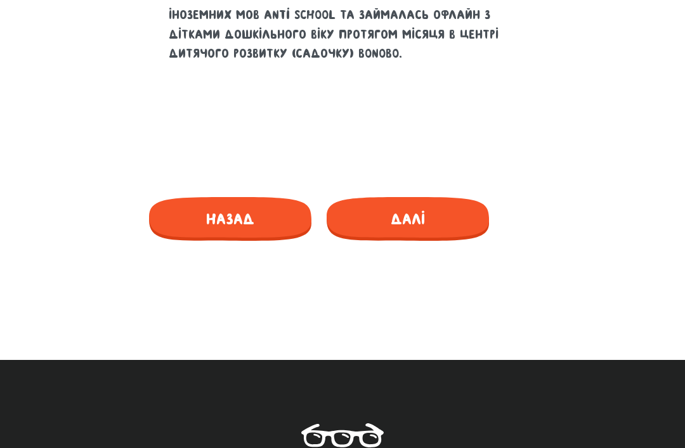
scroll to position [772, 0]
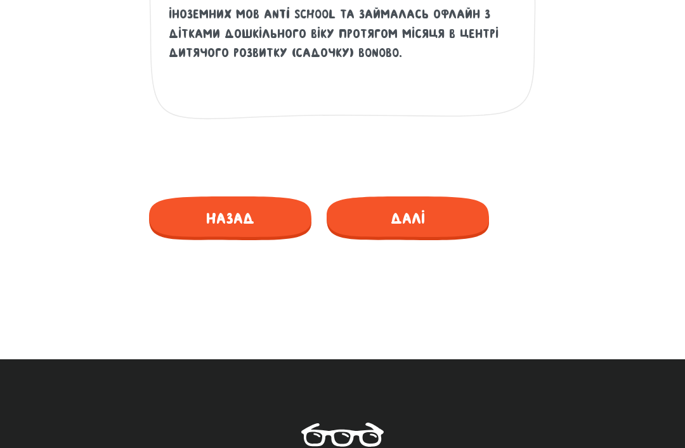
click at [369, 216] on span "Далі" at bounding box center [408, 219] width 162 height 44
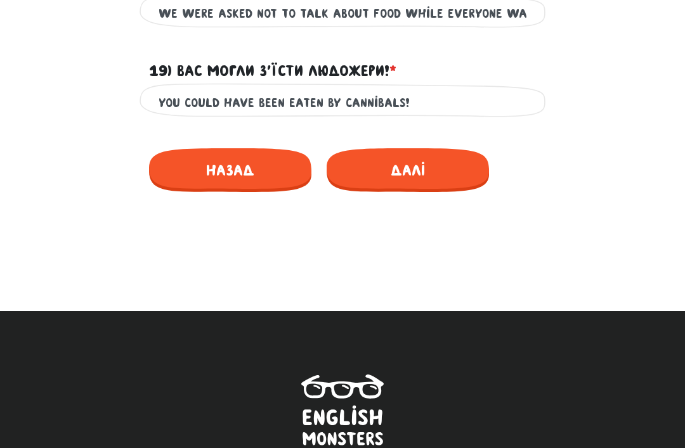
click at [446, 153] on span "Далі" at bounding box center [408, 170] width 162 height 44
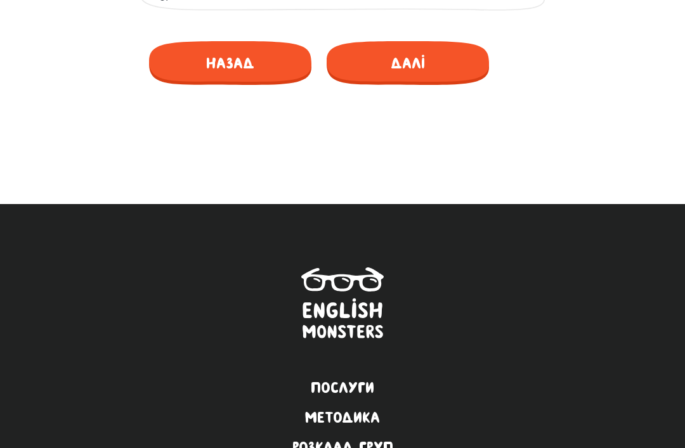
click at [432, 60] on span "Далі" at bounding box center [408, 63] width 162 height 44
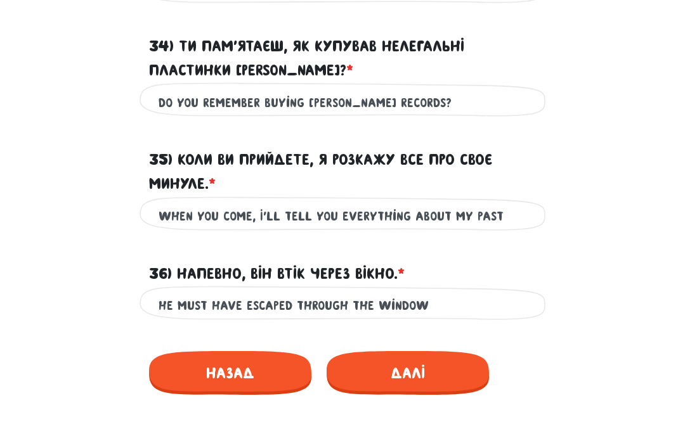
scroll to position [1229, 0]
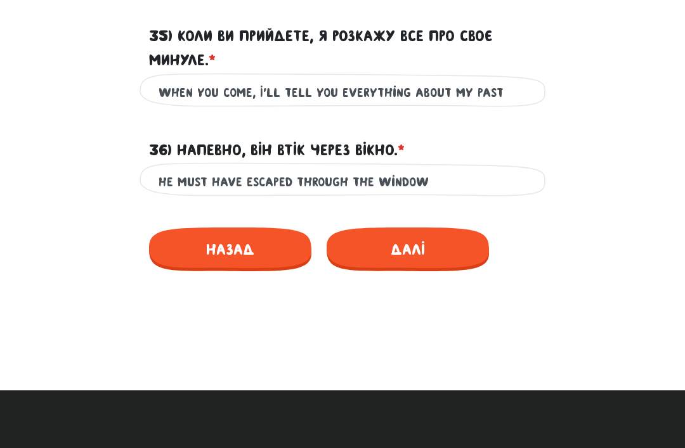
click at [457, 229] on span "Далі" at bounding box center [408, 250] width 162 height 44
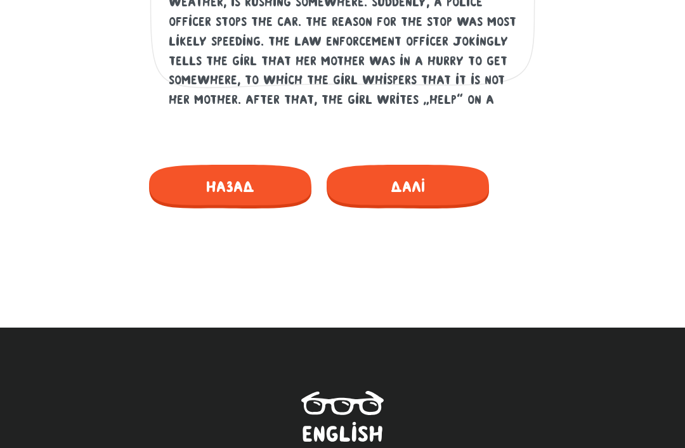
click at [450, 180] on span "Далі" at bounding box center [408, 187] width 162 height 44
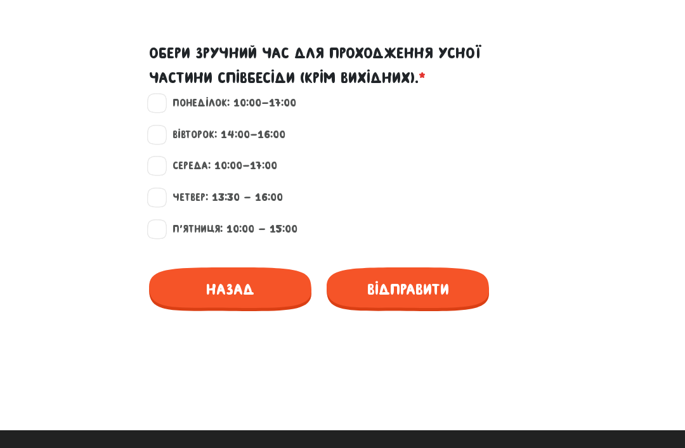
scroll to position [1196, 0]
click at [162, 162] on label "Середа: 10:00-17:00" at bounding box center [219, 166] width 115 height 16
click at [162, 162] on input "Середа: 10:00-17:00" at bounding box center [157, 164] width 10 height 13
checkbox input "true"
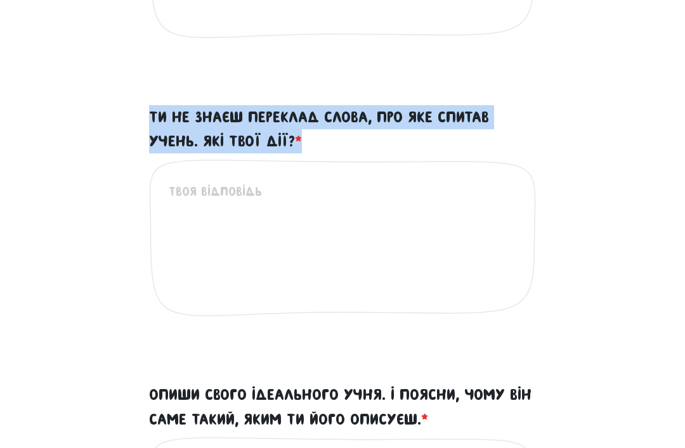
scroll to position [561, 0]
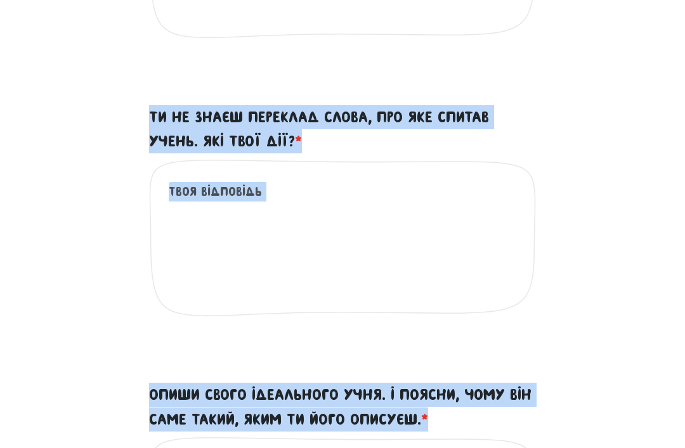
copy form "Яка у тебе суперсила? Розкажи і поясни чому. * Це обов'язкове поле Ти не знаєш …"
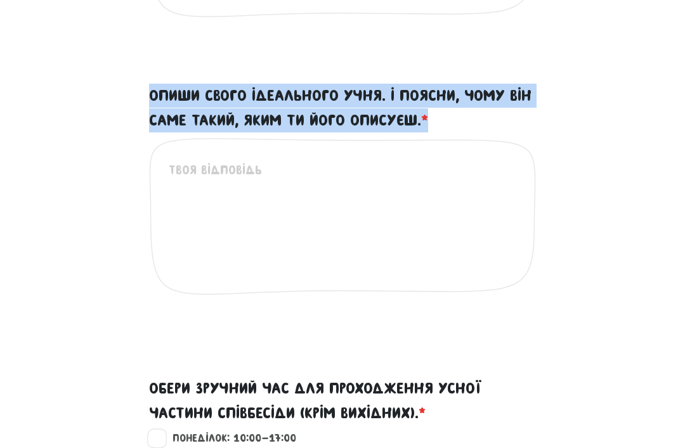
scroll to position [860, 0]
click at [582, 96] on div "Опиши свого ідеального учня. І поясни, чому він саме такий, яким ти його описує…" at bounding box center [342, 220] width 609 height 273
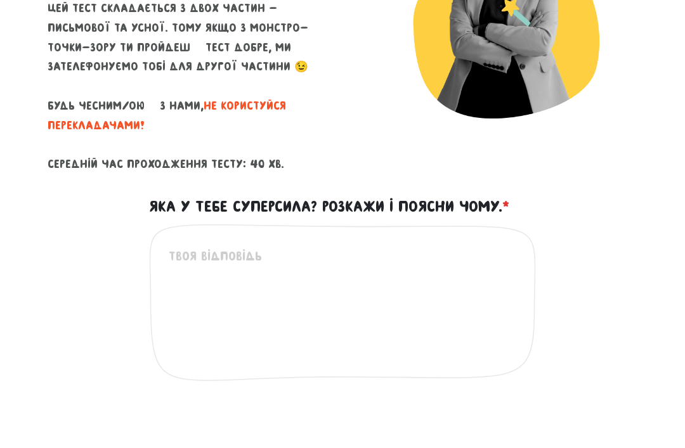
scroll to position [281, 0]
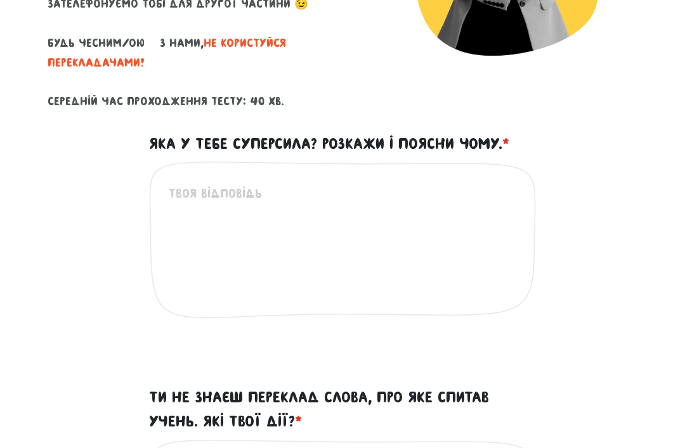
click at [195, 218] on textarea "Яка у тебе суперсила? Розкажи і поясни чому. *" at bounding box center [343, 262] width 349 height 156
click at [204, 190] on textarea "Яка у тебе суперсила? Розкажи і поясни чому. *" at bounding box center [343, 262] width 349 height 156
paste textarea "Моя суперсила — вміння знаходити контакт з людьми та створювати атмосферу, у як…"
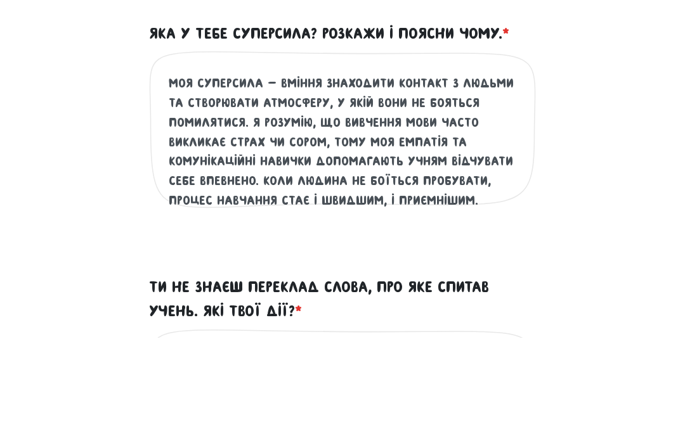
click at [173, 184] on textarea "Моя суперсила — вміння знаходити контакт з людьми та створювати атмосферу, у як…" at bounding box center [343, 262] width 349 height 156
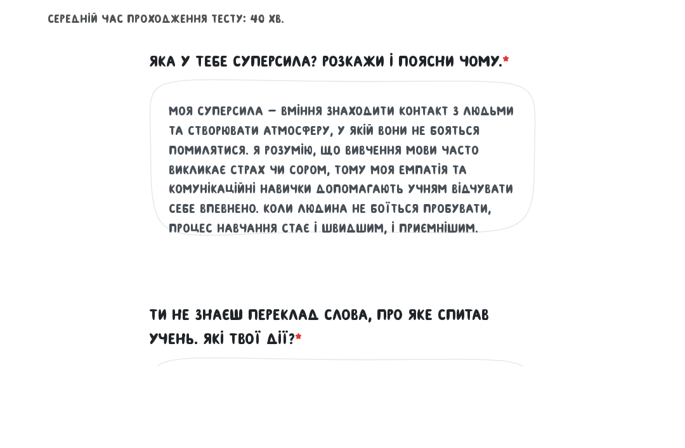
click at [278, 184] on textarea "Моя суперсила — вміння знаходити контакт з людьми та створювати атмосферу, у як…" at bounding box center [343, 262] width 349 height 156
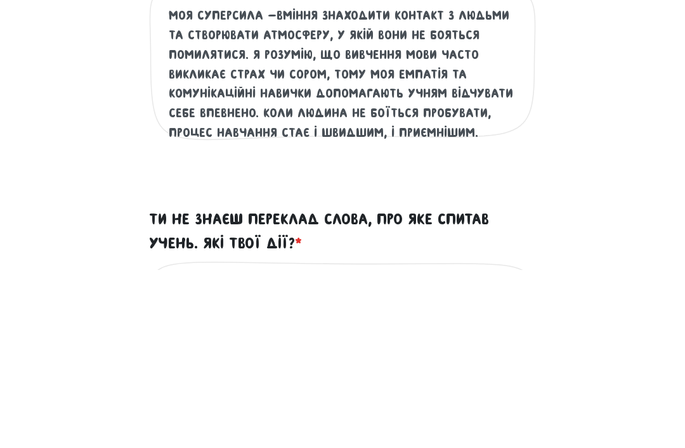
scroll to position [332, 0]
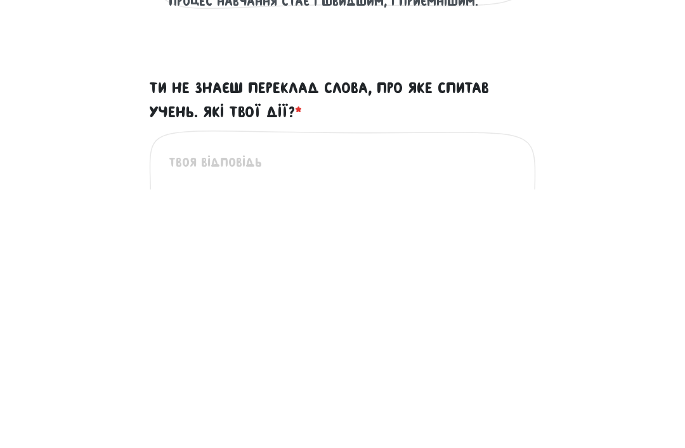
type textarea "Моя суперсила -вміння знаходити контакт з людьми та створювати атмосферу, у які…"
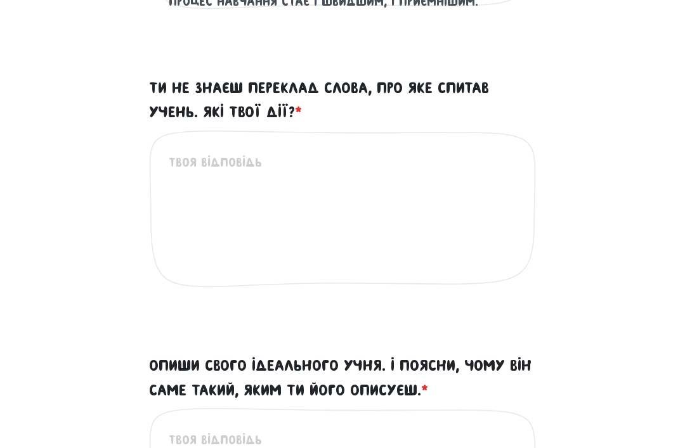
scroll to position [590, 0]
click at [388, 143] on div "Це обов'язкове поле" at bounding box center [342, 234] width 387 height 209
click at [197, 157] on textarea "Ти не знаєш переклад слова, про яке спитав учень. Які твої дії? *" at bounding box center [343, 231] width 349 height 156
paste textarea "Я скажу чесно, що зараз не знаю цього слова, і одразу покажу, як його знайти у …"
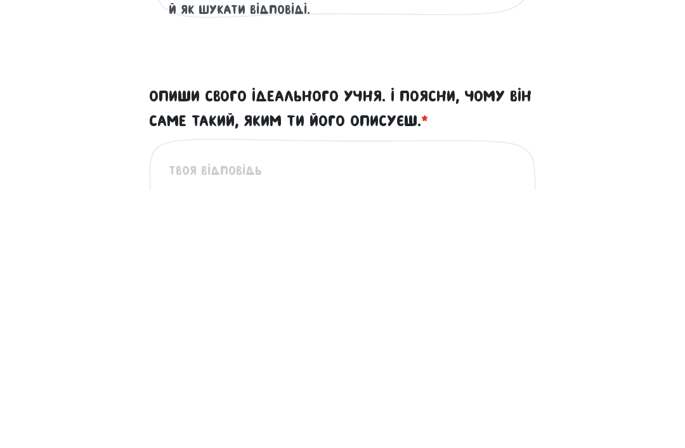
scroll to position [603, 0]
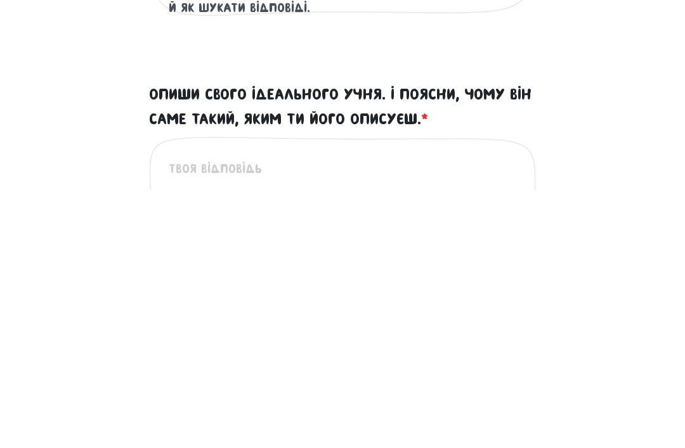
type textarea "Я скажу чесно, що зараз не знаю цього слова, і одразу покажу, як його знайти у …"
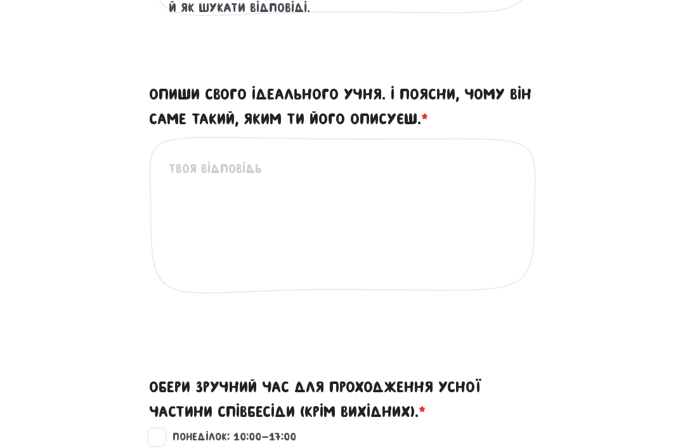
scroll to position [862, 0]
click at [355, 162] on textarea "Опиши свого ідеального учня. І поясни, чому він саме такий, яким ти його описує…" at bounding box center [343, 237] width 349 height 156
paste textarea "Мій ідеальний учень — це не обов’язково найталановитіший, але той, хто щиро цік…"
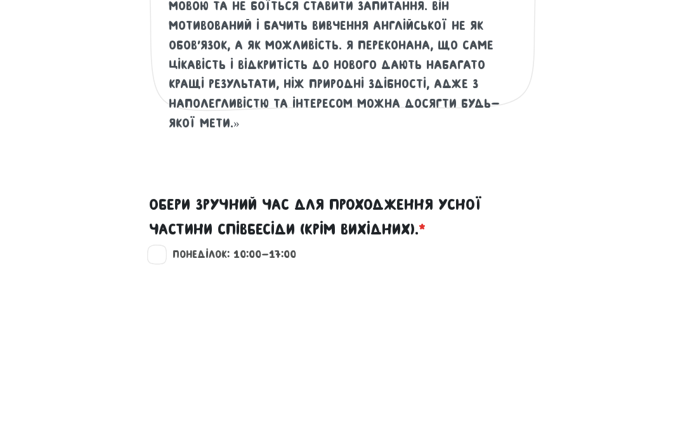
scroll to position [15, 0]
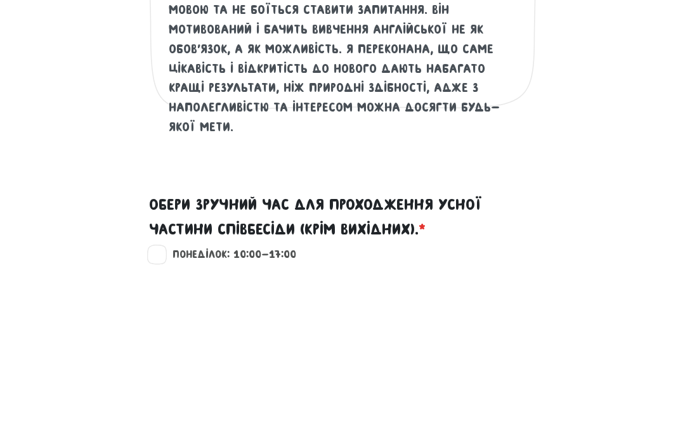
type textarea "Мій ідеальний учень — це не обов’язково найталановитіший, але той, хто щиро цік…"
click at [571, 166] on div "Опиши свого ідеального учня. І поясни, чому він саме такий, яким ти його описує…" at bounding box center [342, 218] width 609 height 273
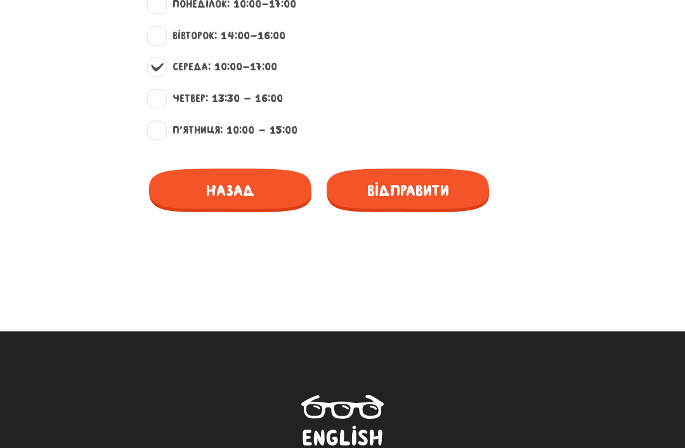
scroll to position [1295, 0]
click at [445, 174] on span "Відправити" at bounding box center [408, 191] width 162 height 44
